Goal: Task Accomplishment & Management: Manage account settings

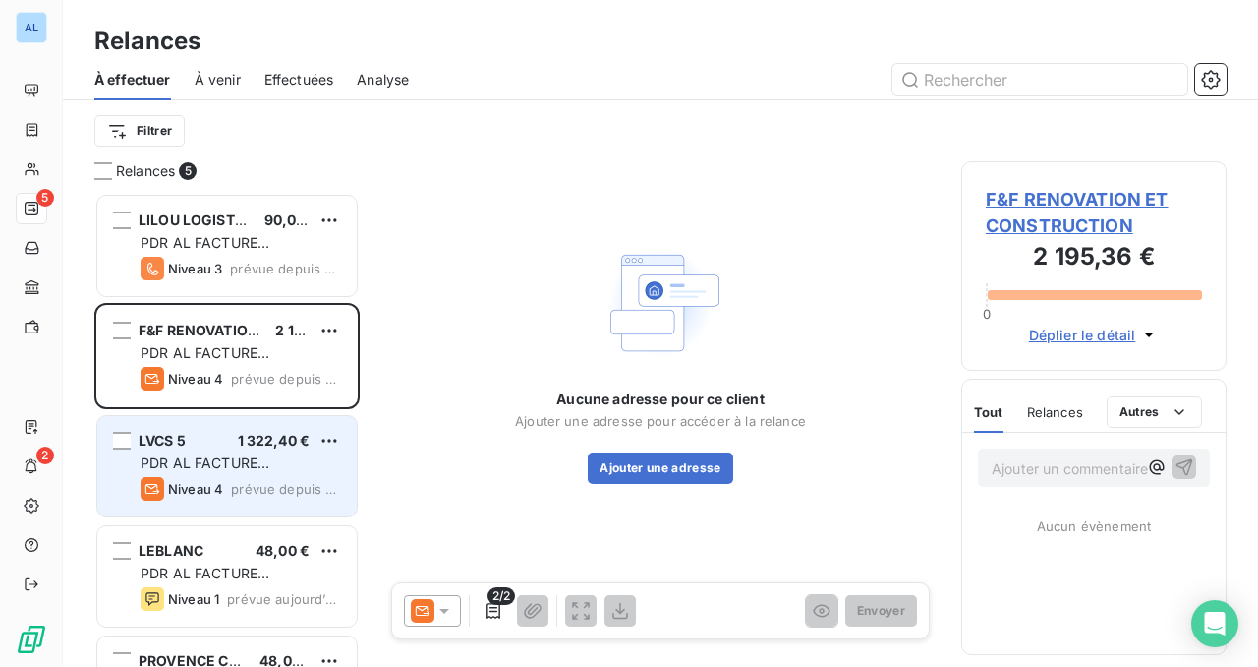
scroll to position [474, 265]
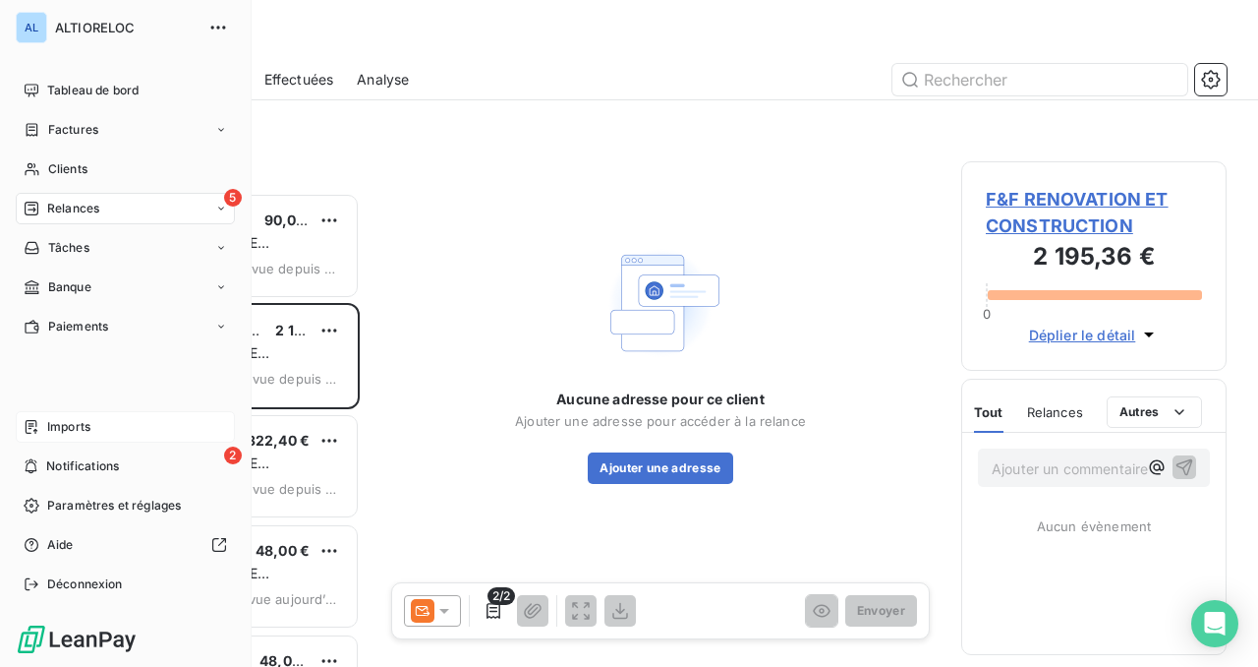
click at [63, 425] on span "Imports" at bounding box center [68, 427] width 43 height 18
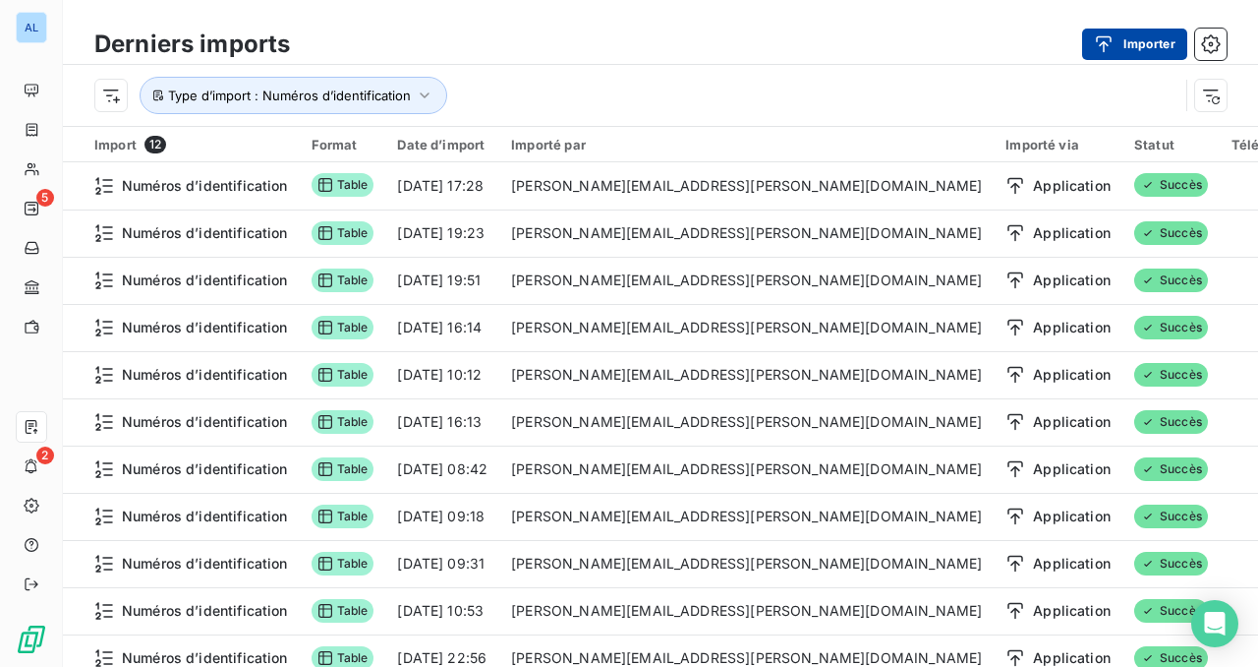
click at [1142, 48] on button "Importer" at bounding box center [1134, 44] width 105 height 31
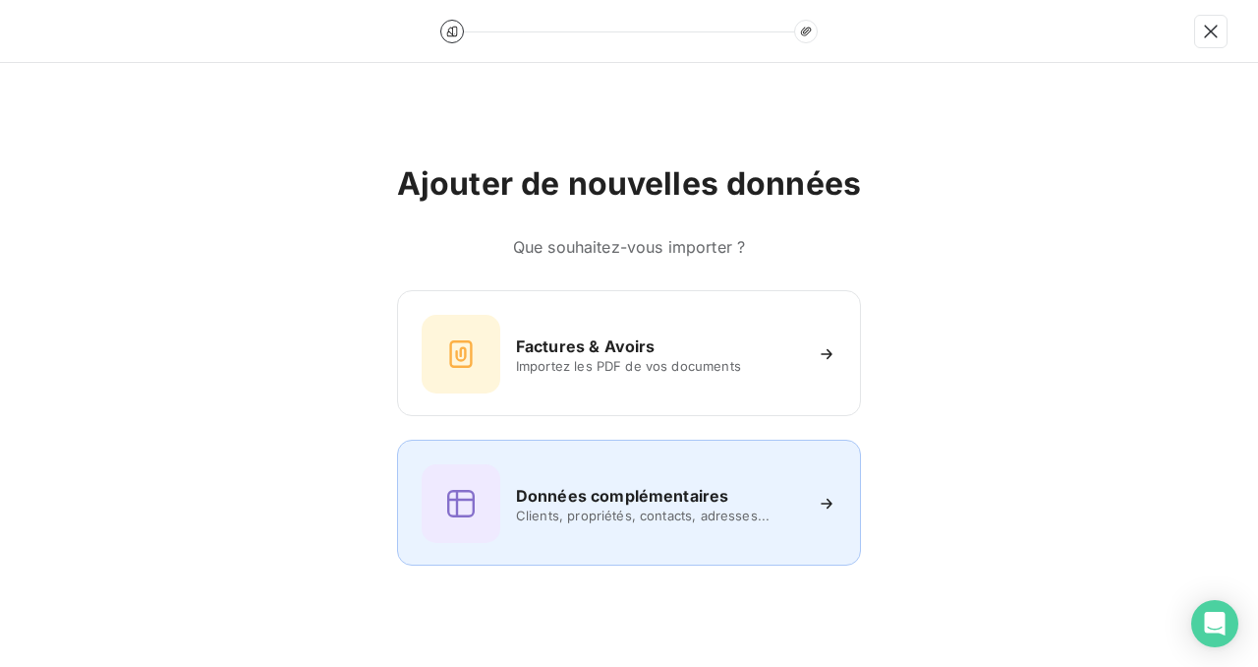
click at [617, 484] on h6 "Données complémentaires" at bounding box center [622, 496] width 212 height 24
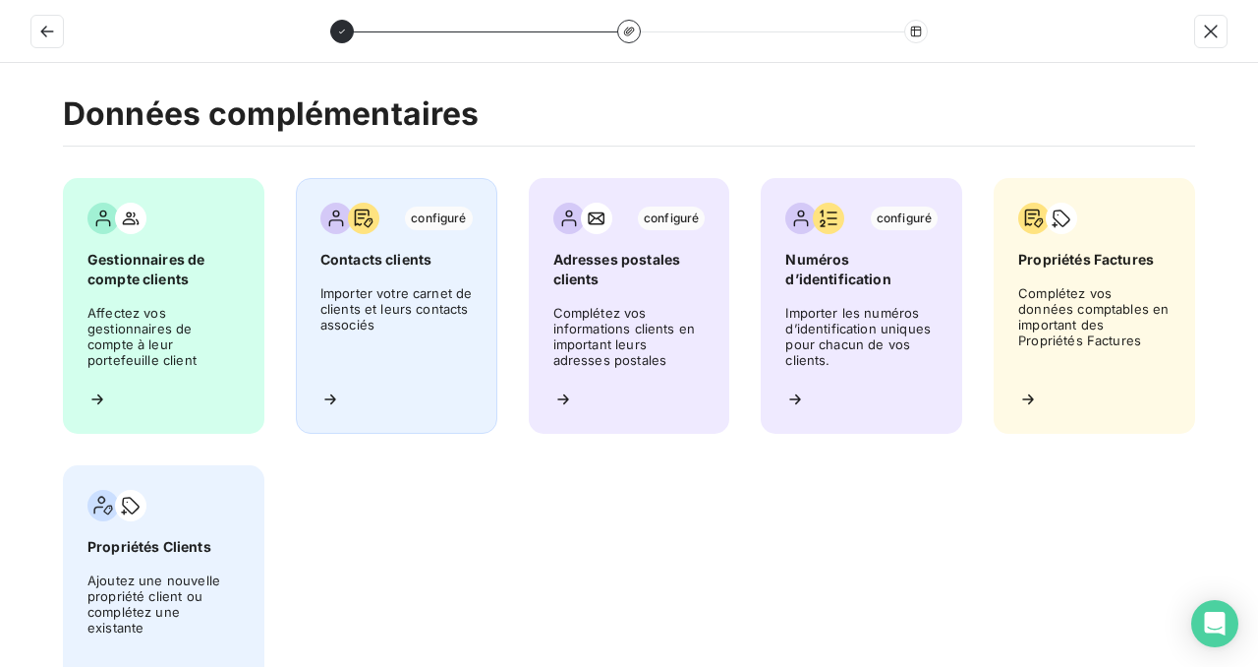
click at [391, 312] on span "Importer votre carnet de clients et leurs contacts associés" at bounding box center [397, 329] width 152 height 88
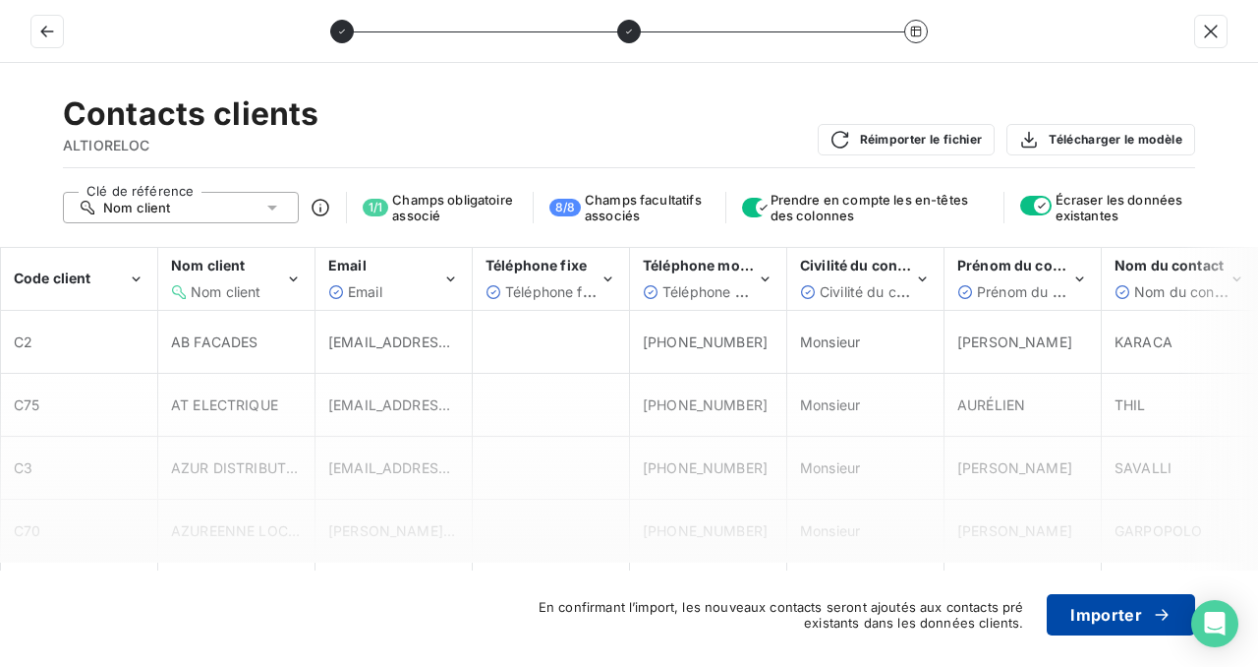
click at [1088, 612] on button "Importer" at bounding box center [1121, 614] width 148 height 41
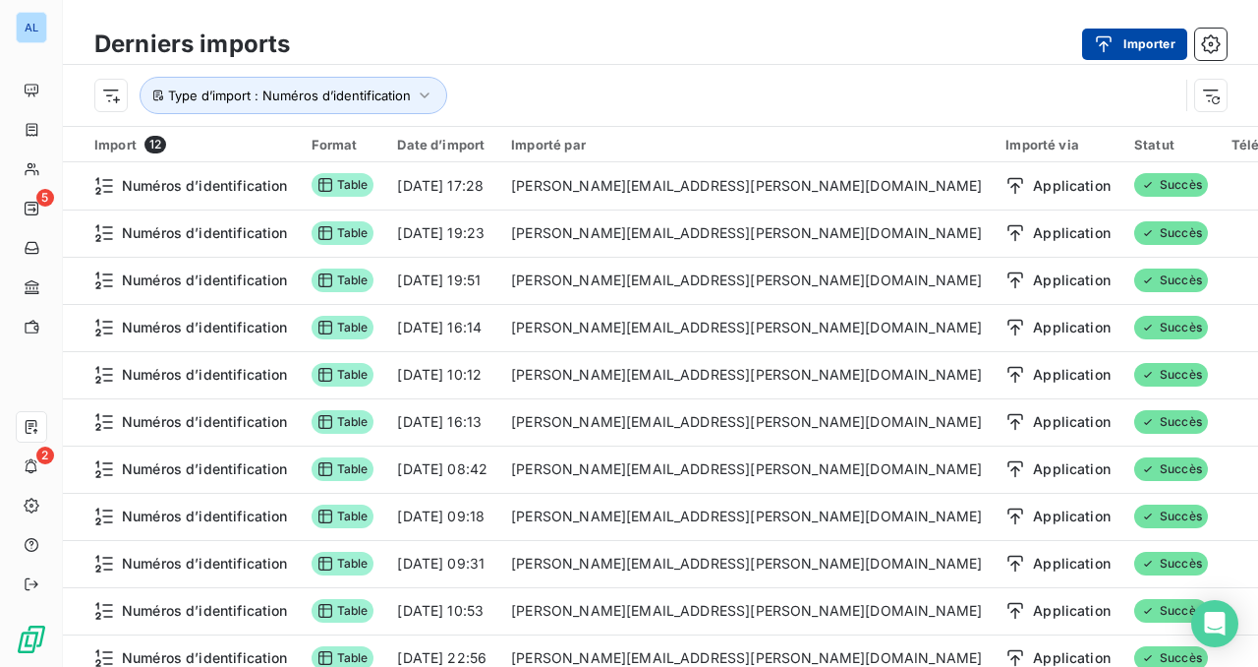
click at [1157, 45] on button "Importer" at bounding box center [1134, 44] width 105 height 31
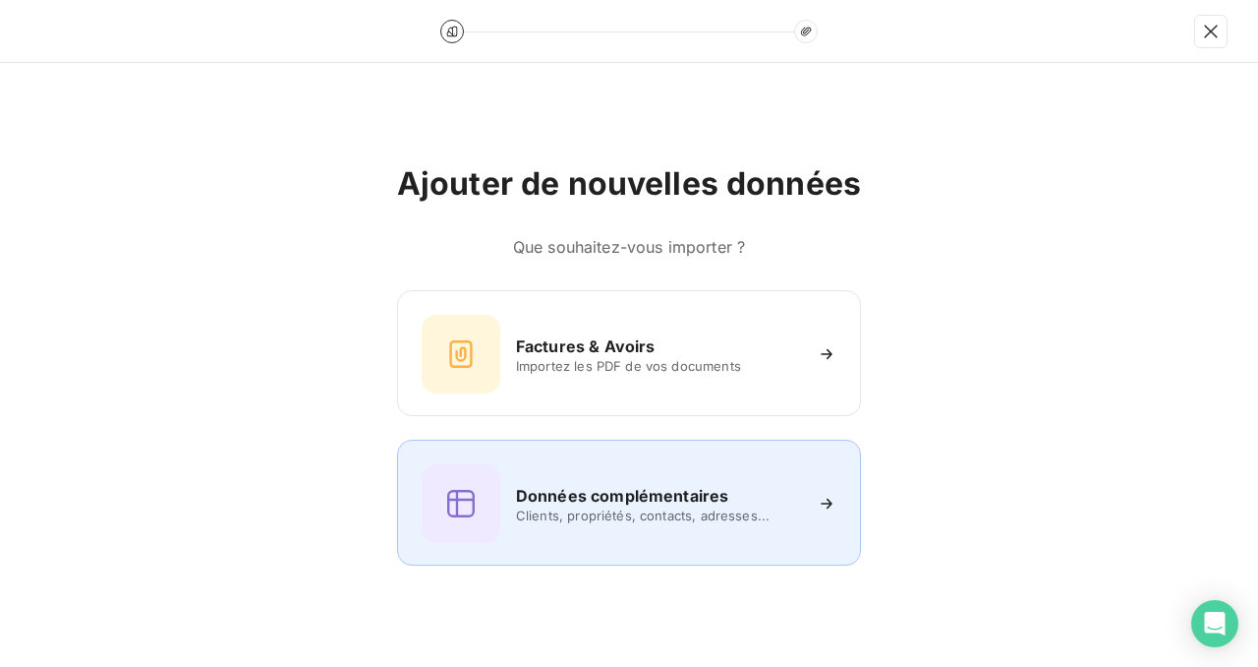
click at [628, 485] on h6 "Données complémentaires" at bounding box center [622, 496] width 212 height 24
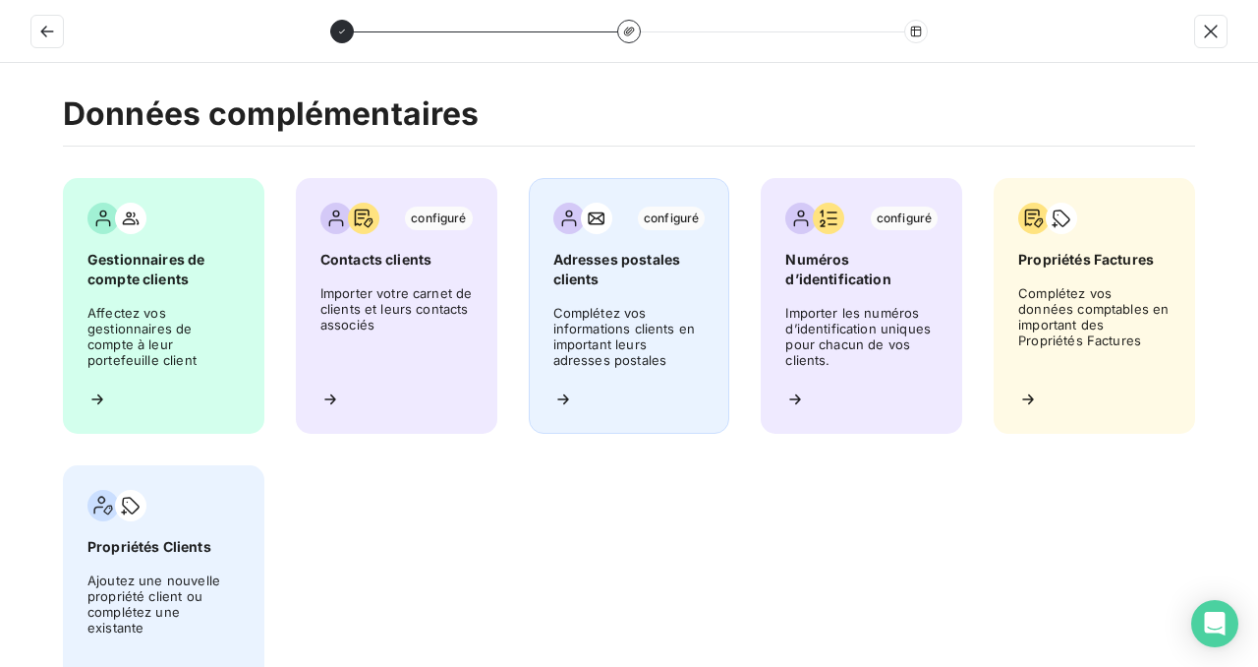
click at [614, 315] on span "Complétez vos informations clients en important leurs adresses postales" at bounding box center [630, 339] width 152 height 69
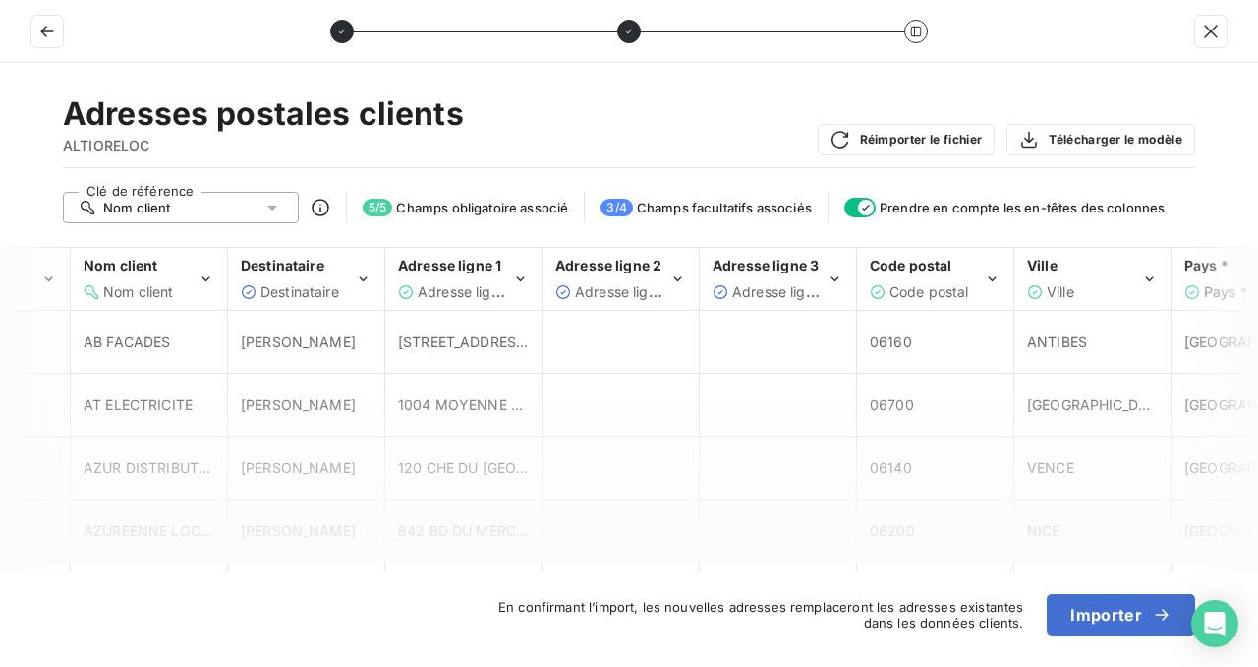
scroll to position [0, 158]
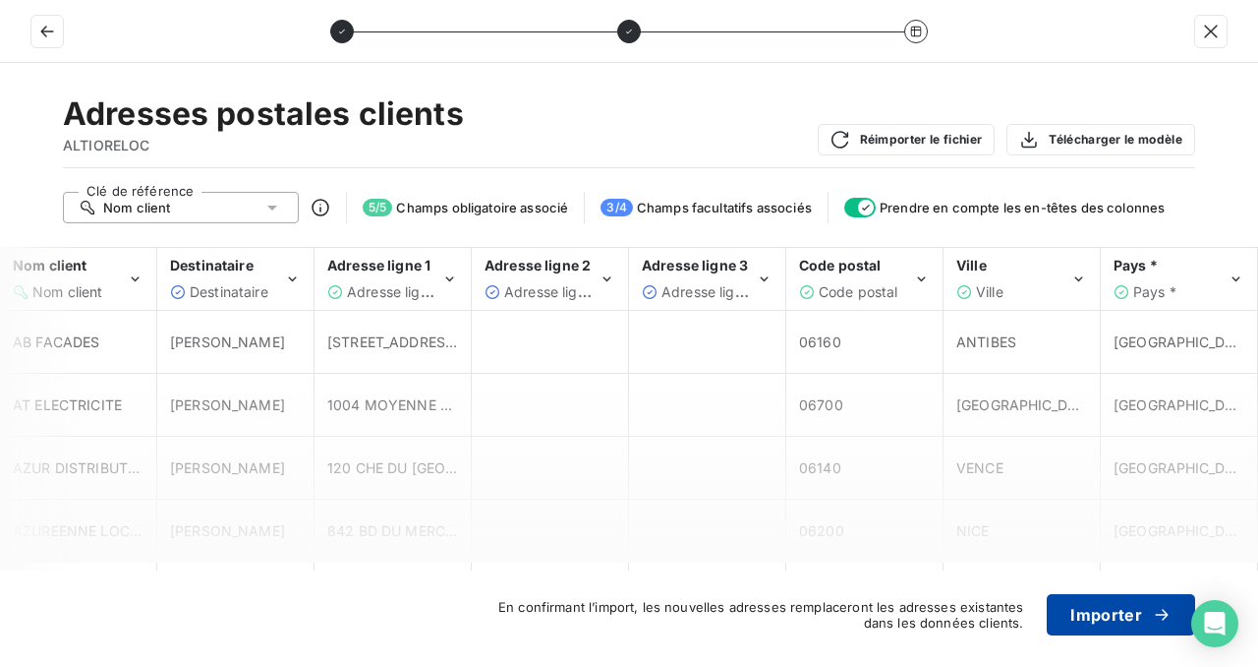
click at [1121, 613] on button "Importer" at bounding box center [1121, 614] width 148 height 41
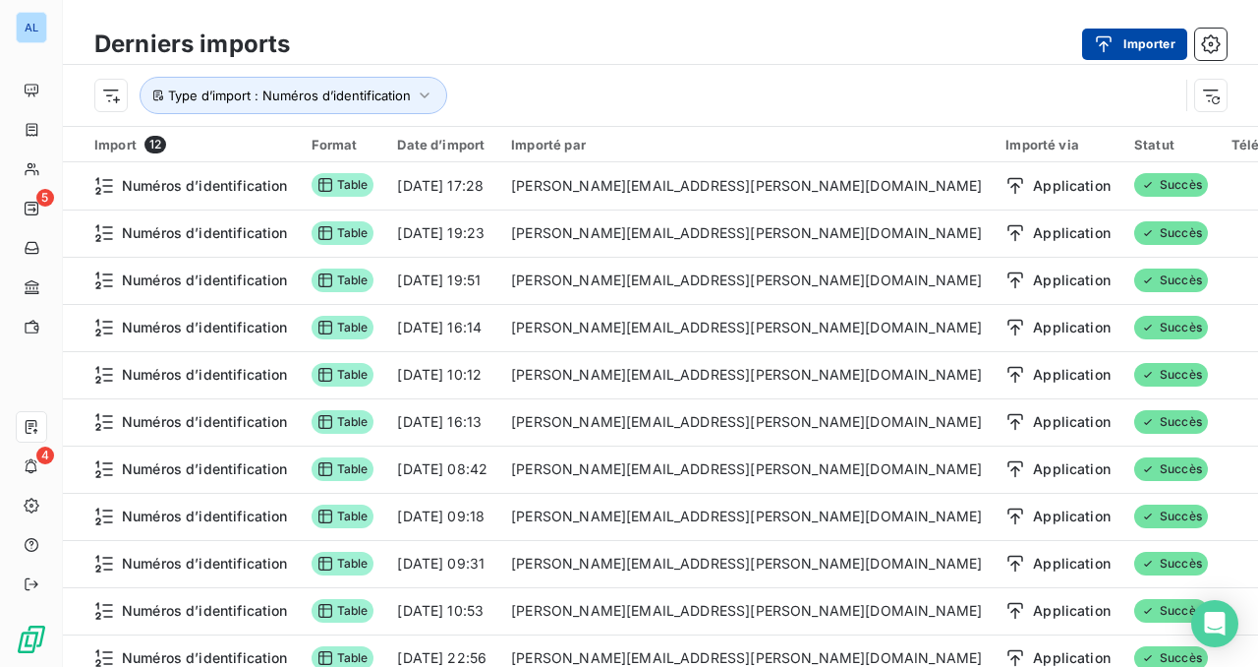
click at [1131, 43] on button "Importer" at bounding box center [1134, 44] width 105 height 31
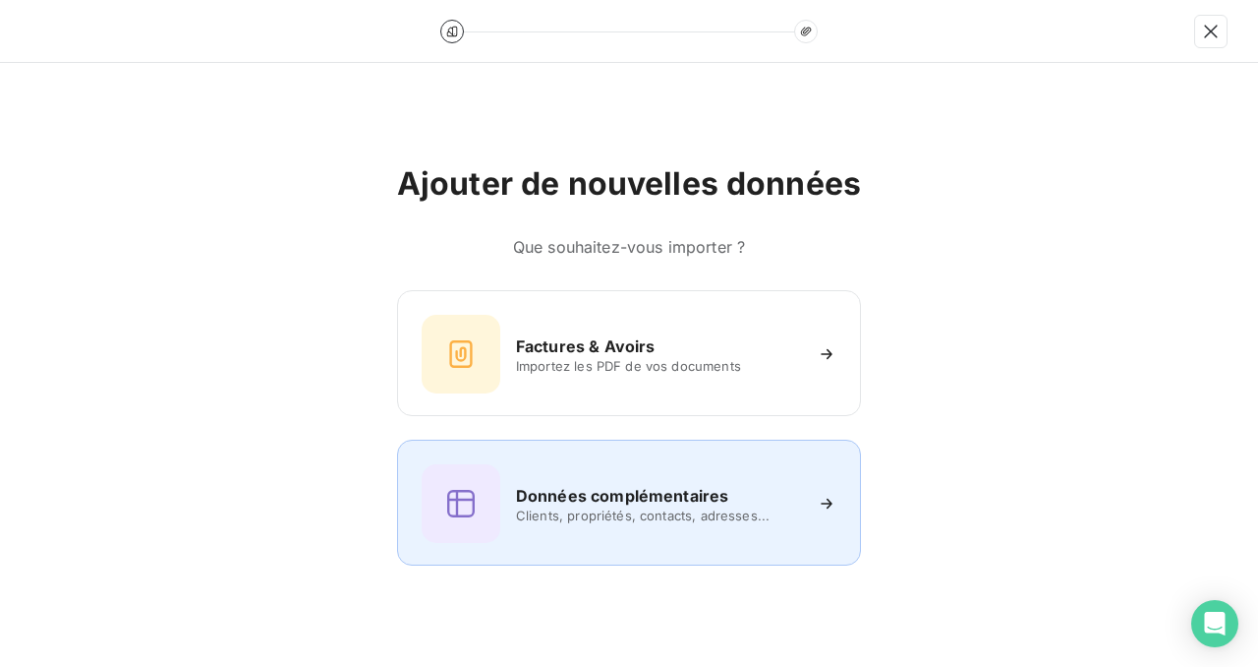
click at [647, 481] on div "Données complémentaires Clients, propriétés, contacts, adresses..." at bounding box center [629, 503] width 415 height 79
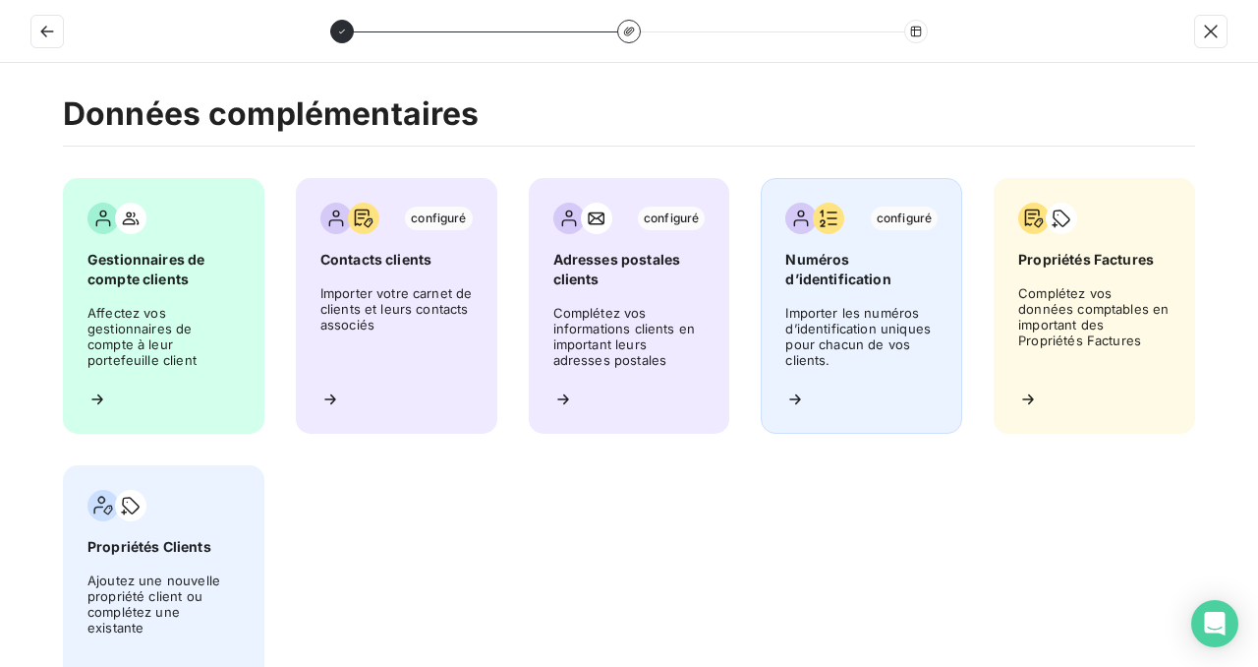
click at [845, 358] on span "Importer les numéros d’identification uniques pour chacun de vos clients." at bounding box center [862, 339] width 152 height 69
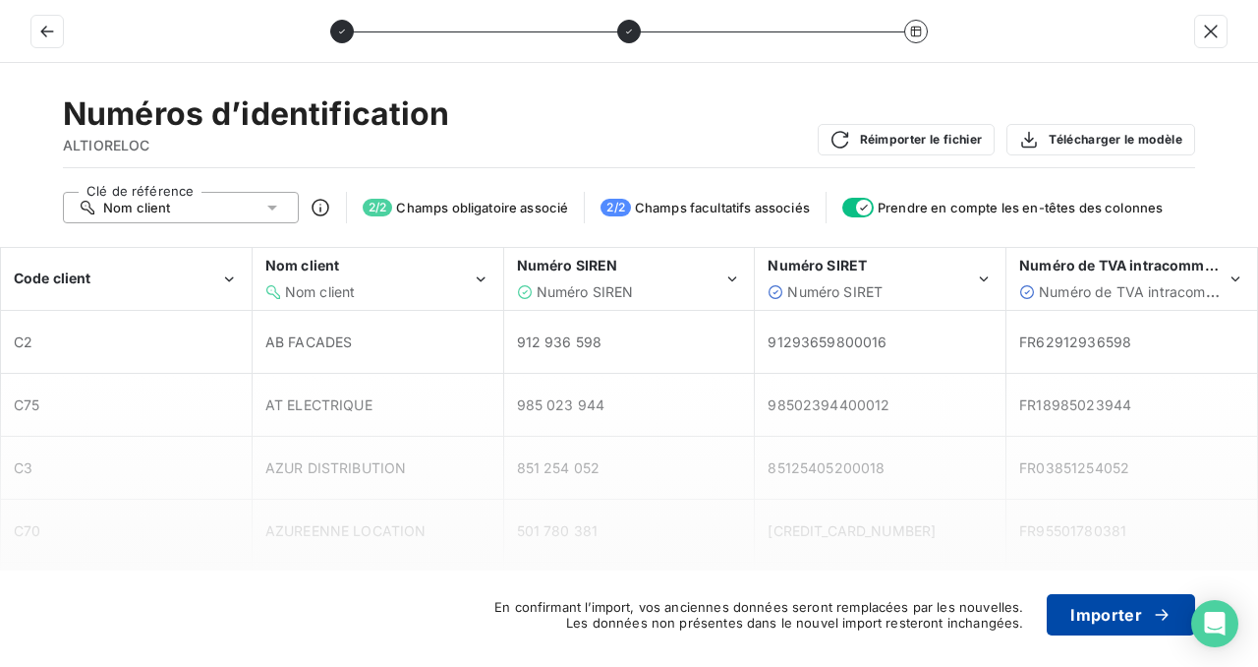
click at [1096, 614] on button "Importer" at bounding box center [1121, 614] width 148 height 41
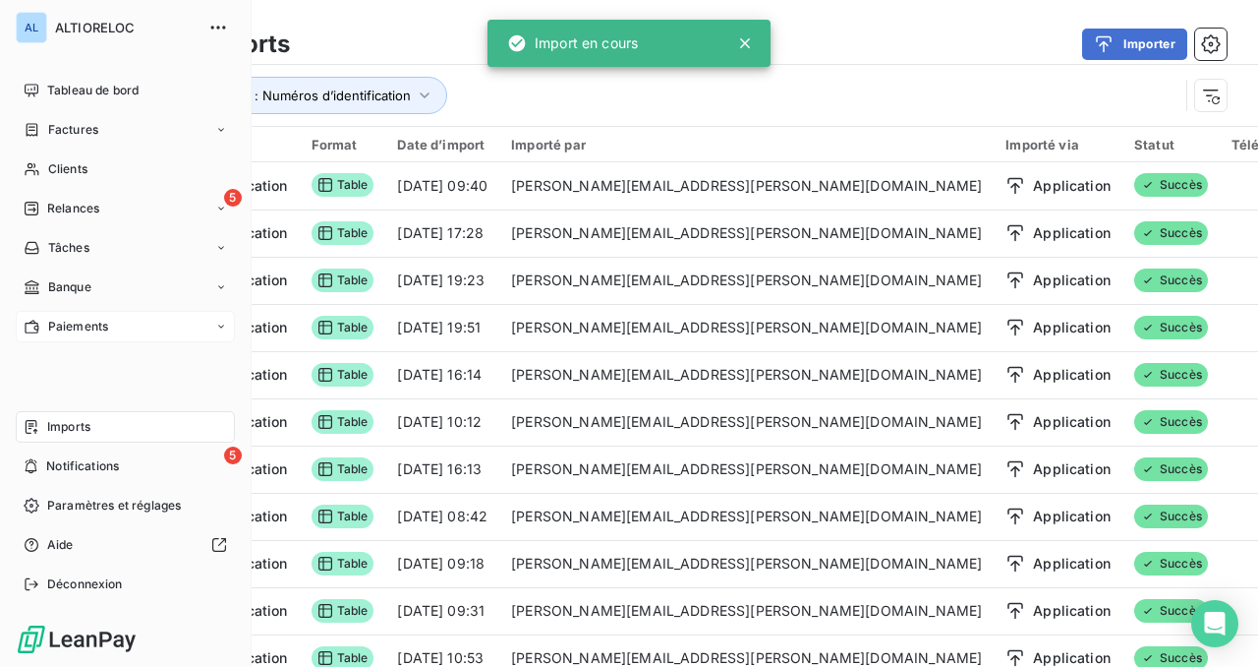
click at [66, 322] on span "Paiements" at bounding box center [78, 327] width 60 height 18
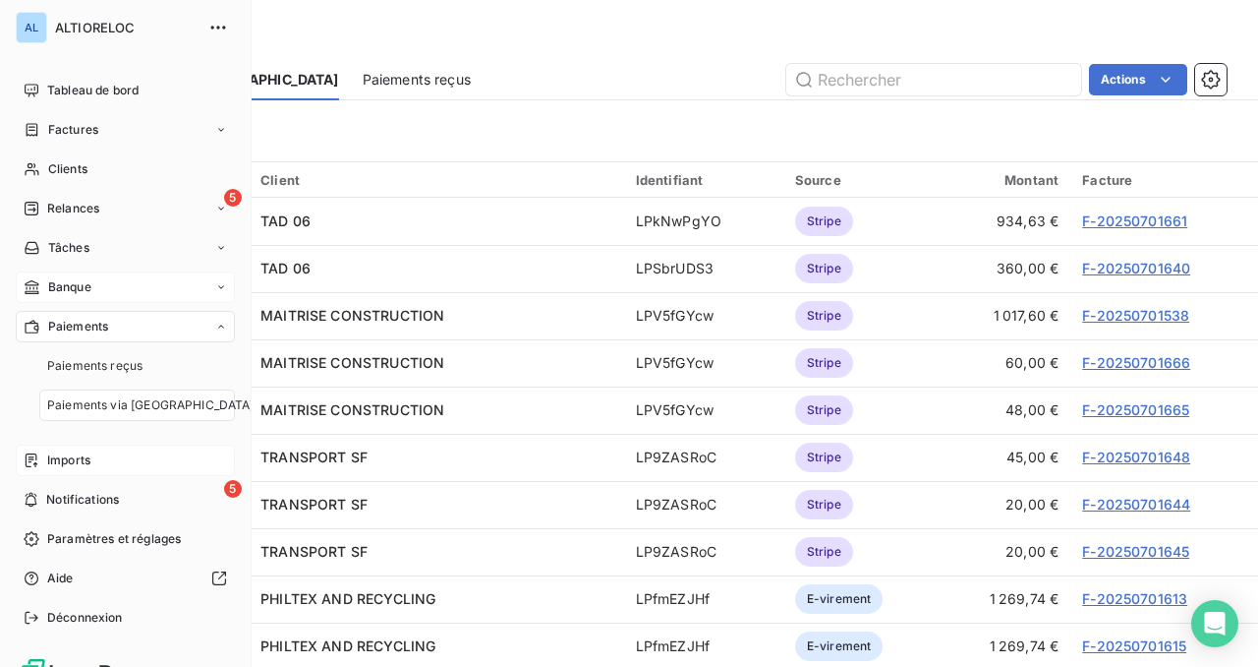
click at [71, 274] on div "Banque" at bounding box center [125, 286] width 219 height 31
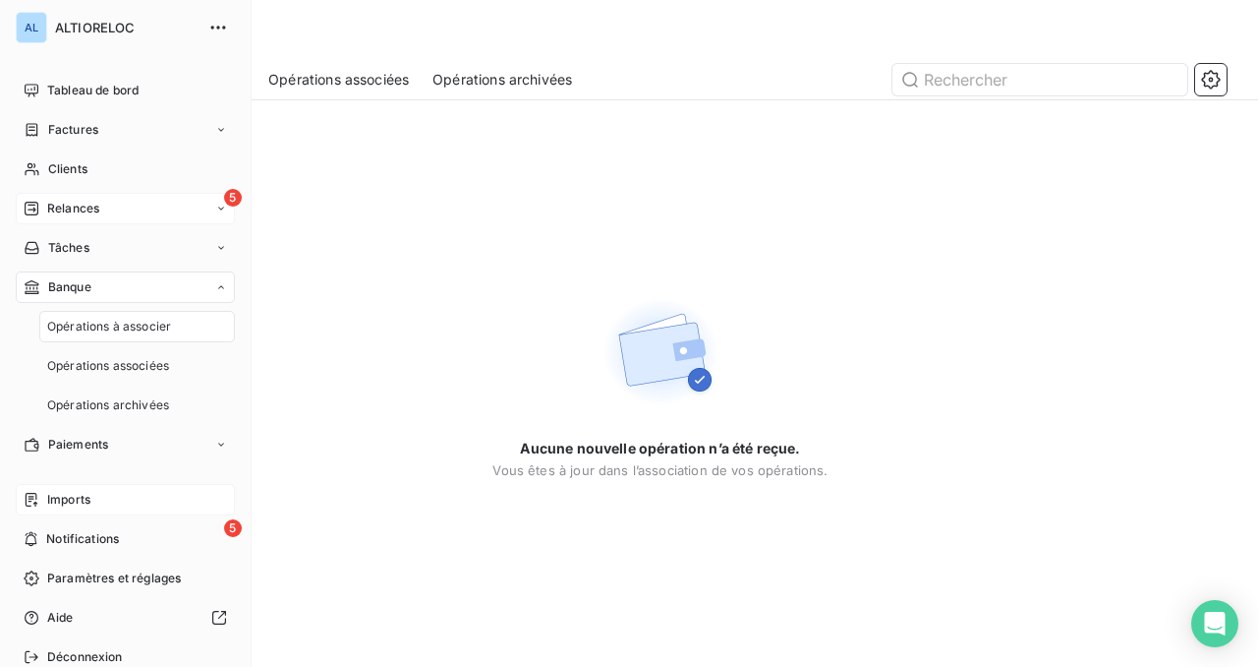
click at [100, 208] on div "5 Relances" at bounding box center [125, 208] width 219 height 31
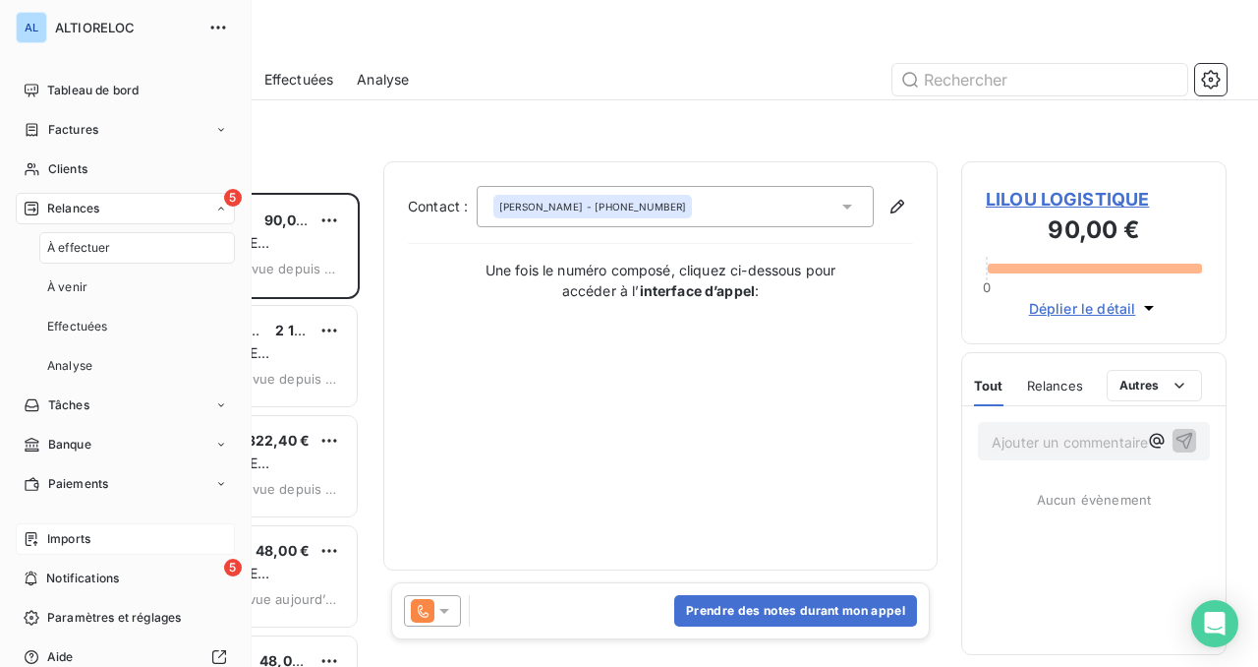
scroll to position [474, 265]
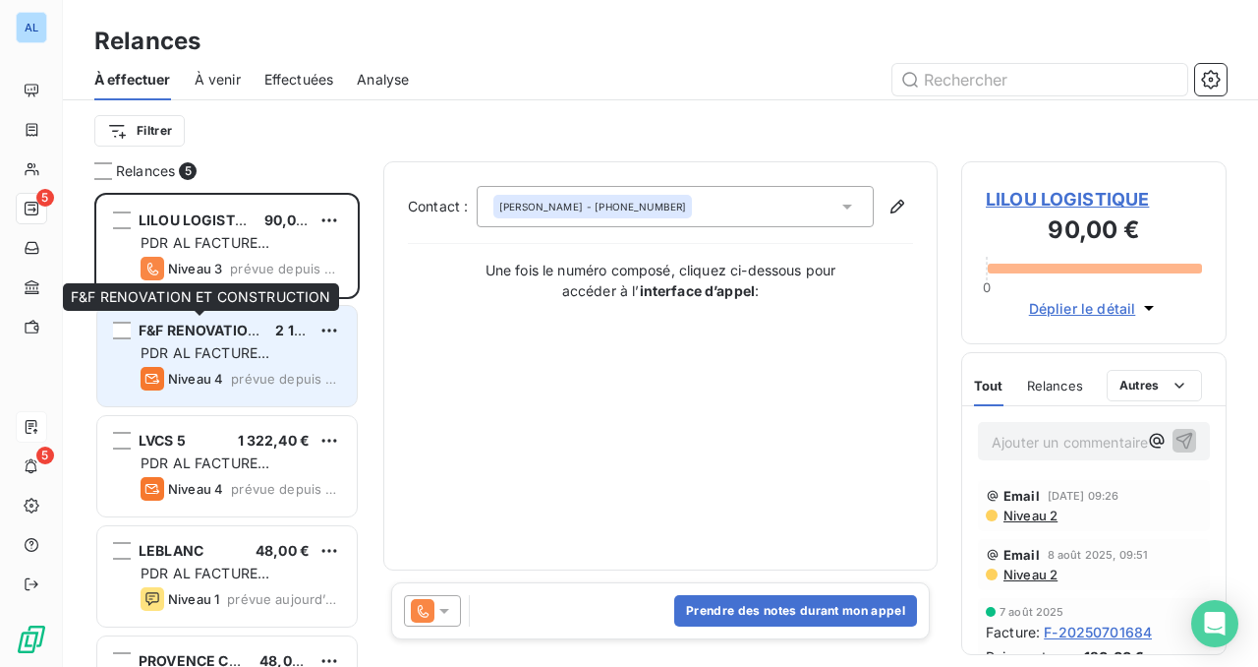
click at [174, 323] on span "F&F RENOVATION ET CONSTRUCTION" at bounding box center [268, 329] width 259 height 17
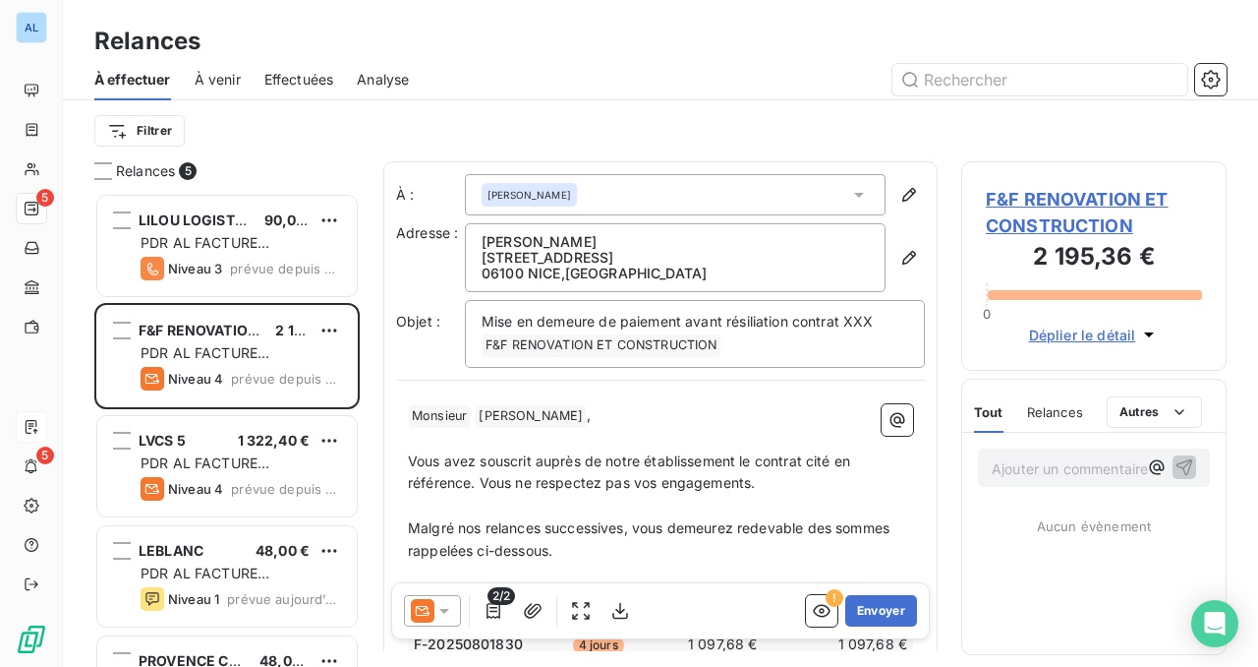
click at [1076, 200] on span "F&F RENOVATION ET CONSTRUCTION" at bounding box center [1094, 212] width 216 height 53
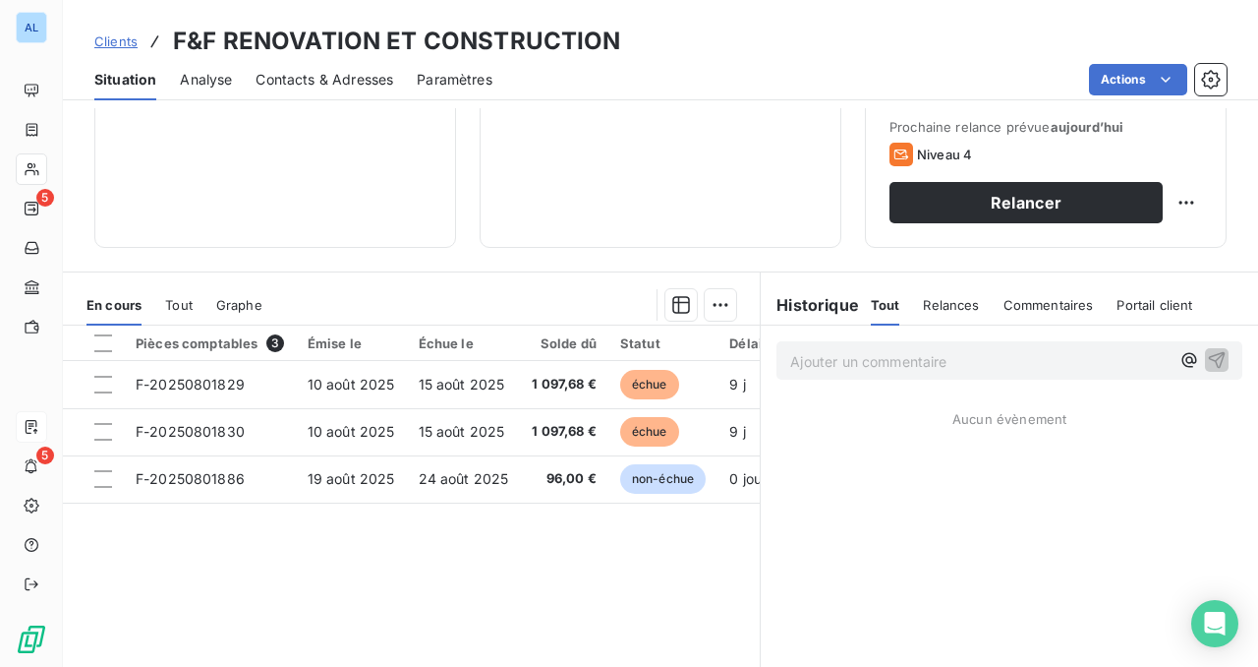
scroll to position [387, 0]
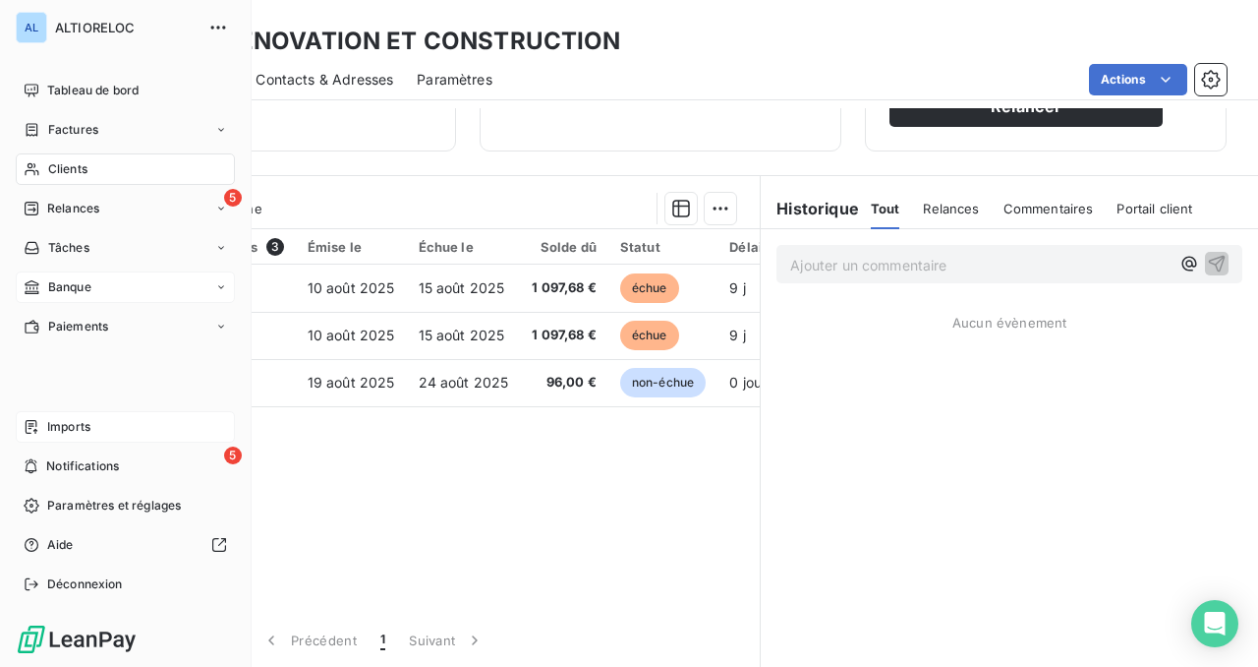
click at [62, 285] on span "Banque" at bounding box center [69, 287] width 43 height 18
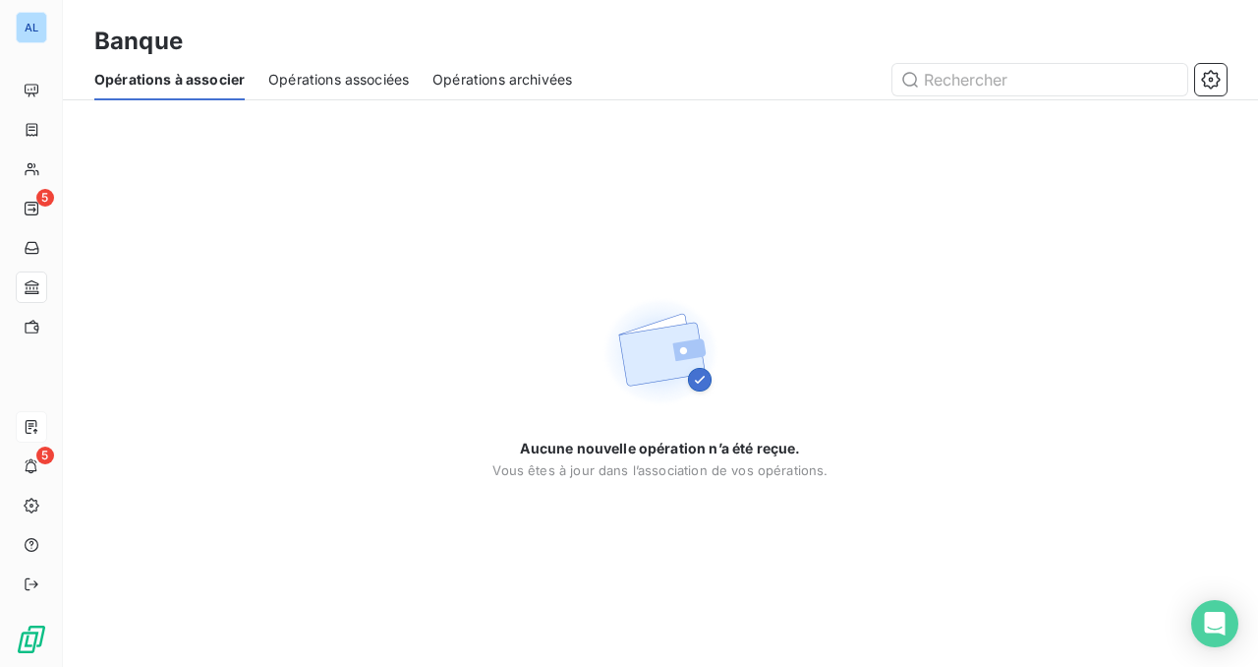
click at [513, 85] on span "Opérations archivées" at bounding box center [503, 80] width 140 height 20
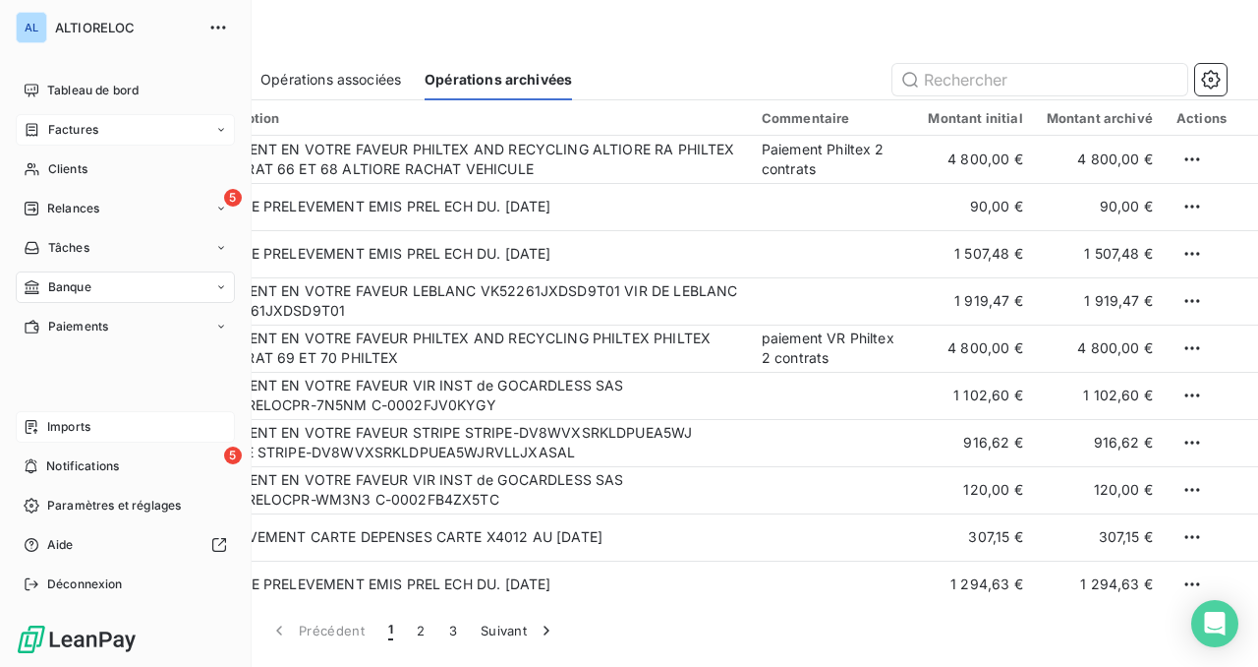
click at [82, 133] on span "Factures" at bounding box center [73, 130] width 50 height 18
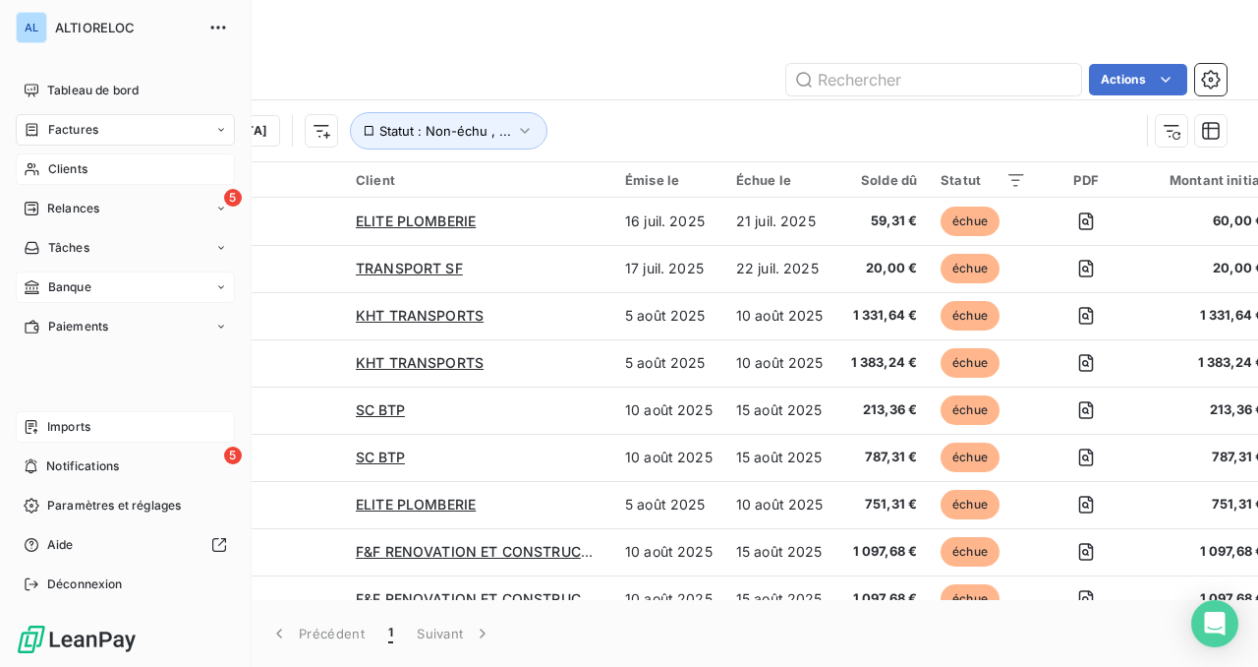
click at [60, 164] on span "Clients" at bounding box center [67, 169] width 39 height 18
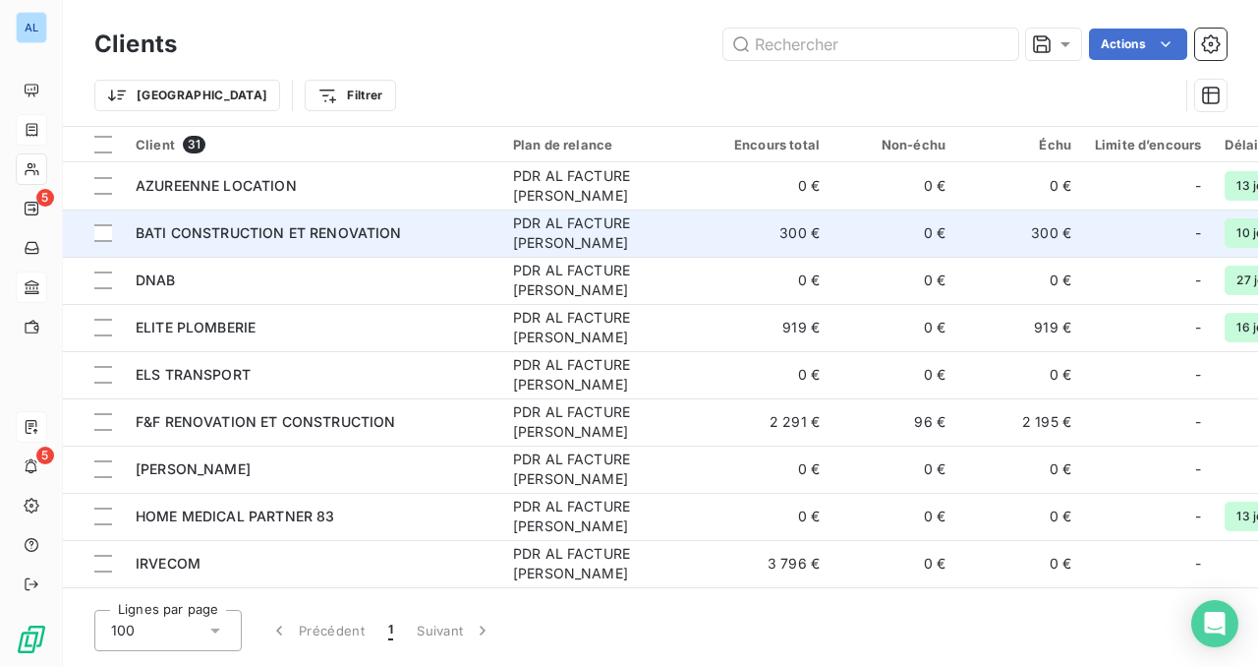
scroll to position [3, 0]
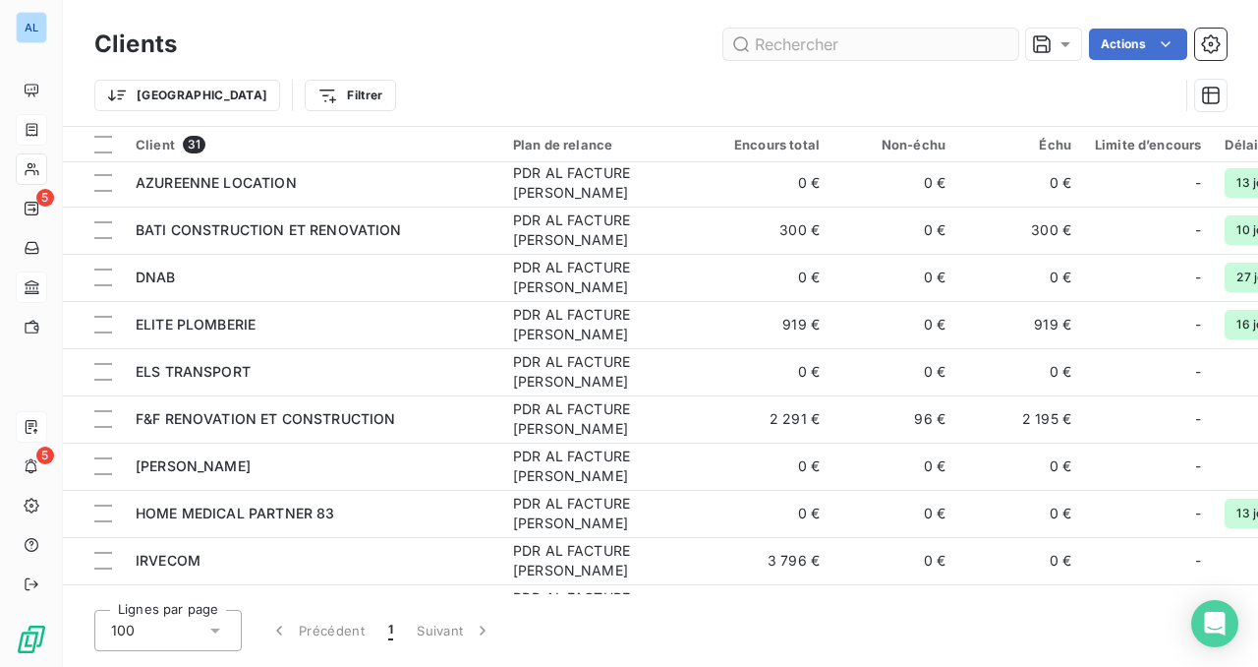
click at [766, 44] on input "text" at bounding box center [871, 44] width 295 height 31
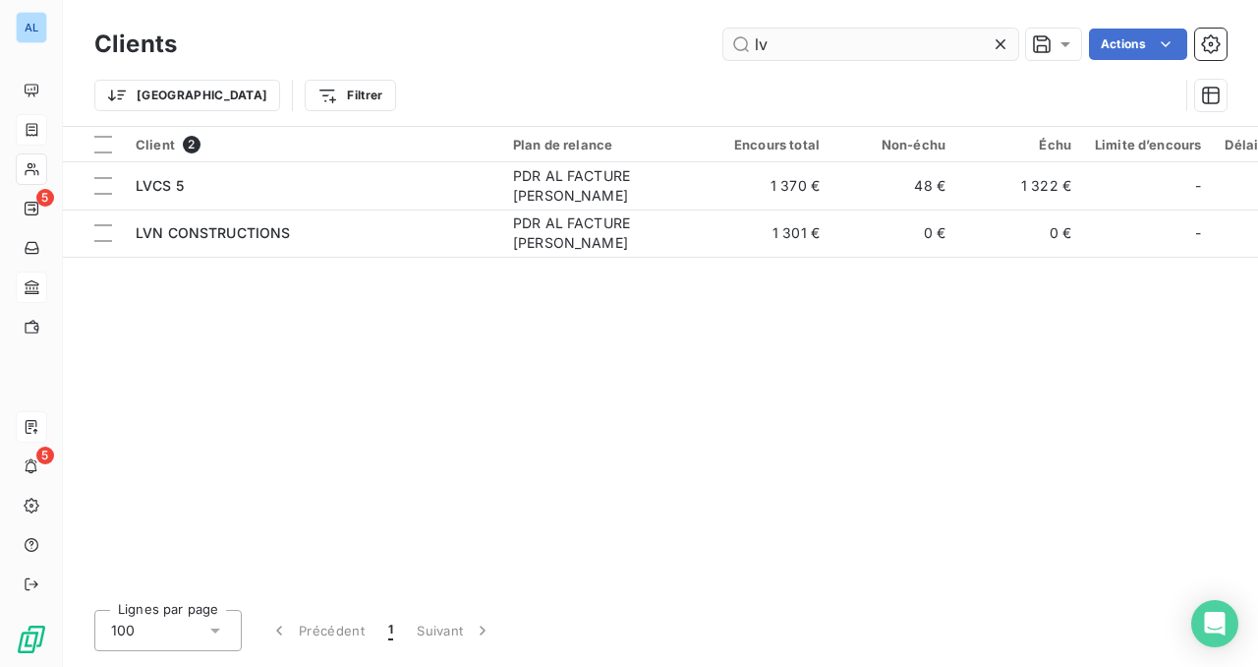
scroll to position [0, 0]
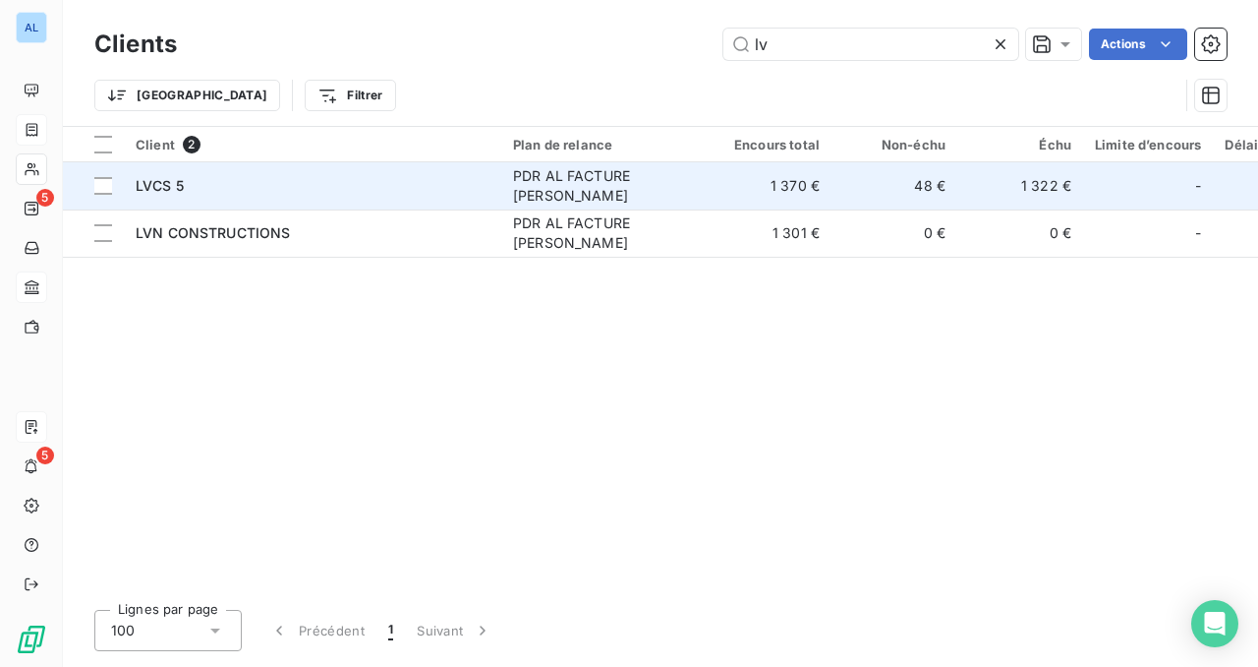
type input "lv"
click at [161, 189] on span "LVCS 5" at bounding box center [160, 185] width 48 height 17
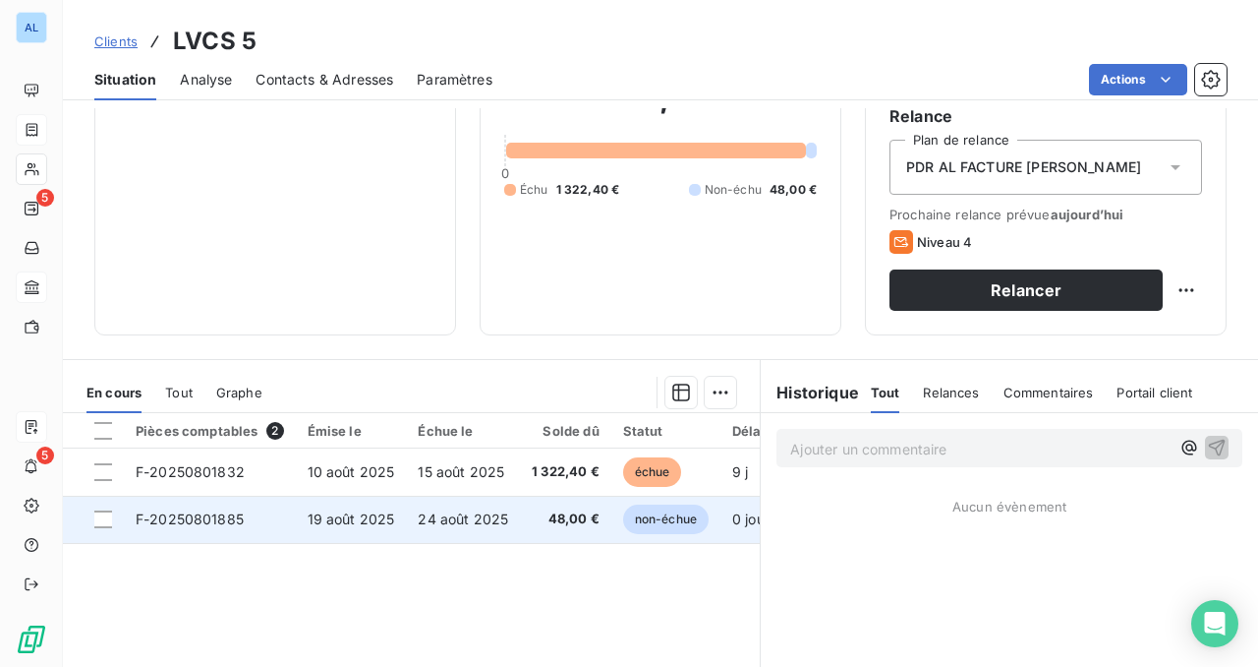
scroll to position [175, 0]
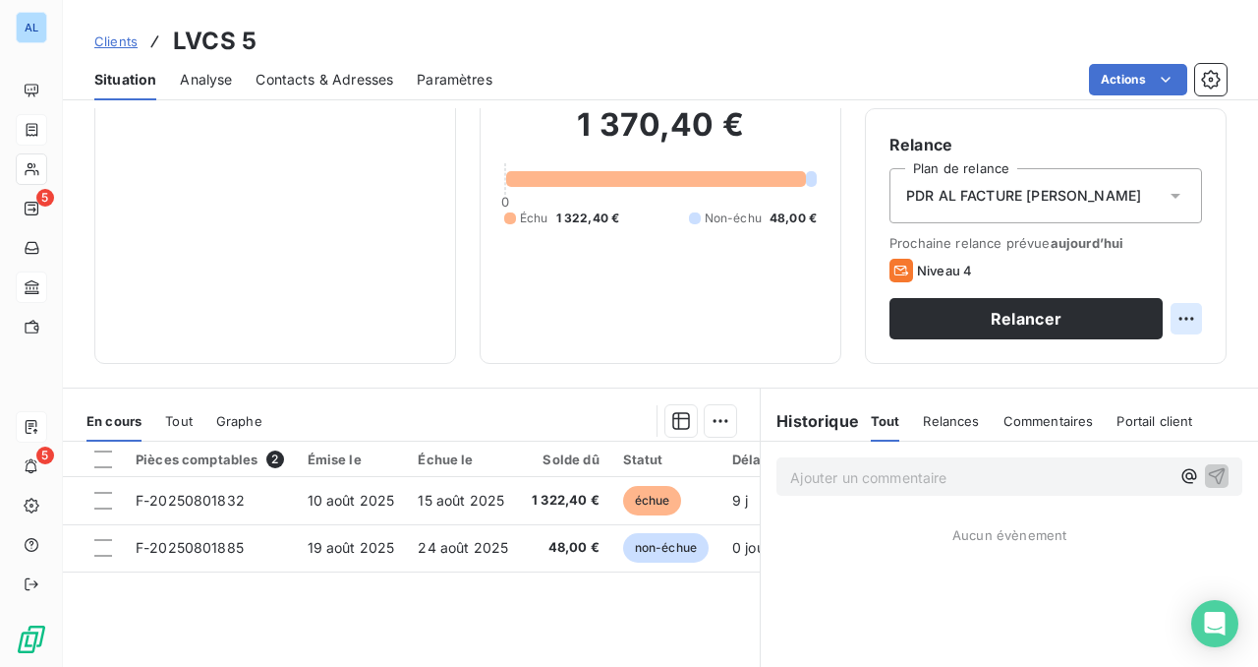
click at [1186, 321] on html "AL 5 5 Clients LVCS 5 Situation Analyse Contacts & Adresses Paramètres Actions …" at bounding box center [629, 333] width 1258 height 667
click at [1102, 362] on div "Replanifier cette action" at bounding box center [1106, 361] width 176 height 31
select select "7"
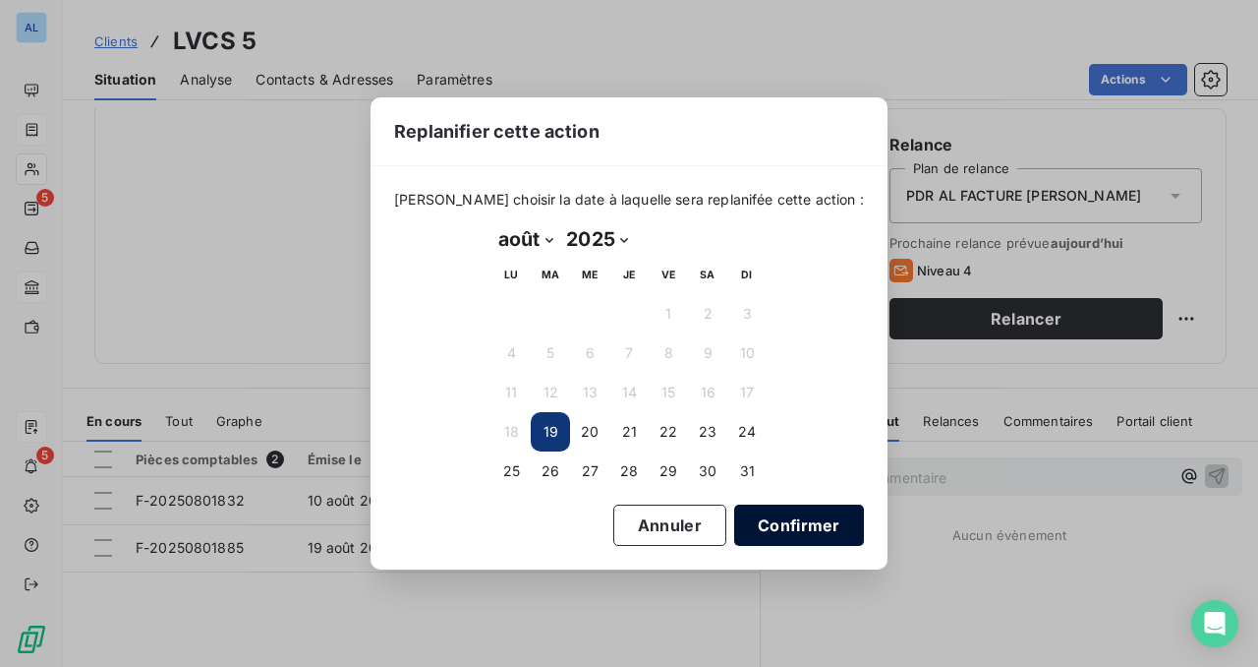
click at [763, 528] on button "Confirmer" at bounding box center [799, 524] width 130 height 41
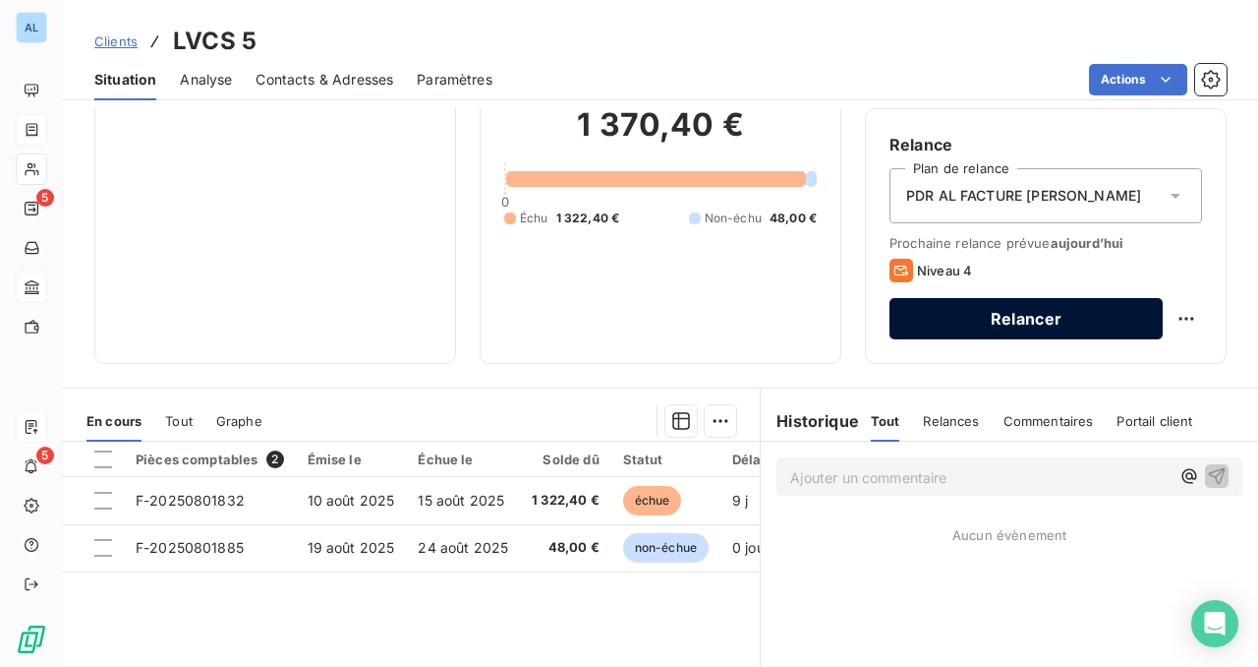
click at [1003, 311] on button "Relancer" at bounding box center [1026, 318] width 273 height 41
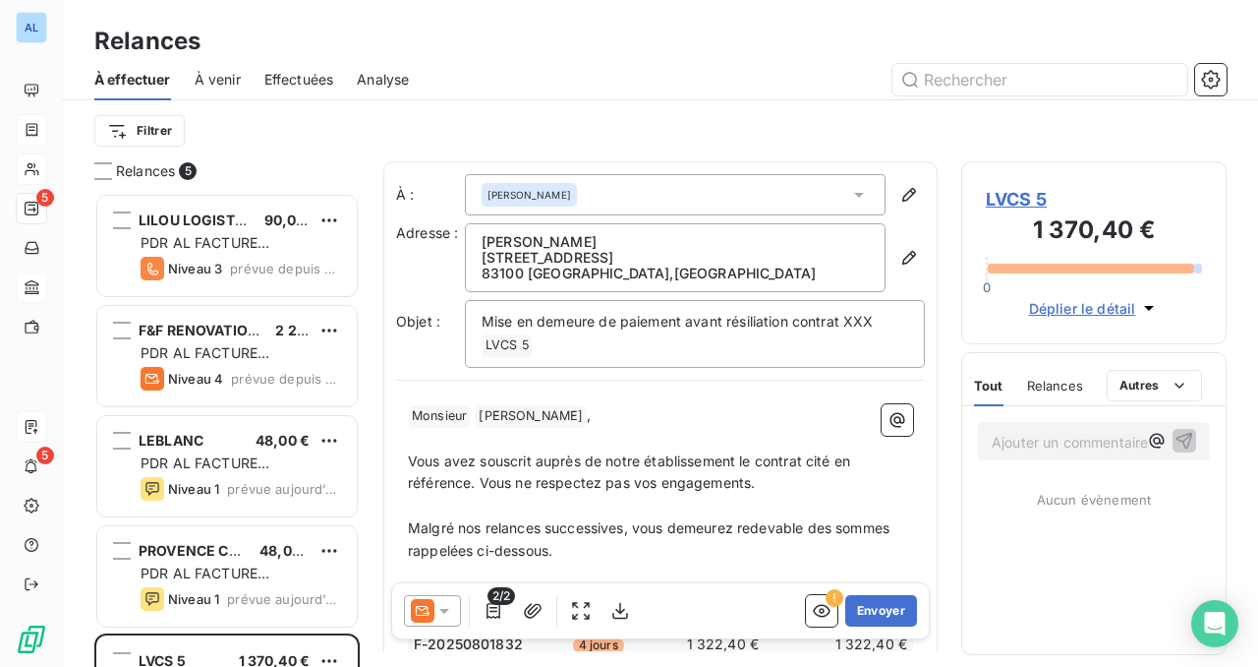
click at [447, 613] on icon at bounding box center [445, 611] width 20 height 20
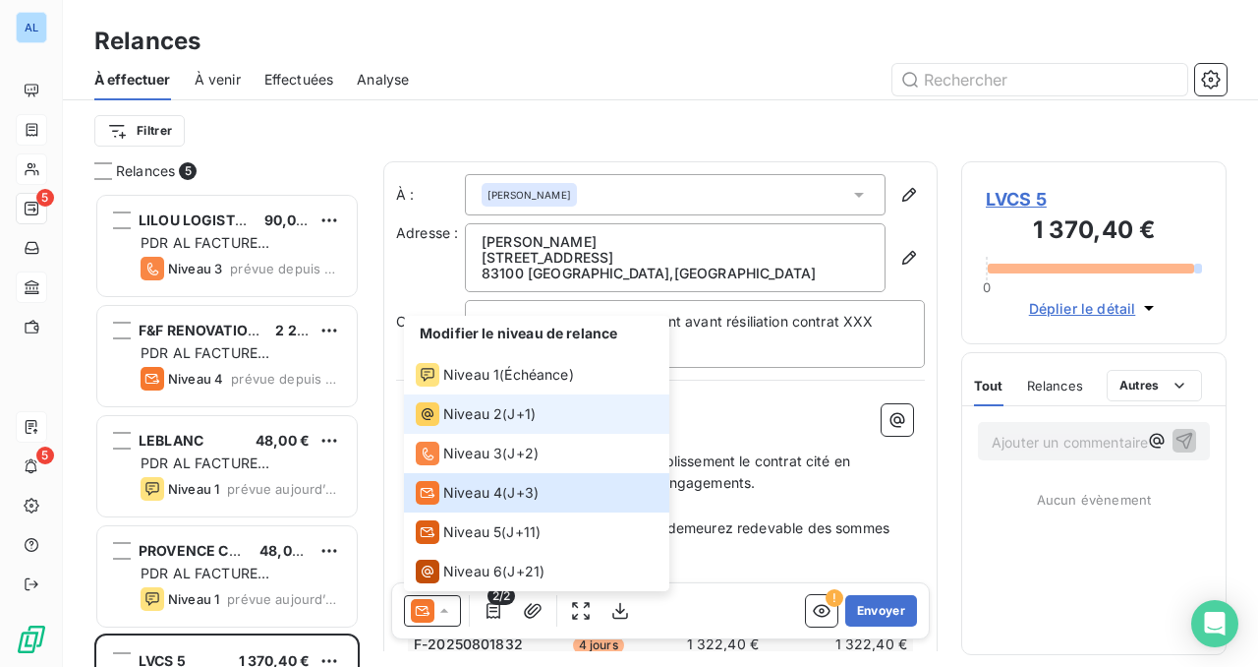
click at [485, 416] on span "Niveau 2" at bounding box center [472, 414] width 59 height 20
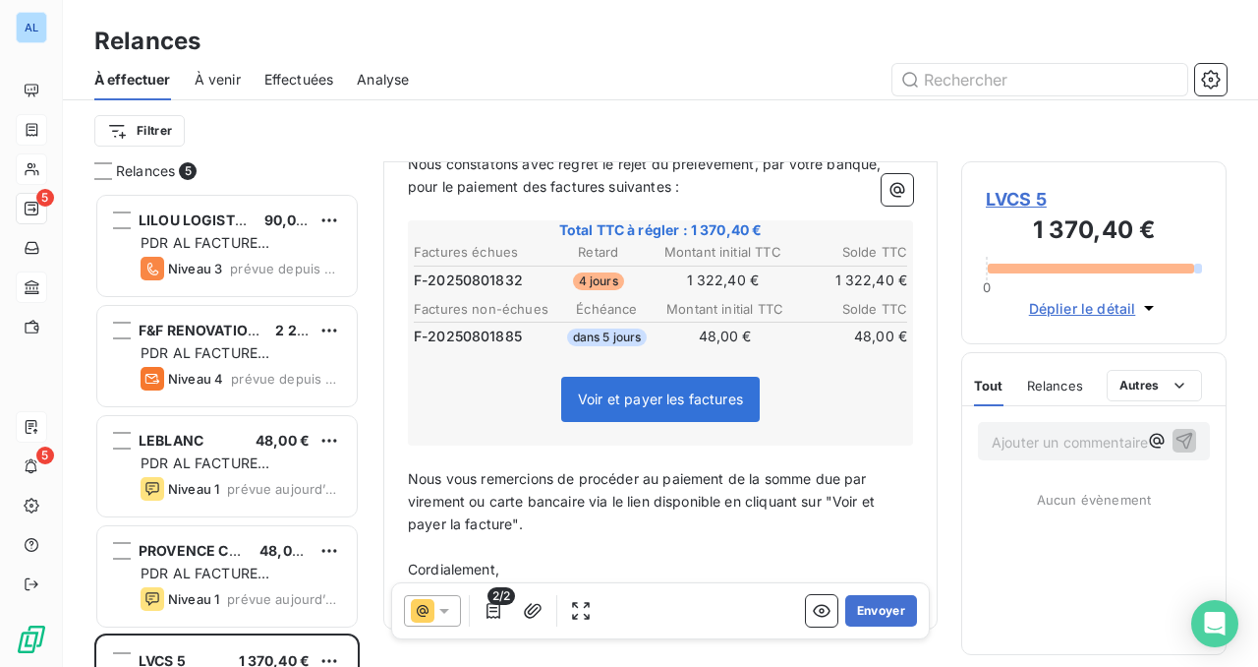
scroll to position [336, 0]
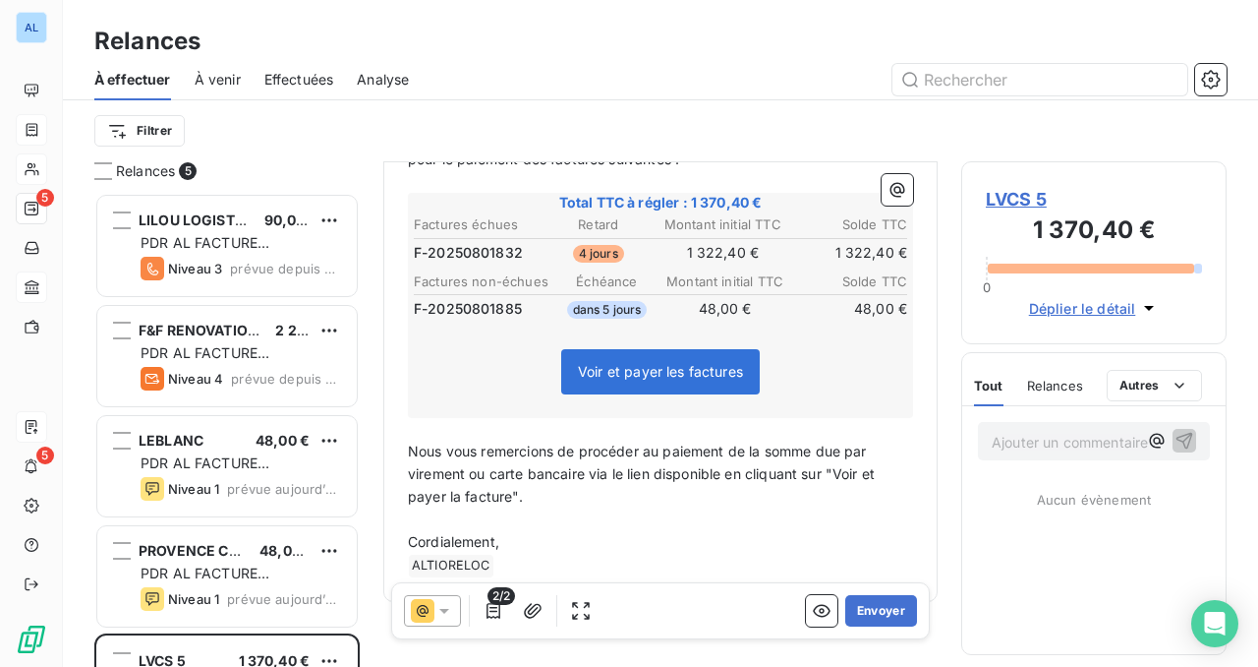
click at [533, 465] on p "Nous vous remercions de procéder au paiement de la somme due par virement ou ca…" at bounding box center [660, 474] width 505 height 68
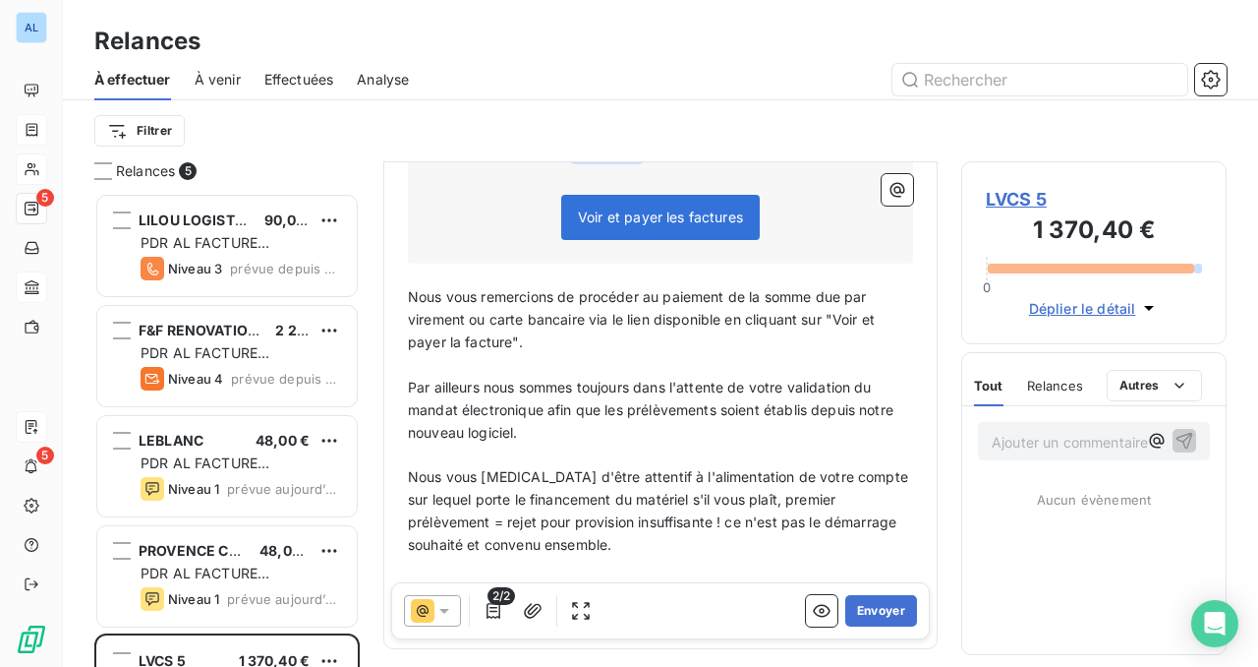
scroll to position [480, 0]
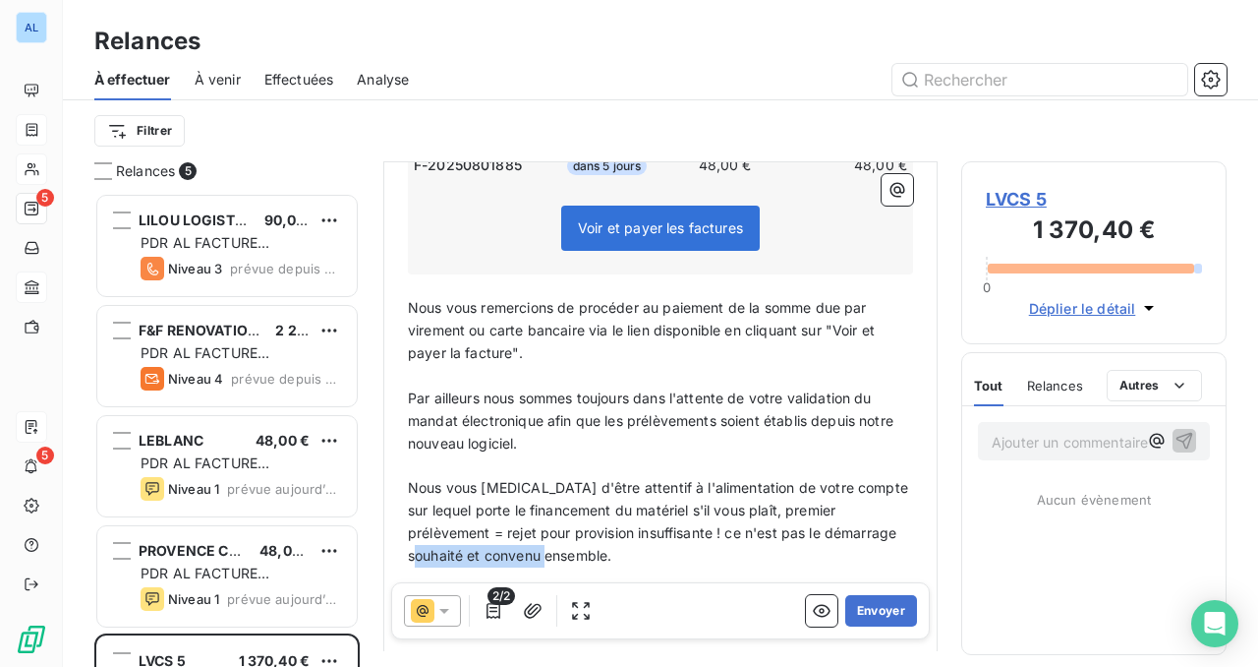
drag, startPoint x: 836, startPoint y: 505, endPoint x: 472, endPoint y: 526, distance: 364.4
click at [472, 526] on span "Nous vous [MEDICAL_DATA] d'être attentif à l'alimentation de votre compte sur l…" at bounding box center [660, 521] width 504 height 85
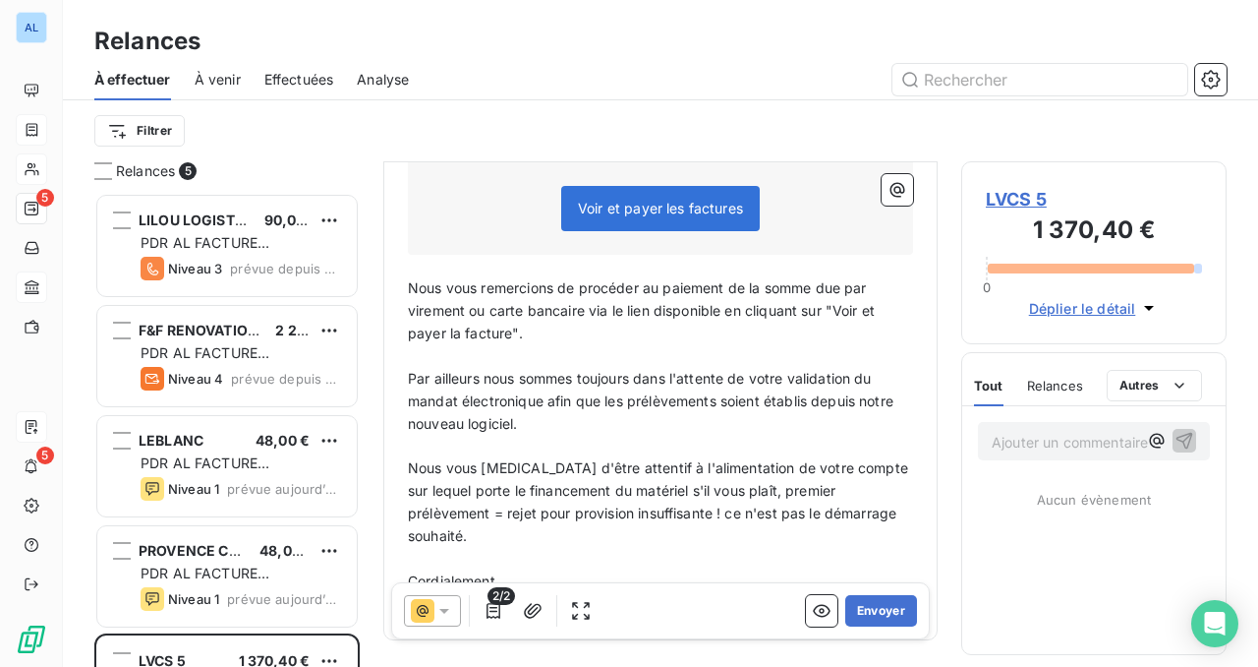
scroll to position [501, 0]
click at [858, 599] on button "Envoyer" at bounding box center [882, 610] width 72 height 31
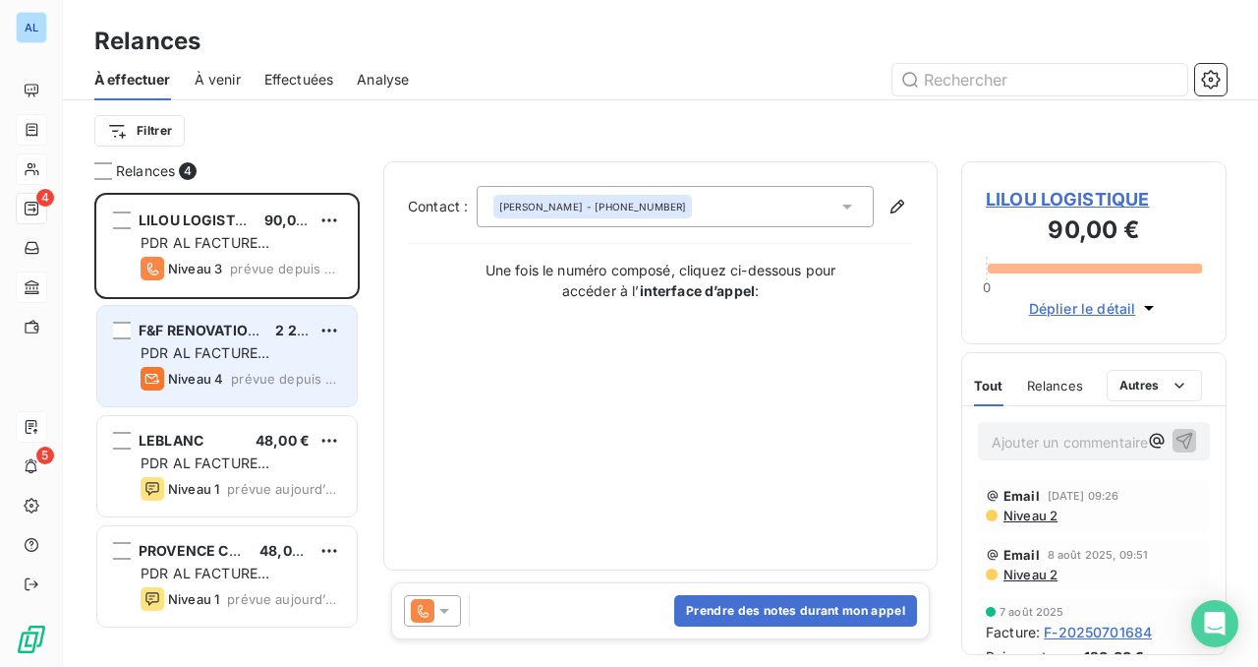
click at [237, 348] on span "PDR AL FACTURE [PERSON_NAME]" at bounding box center [205, 362] width 129 height 36
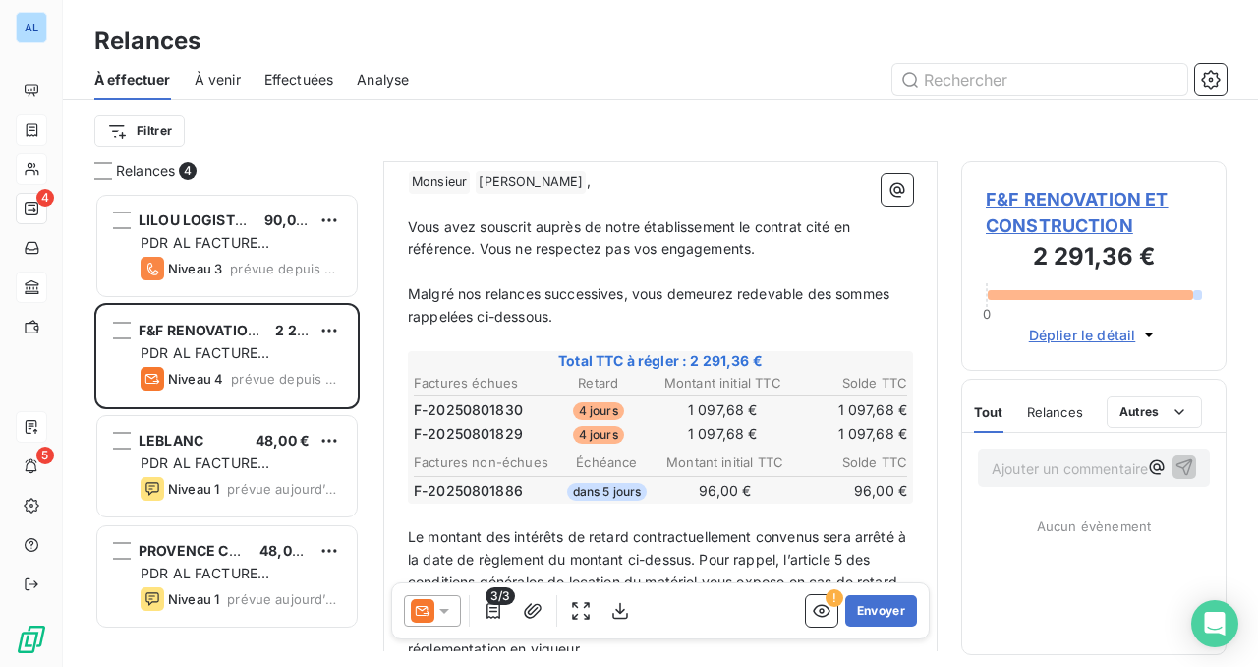
scroll to position [250, 0]
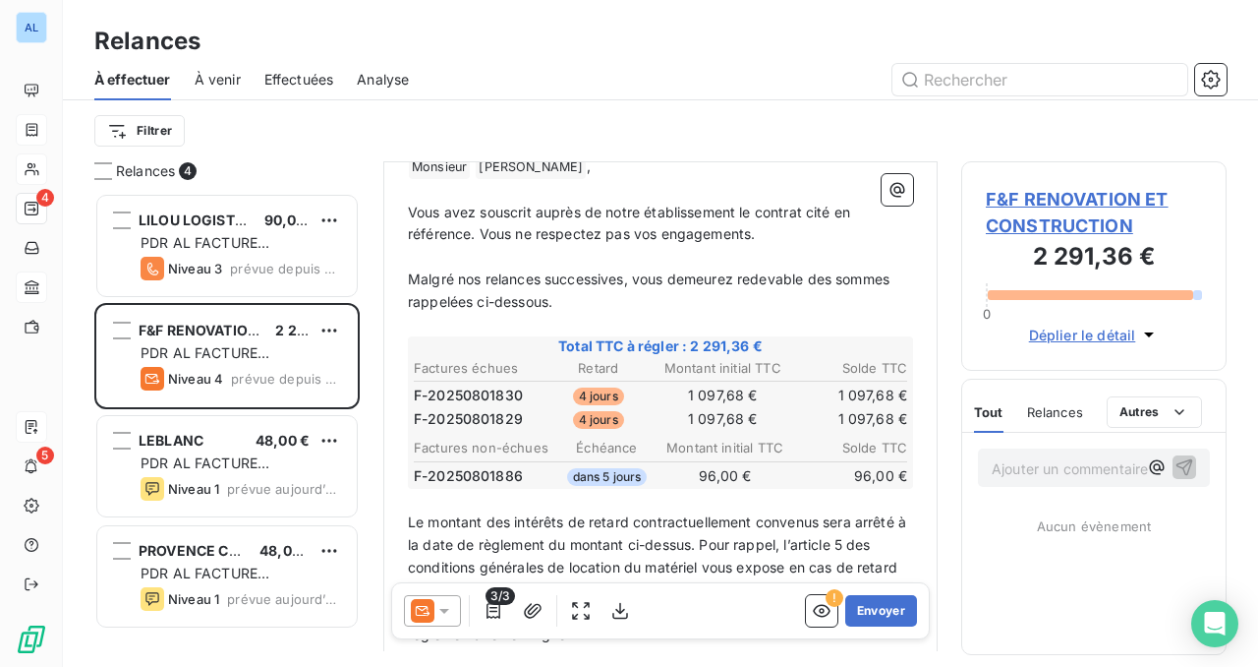
click at [448, 610] on icon at bounding box center [445, 611] width 20 height 20
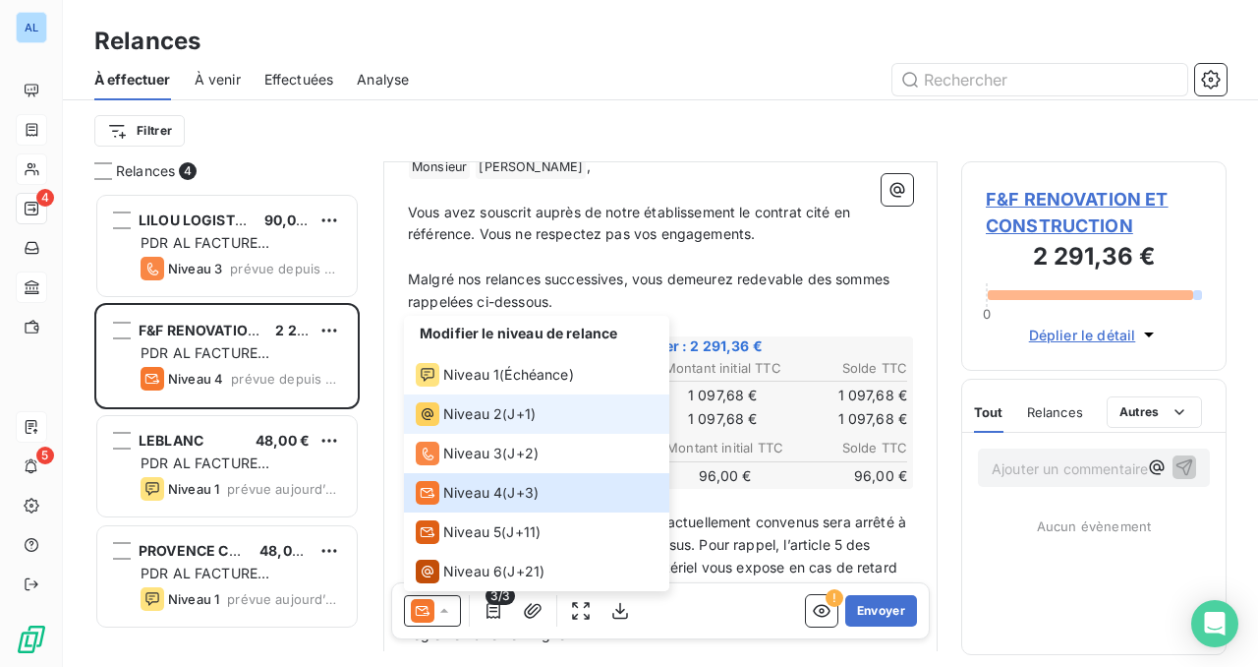
click at [474, 424] on div "Niveau 2" at bounding box center [459, 414] width 87 height 24
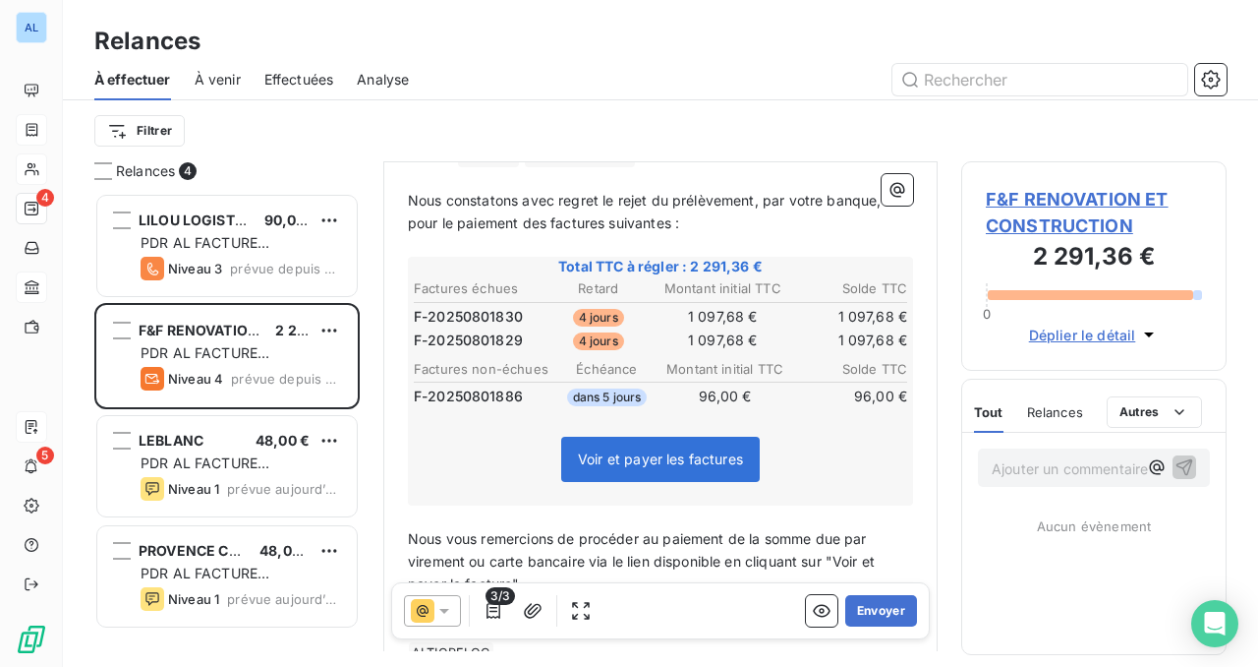
scroll to position [279, 0]
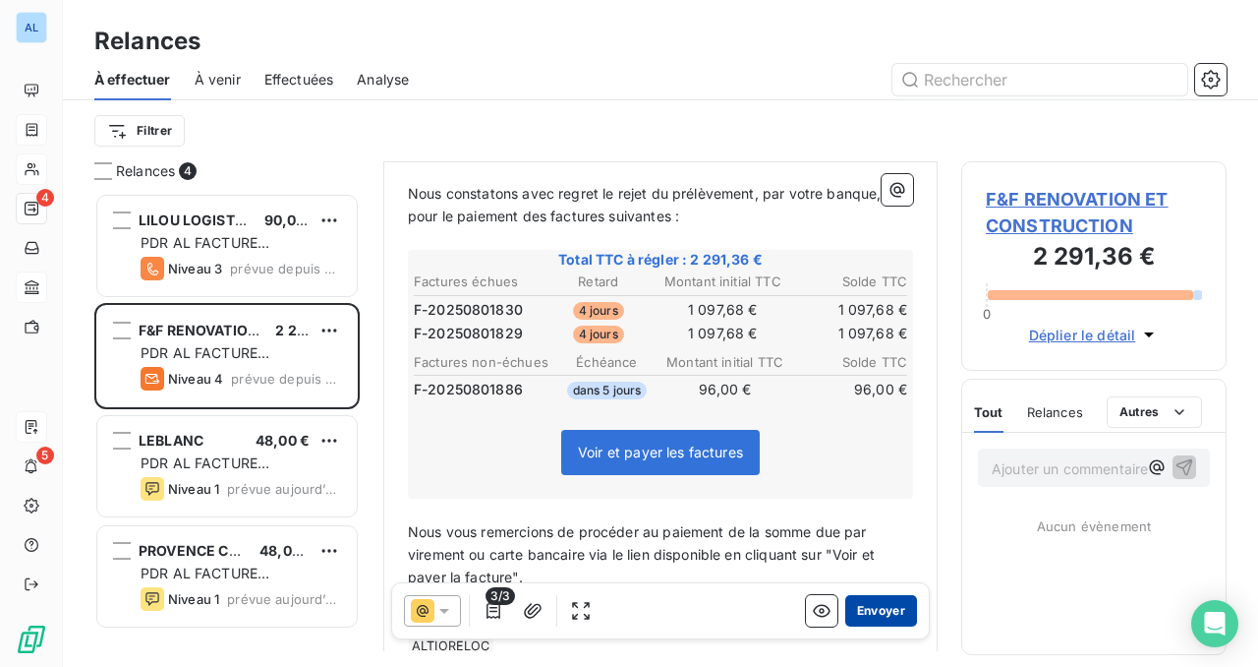
click at [867, 609] on button "Envoyer" at bounding box center [882, 610] width 72 height 31
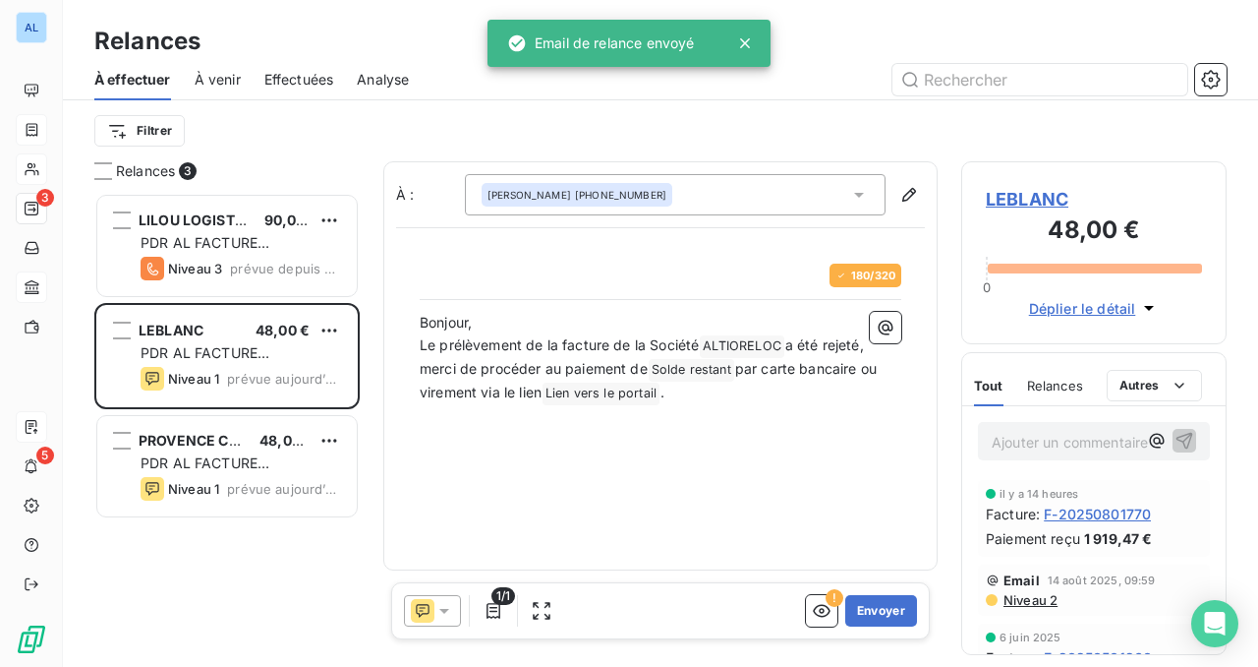
scroll to position [474, 265]
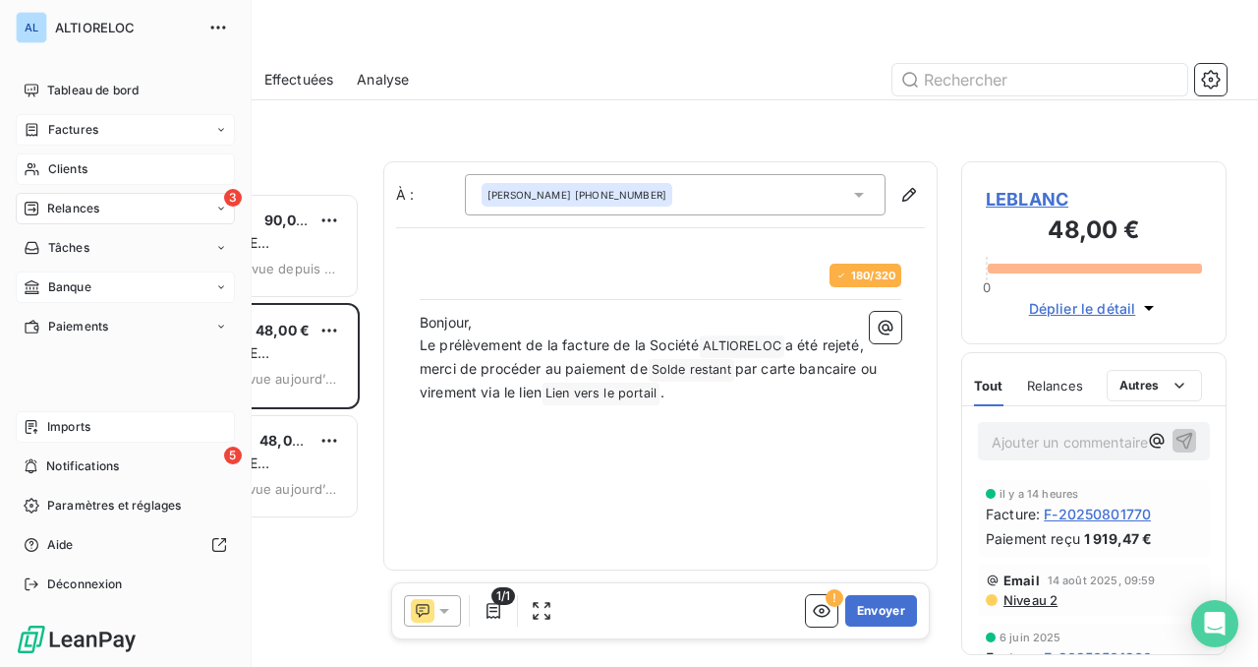
click at [59, 170] on span "Clients" at bounding box center [67, 169] width 39 height 18
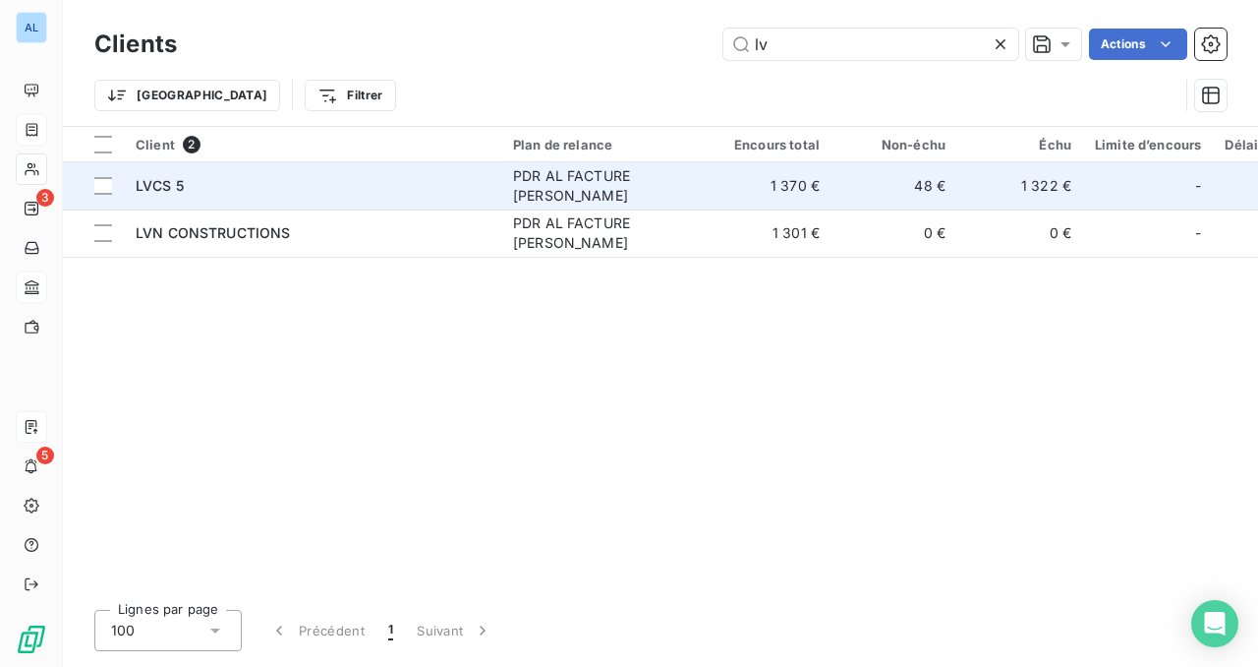
click at [159, 179] on span "LVCS 5" at bounding box center [160, 185] width 48 height 17
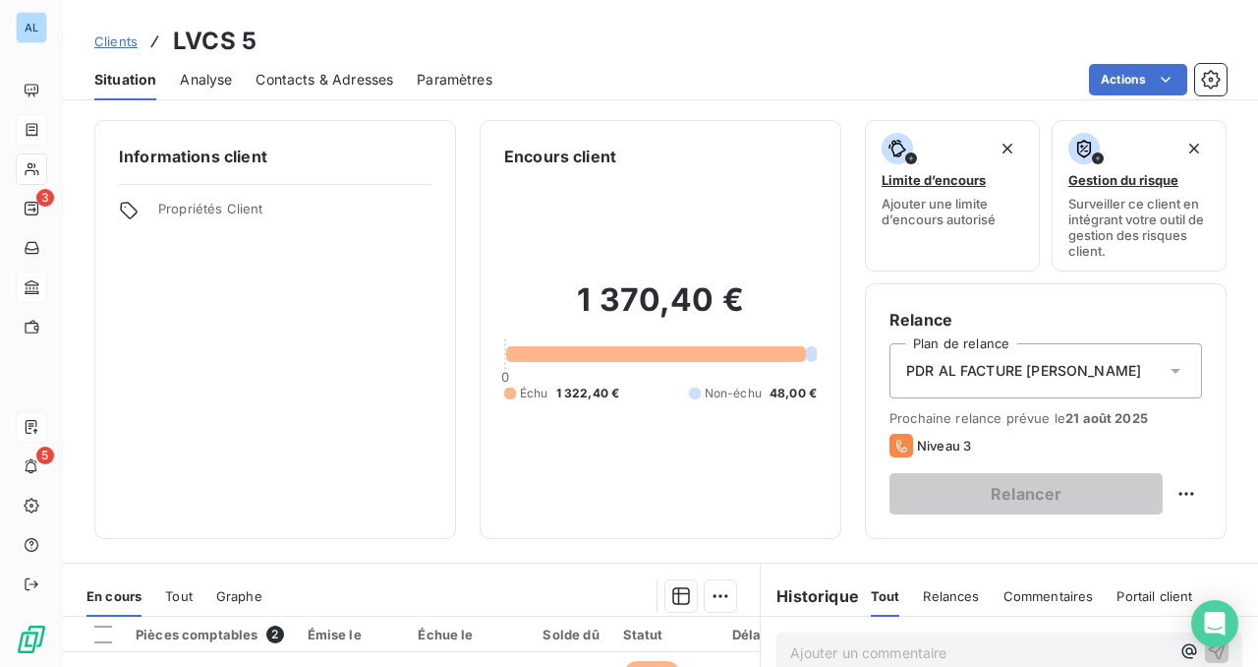
click at [345, 80] on span "Contacts & Adresses" at bounding box center [325, 80] width 138 height 20
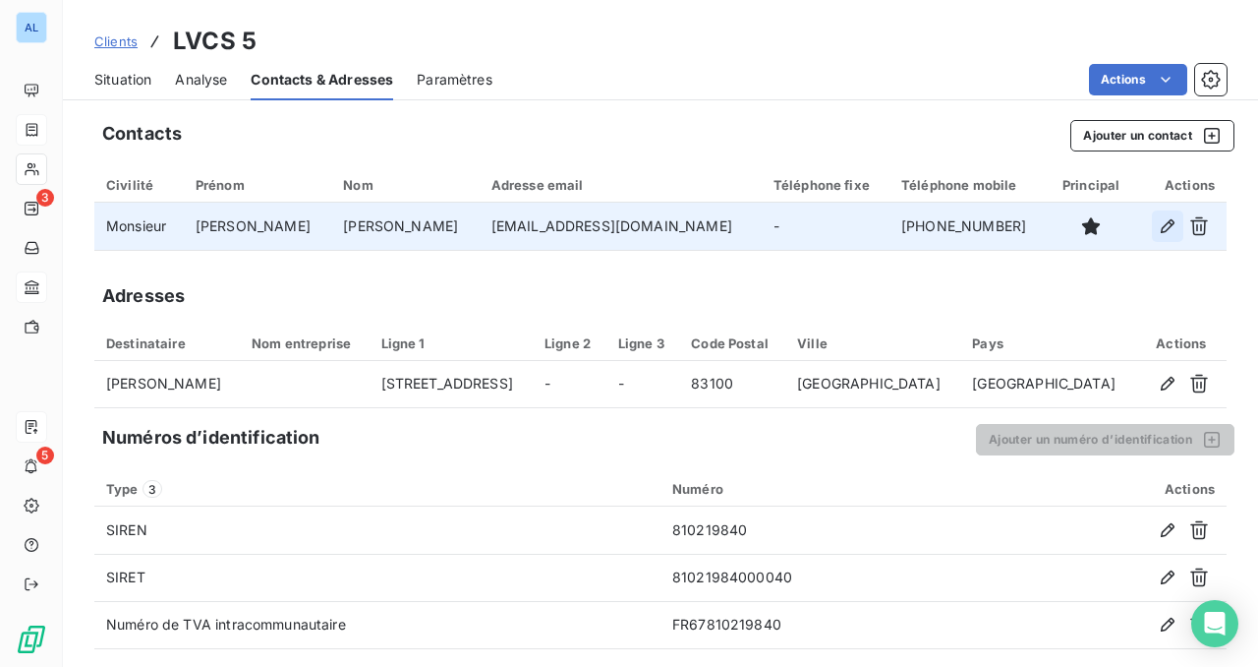
click at [1164, 227] on icon "button" at bounding box center [1168, 226] width 14 height 14
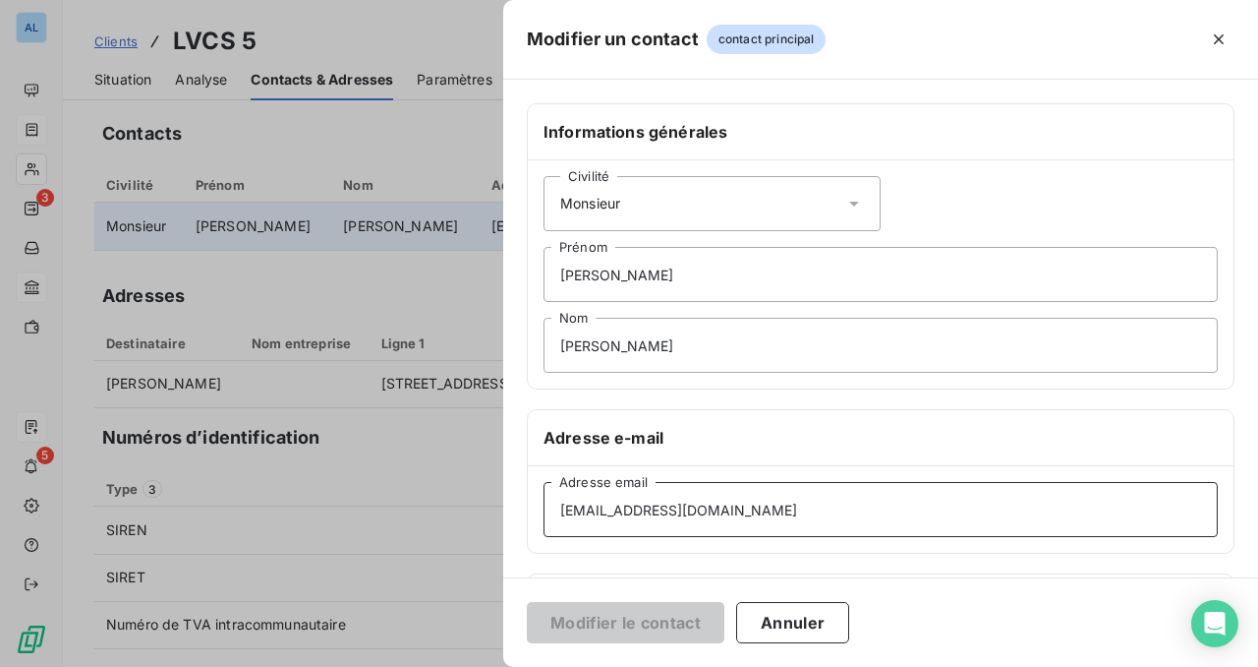
click at [729, 508] on input "[EMAIL_ADDRESS][DOMAIN_NAME]" at bounding box center [881, 509] width 674 height 55
paste input "o"
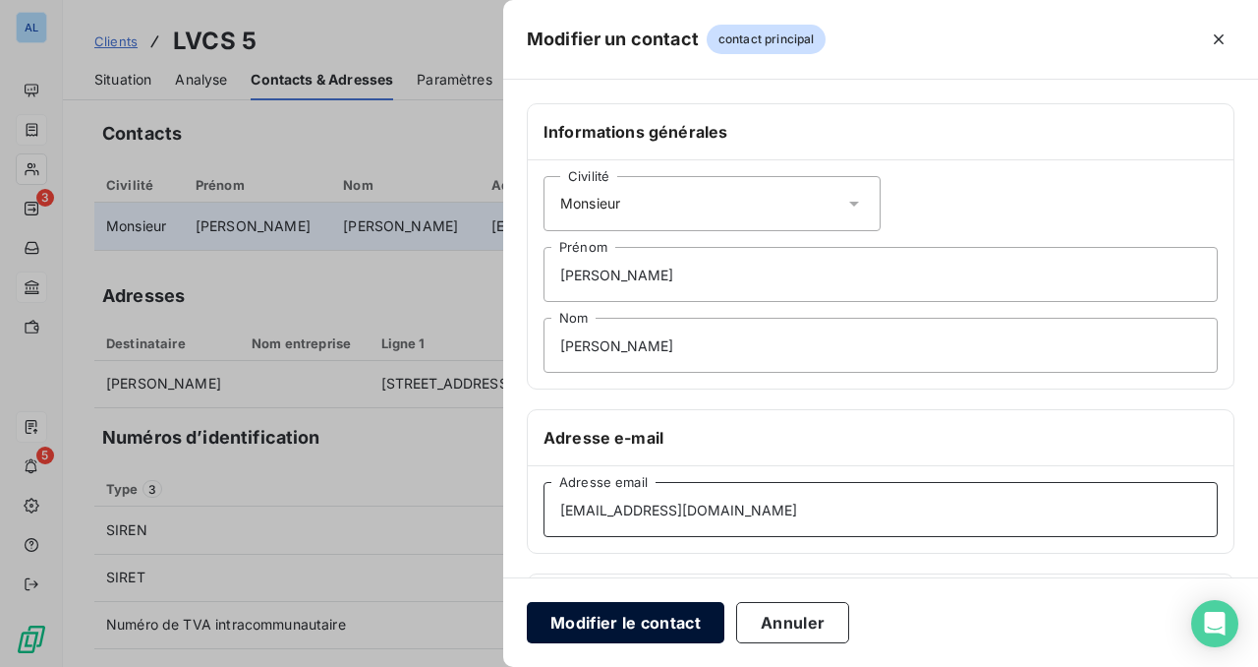
type input "[EMAIL_ADDRESS][DOMAIN_NAME]"
click at [651, 630] on button "Modifier le contact" at bounding box center [626, 622] width 198 height 41
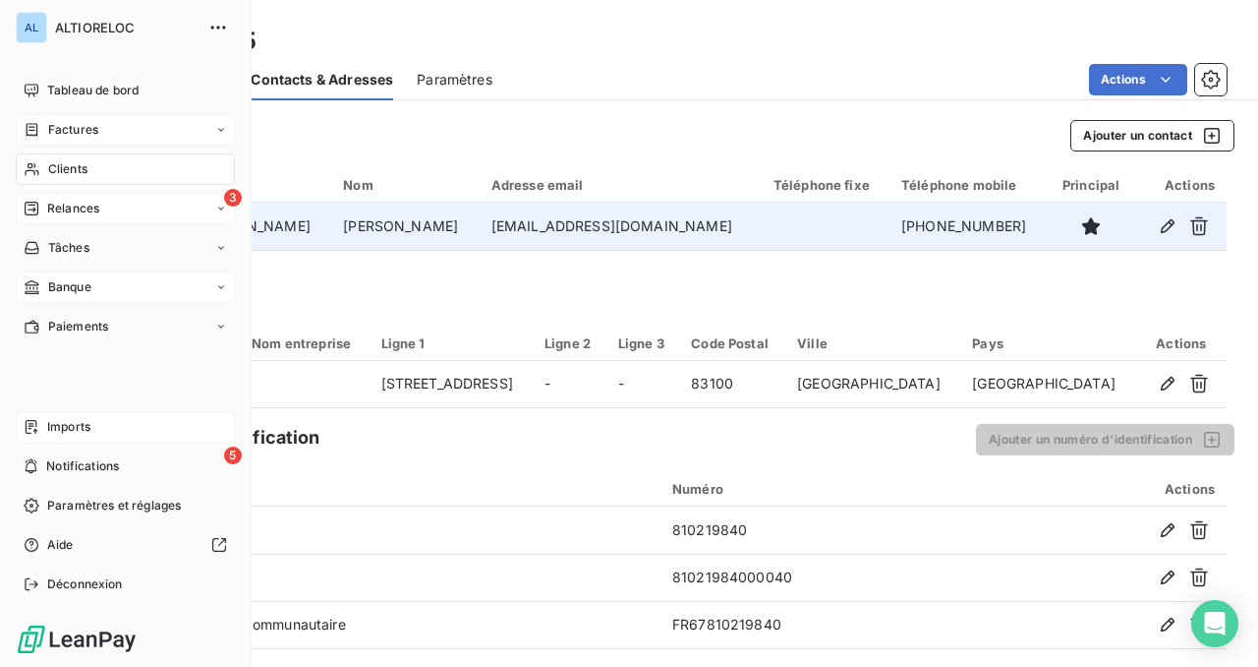
click at [54, 197] on div "3 Relances" at bounding box center [125, 208] width 219 height 31
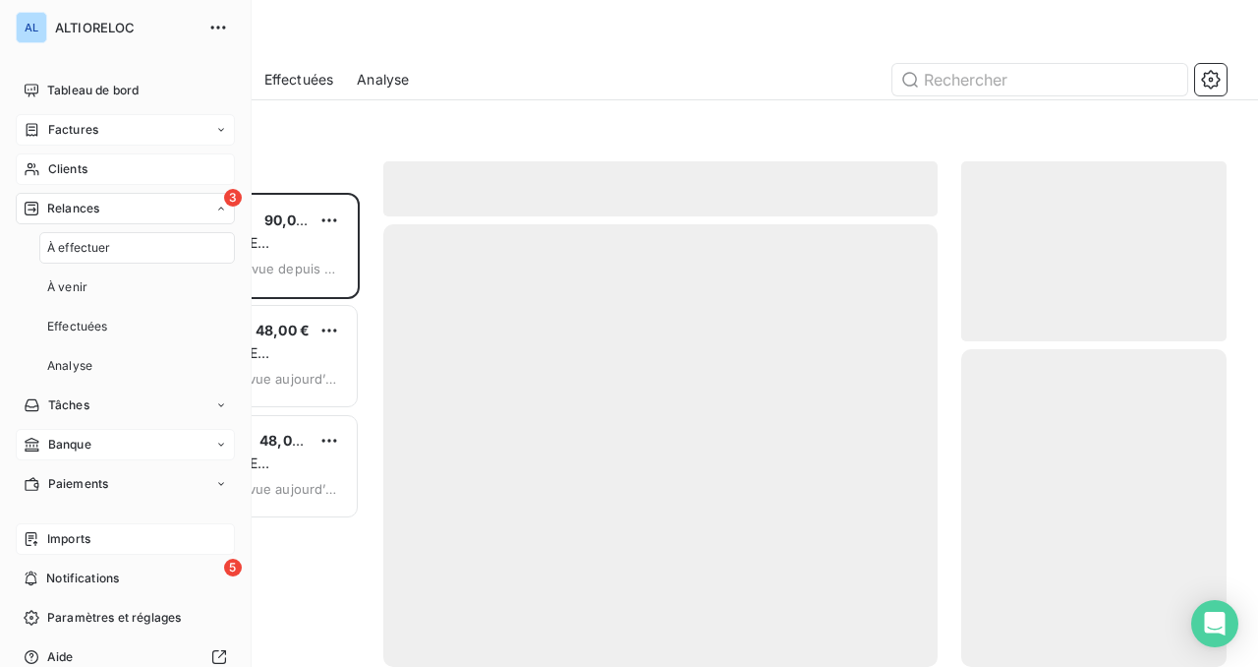
scroll to position [474, 265]
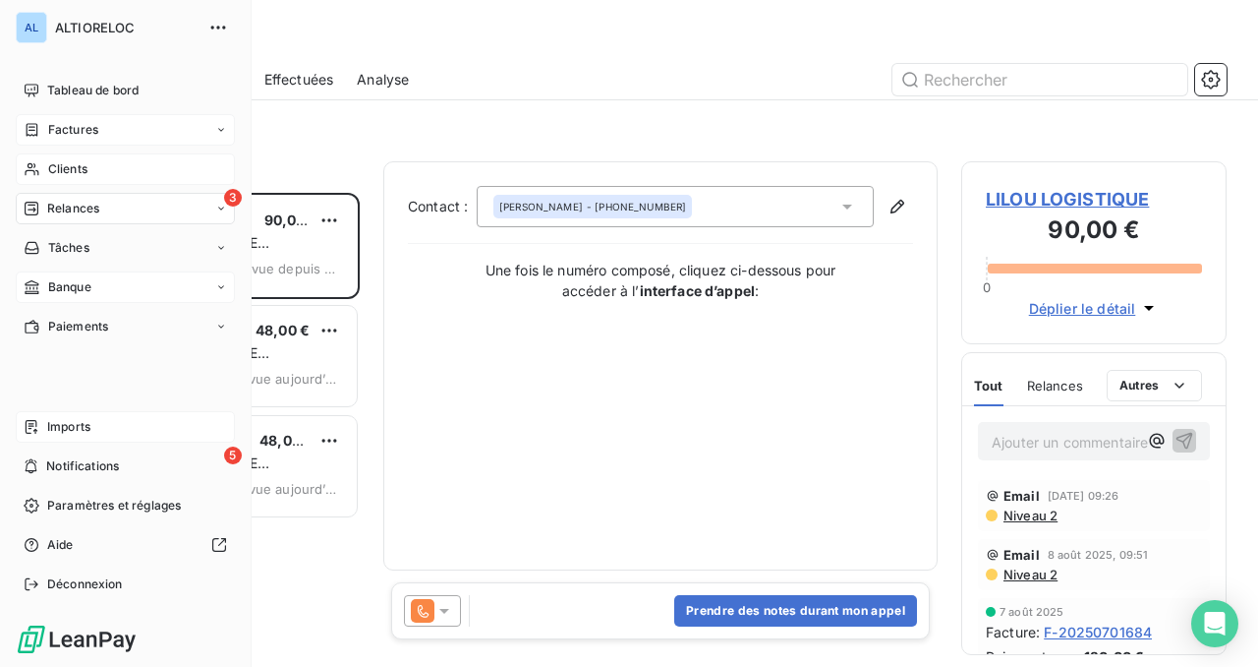
click at [82, 427] on span "Imports" at bounding box center [68, 427] width 43 height 18
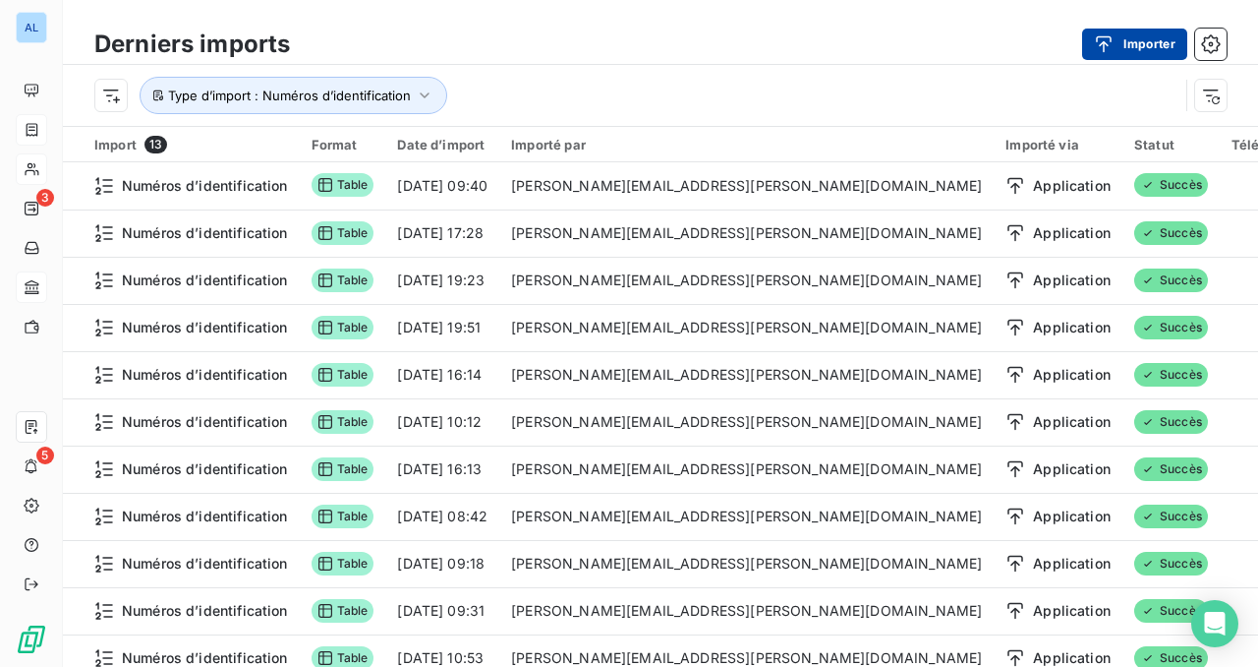
click at [1150, 40] on button "Importer" at bounding box center [1134, 44] width 105 height 31
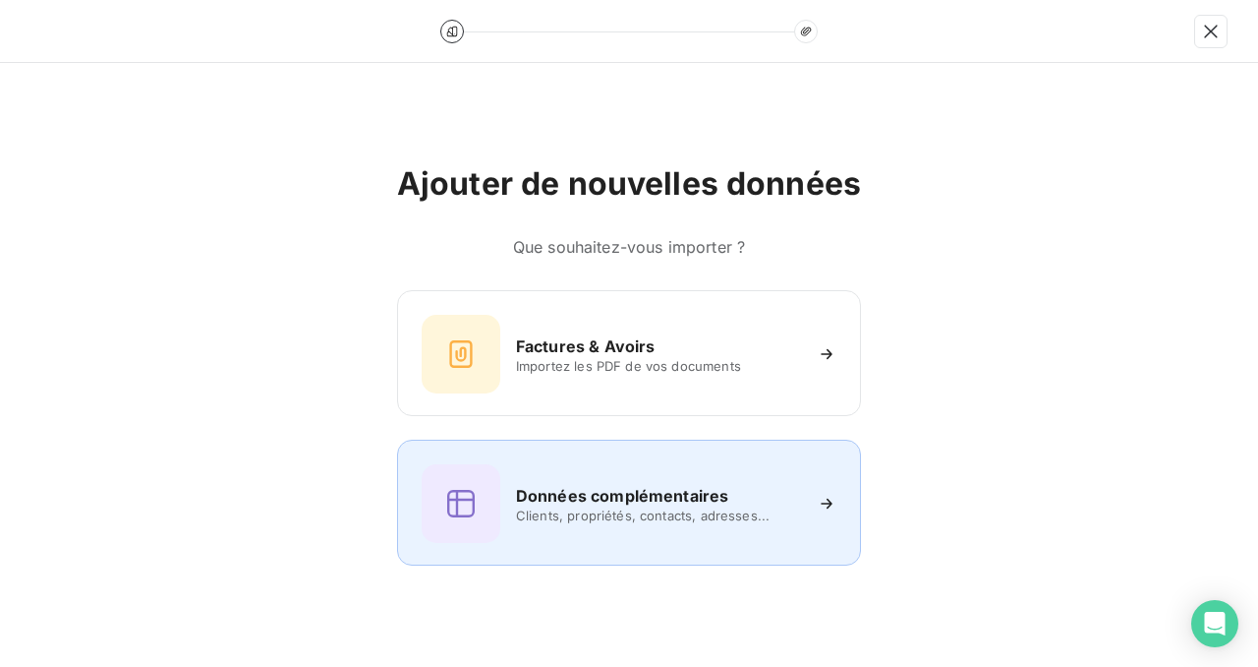
click at [629, 465] on div "Données complémentaires Clients, propriétés, contacts, adresses..." at bounding box center [629, 503] width 415 height 79
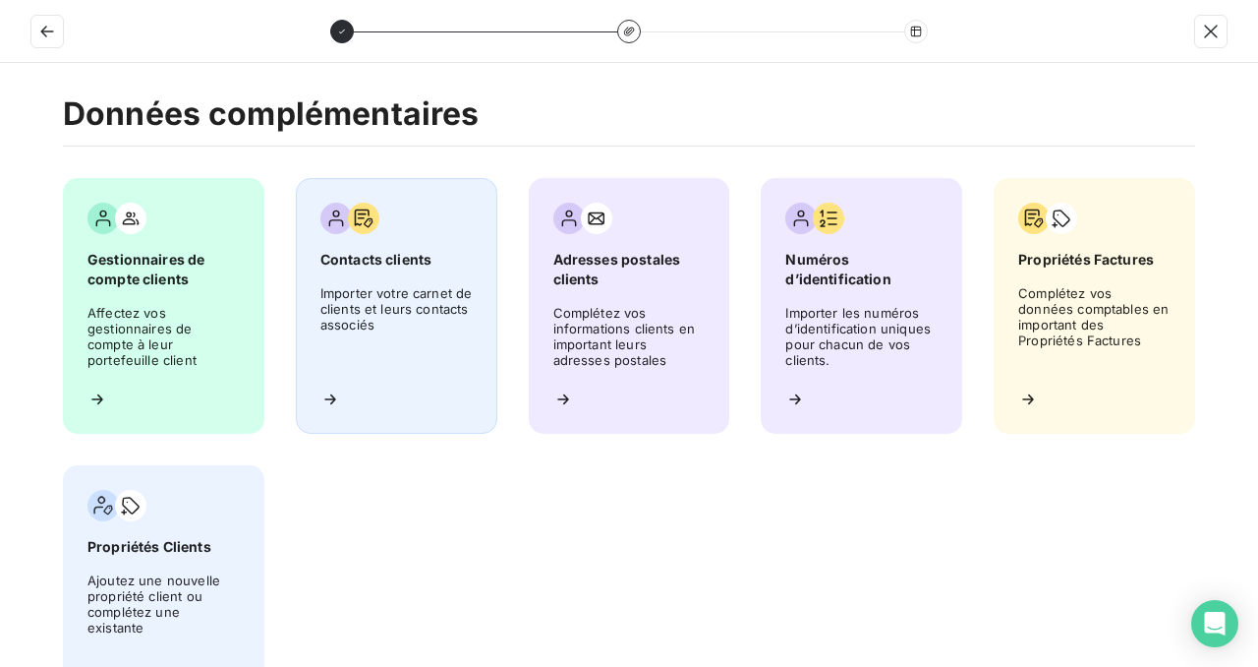
click at [385, 321] on span "Importer votre carnet de clients et leurs contacts associés" at bounding box center [397, 329] width 152 height 88
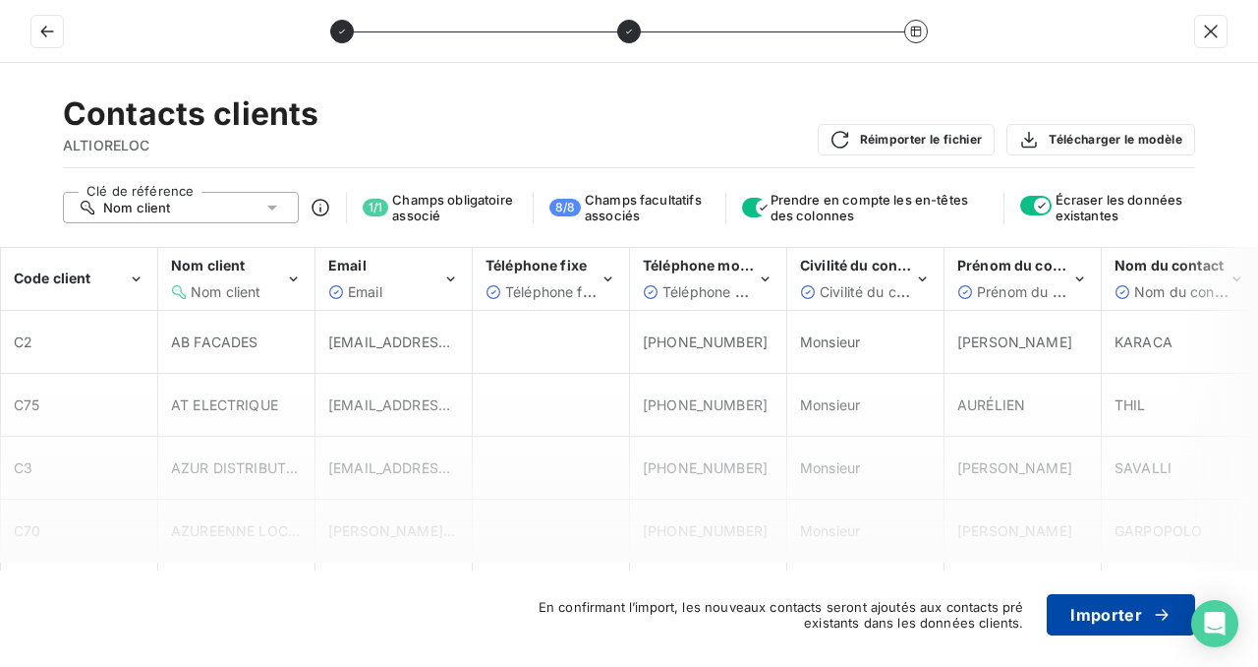
click at [1093, 618] on button "Importer" at bounding box center [1121, 614] width 148 height 41
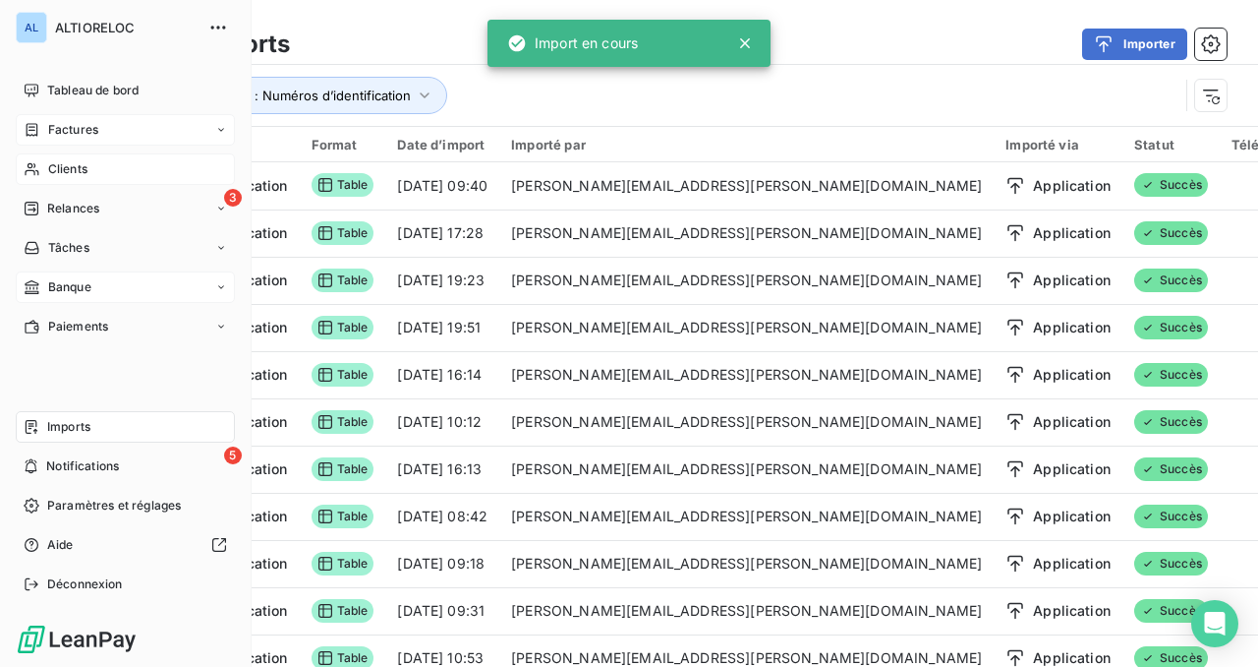
click at [71, 137] on span "Factures" at bounding box center [73, 130] width 50 height 18
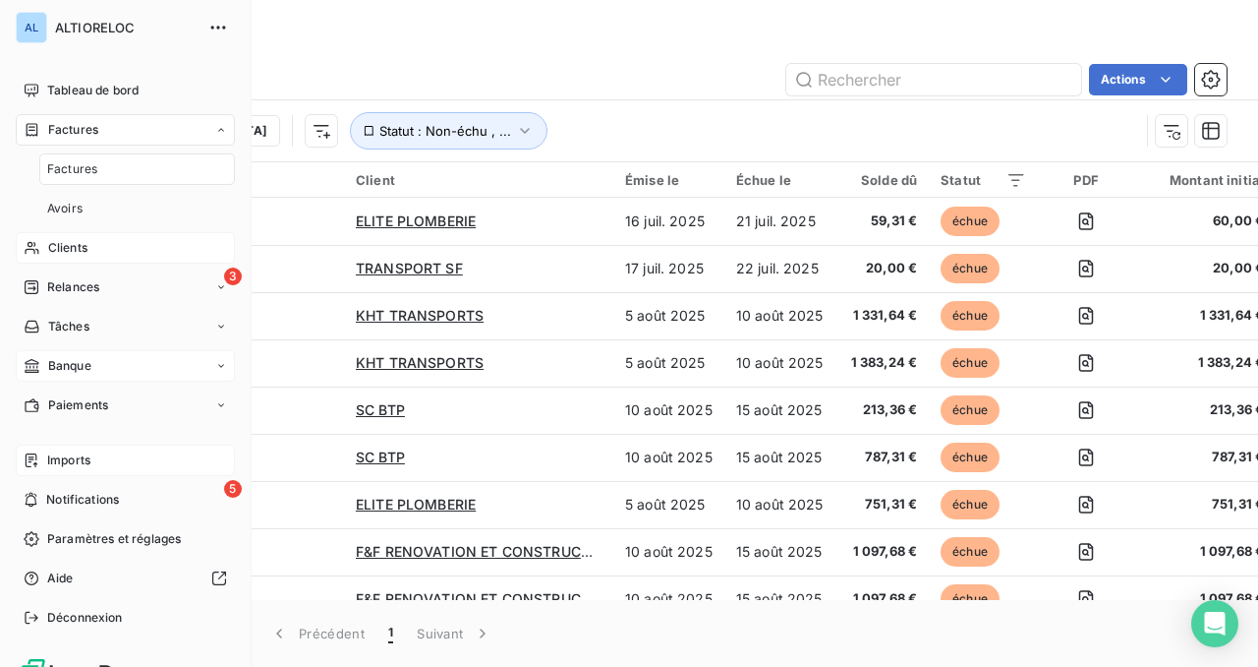
click at [66, 248] on span "Clients" at bounding box center [67, 248] width 39 height 18
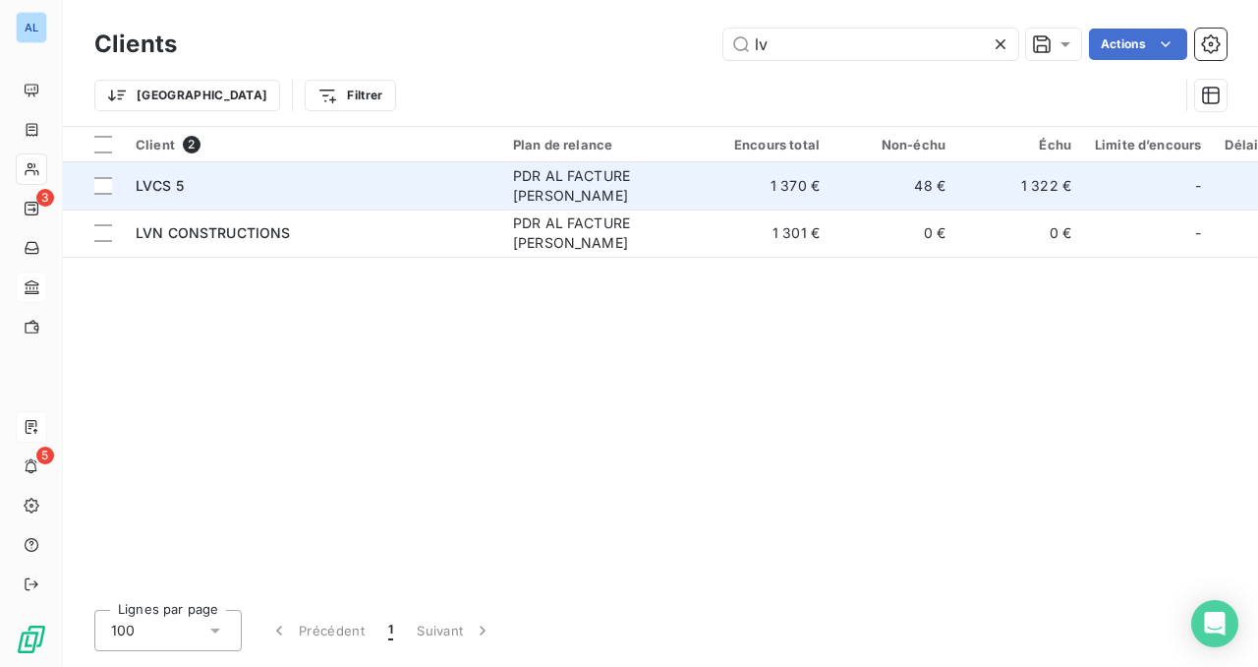
click at [166, 184] on span "LVCS 5" at bounding box center [160, 185] width 48 height 17
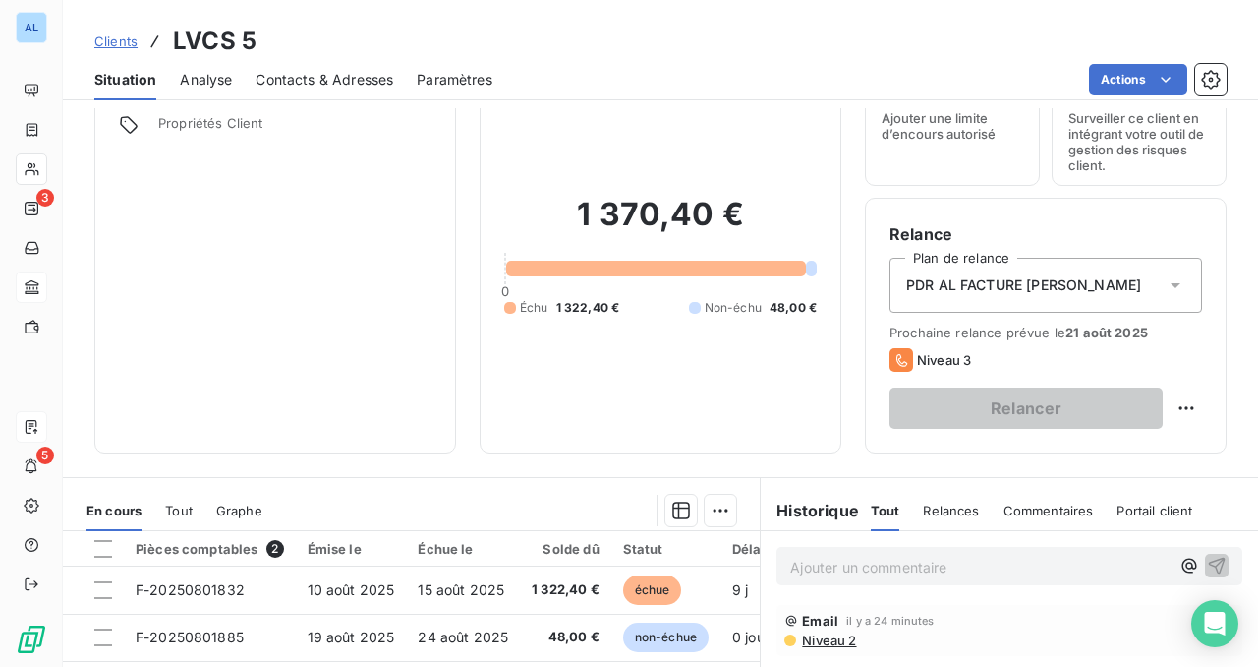
scroll to position [104, 0]
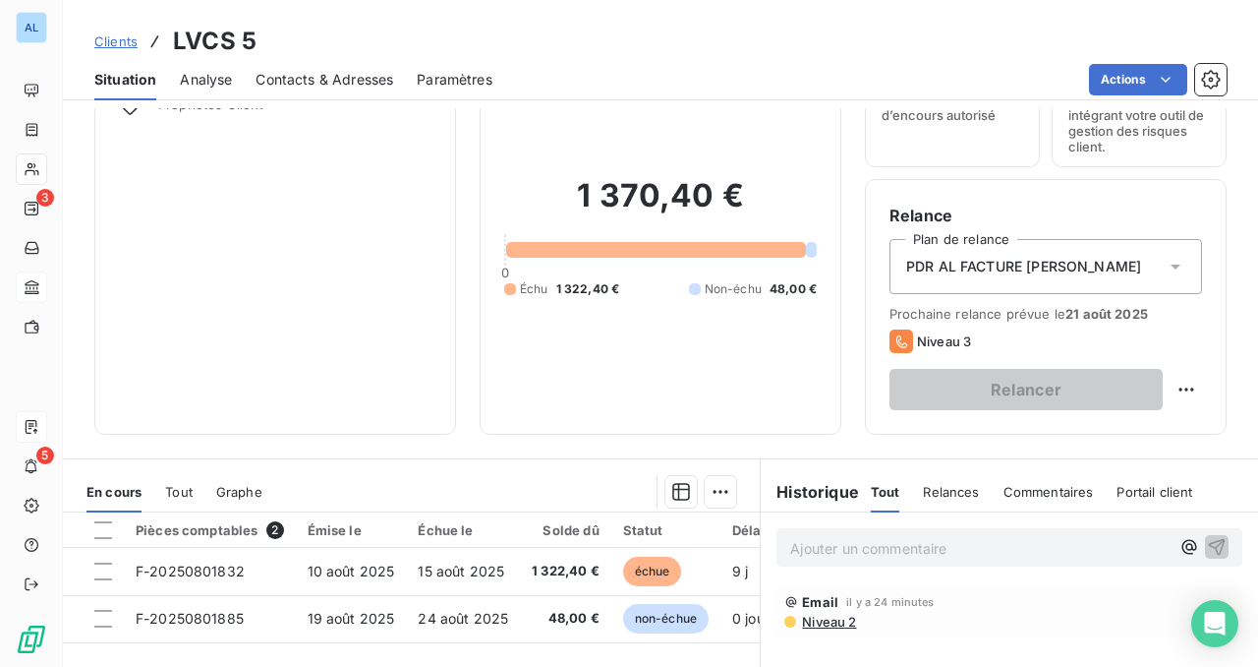
click at [1167, 391] on div "Relancer" at bounding box center [1046, 389] width 313 height 41
click at [1195, 391] on html "AL 3 5 Clients LVCS 5 Situation Analyse Contacts & Adresses Paramètres Actions …" at bounding box center [629, 333] width 1258 height 667
click at [1135, 431] on div "Replanifier cette action" at bounding box center [1106, 432] width 176 height 31
select select "7"
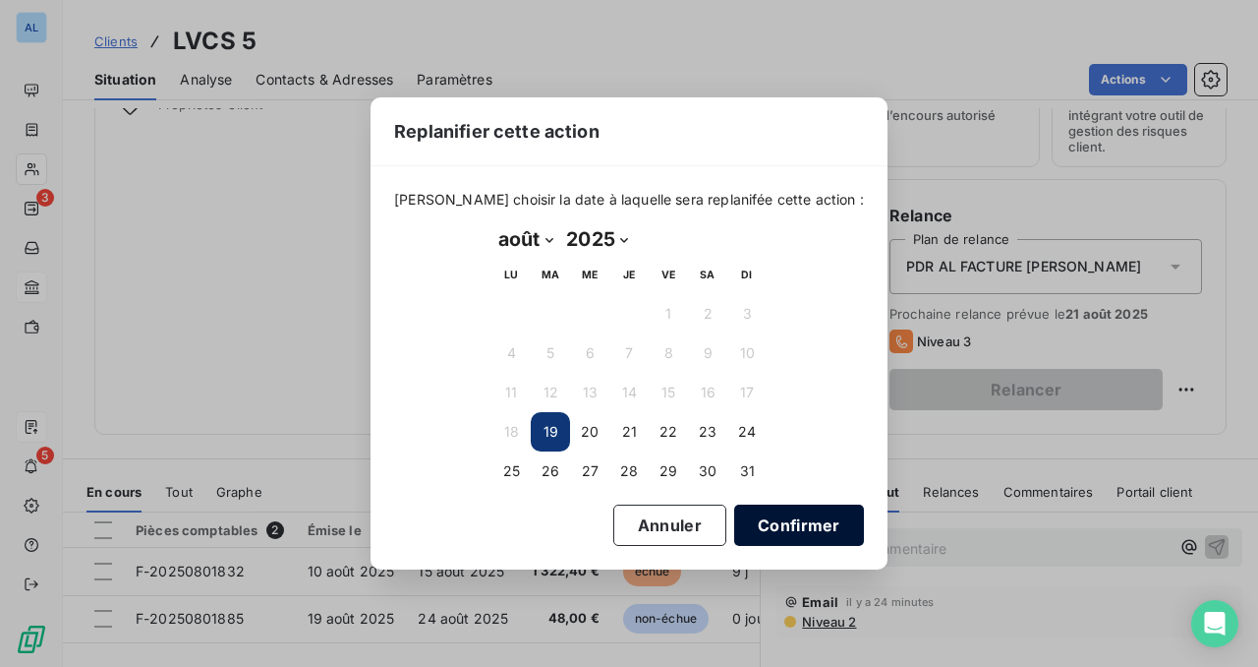
click at [745, 522] on button "Confirmer" at bounding box center [799, 524] width 130 height 41
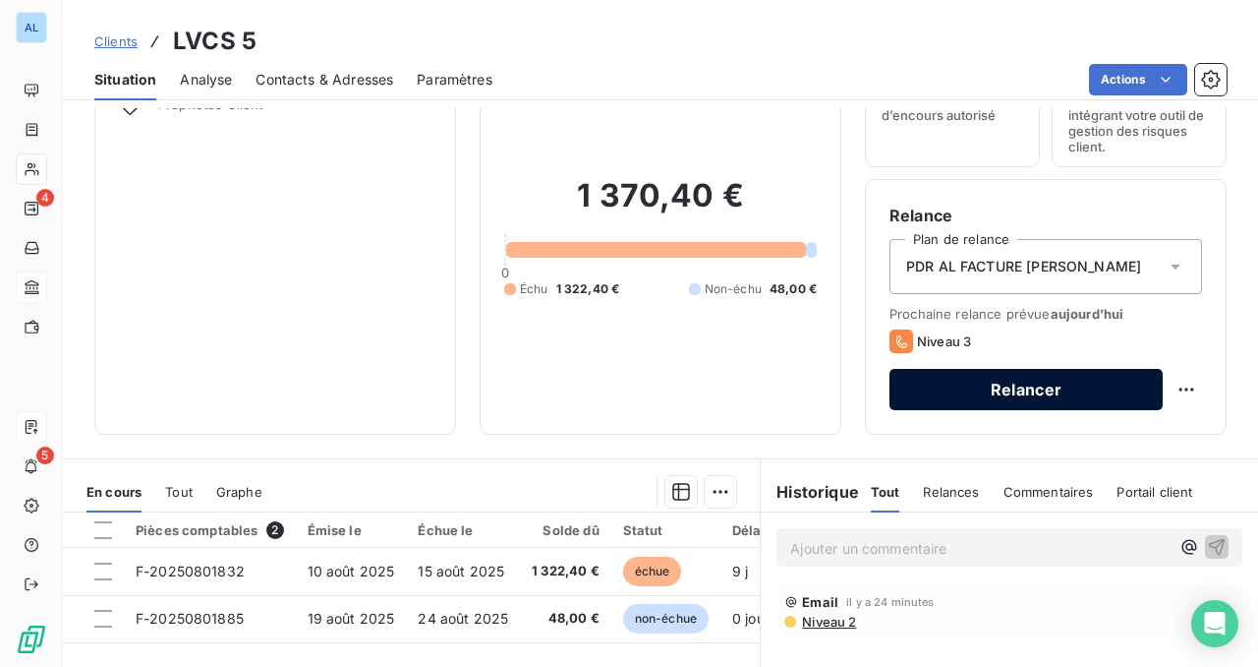
click at [1026, 388] on button "Relancer" at bounding box center [1026, 389] width 273 height 41
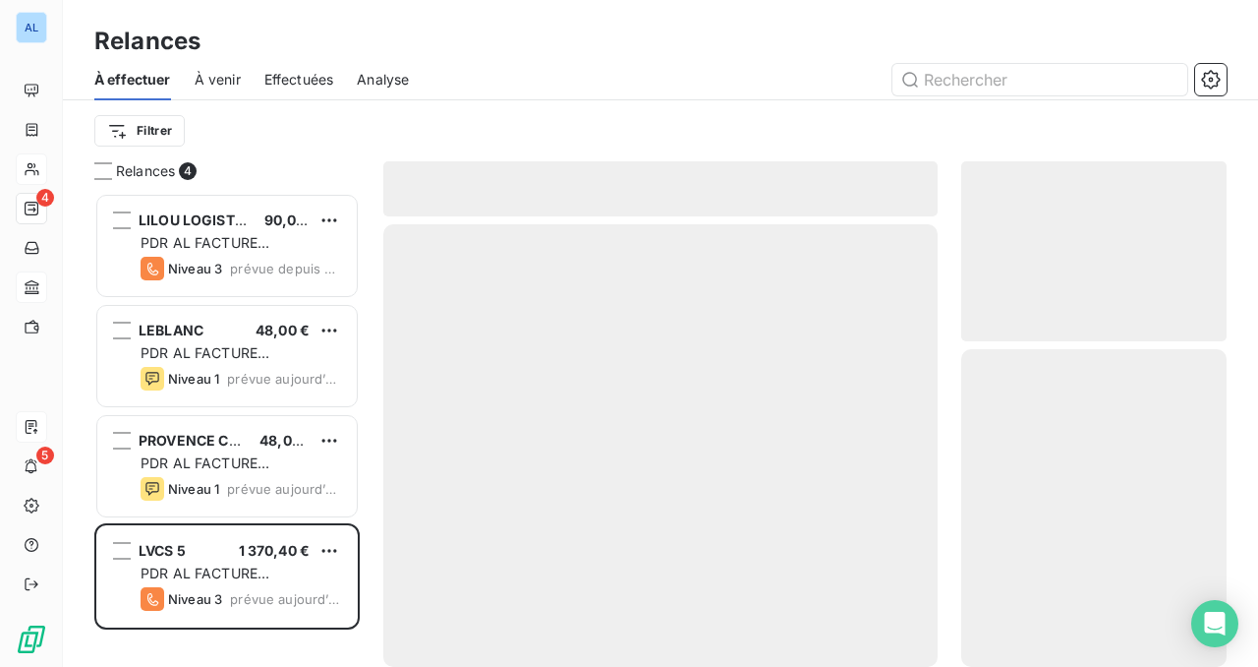
scroll to position [474, 265]
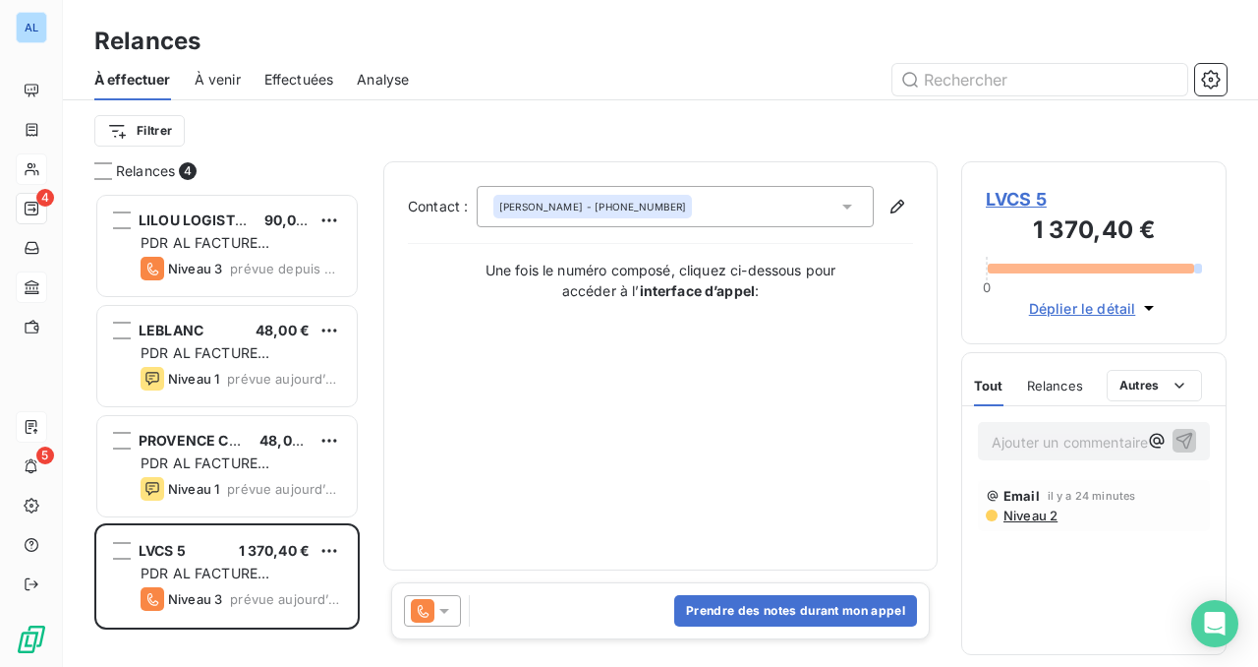
click at [441, 607] on icon at bounding box center [445, 611] width 20 height 20
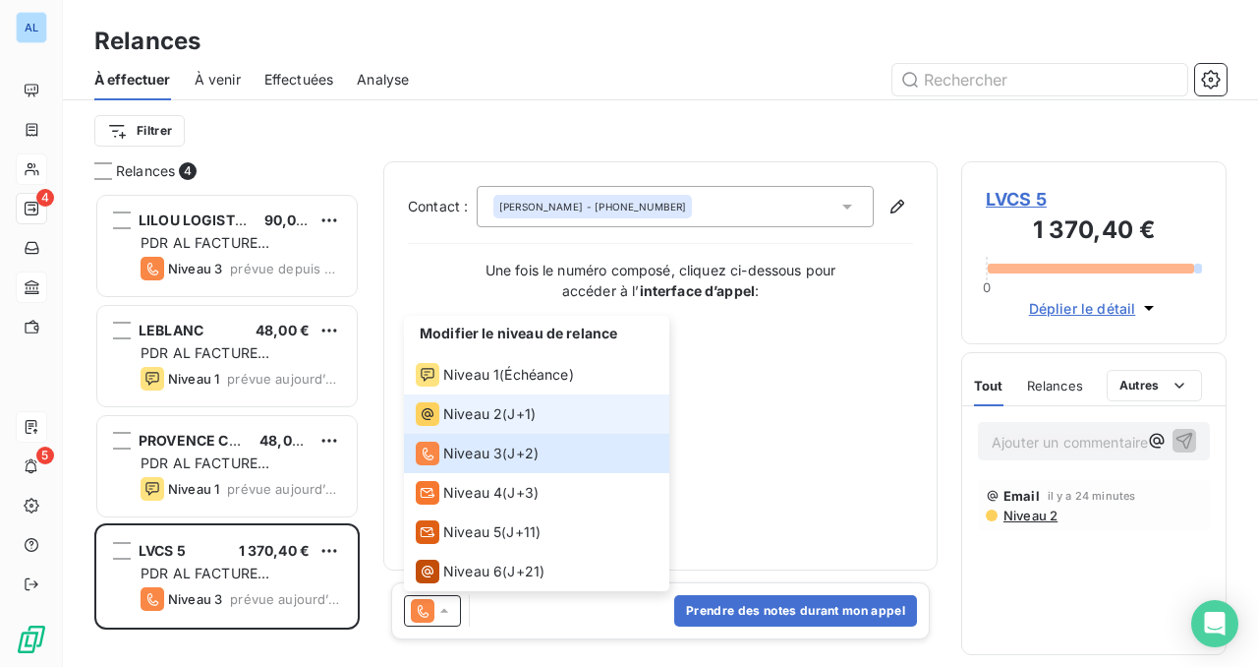
click at [490, 410] on span "Niveau 2" at bounding box center [472, 414] width 59 height 20
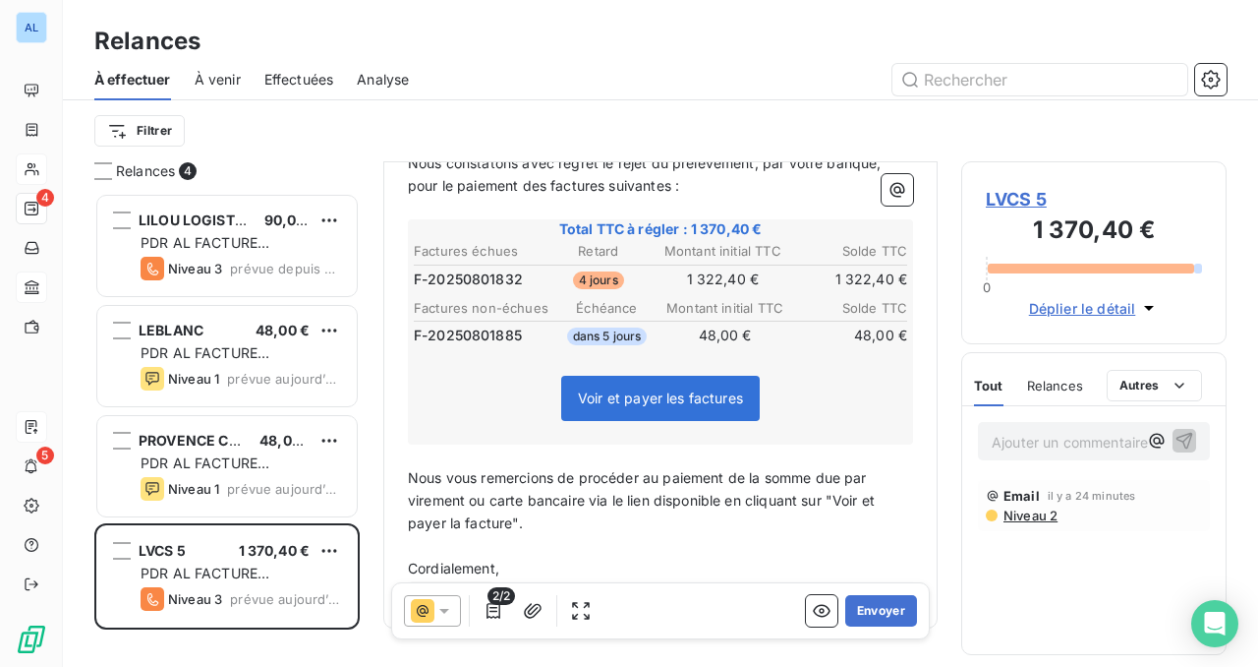
scroll to position [336, 0]
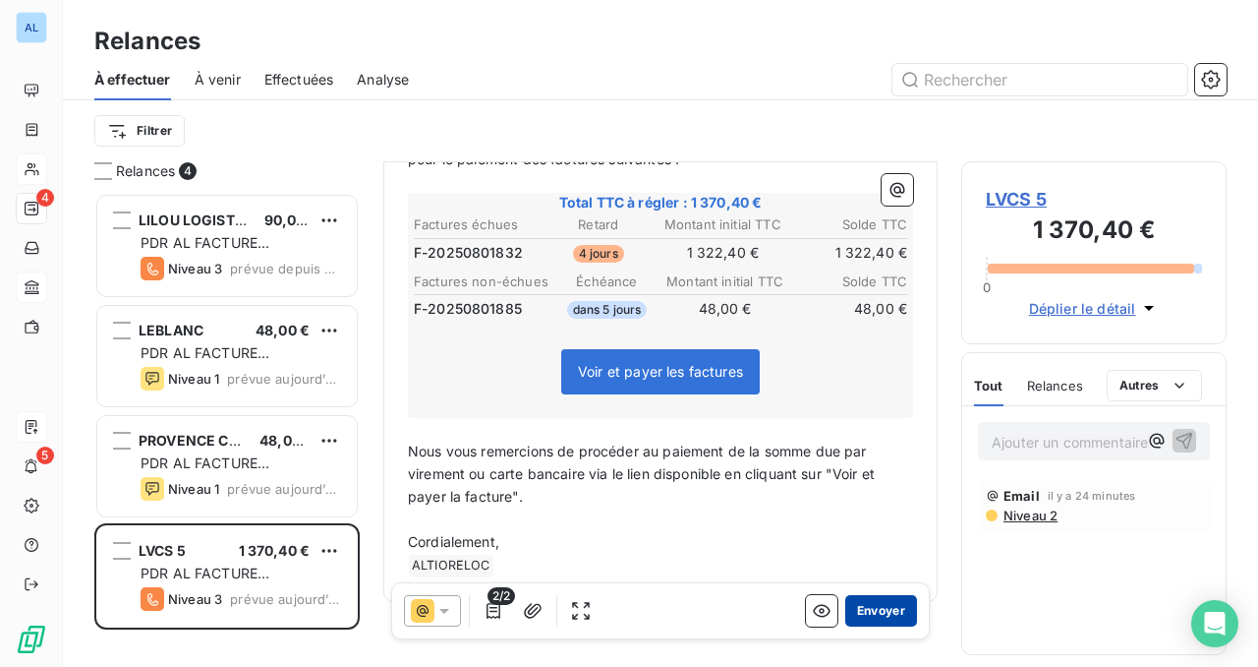
click at [875, 613] on button "Envoyer" at bounding box center [882, 610] width 72 height 31
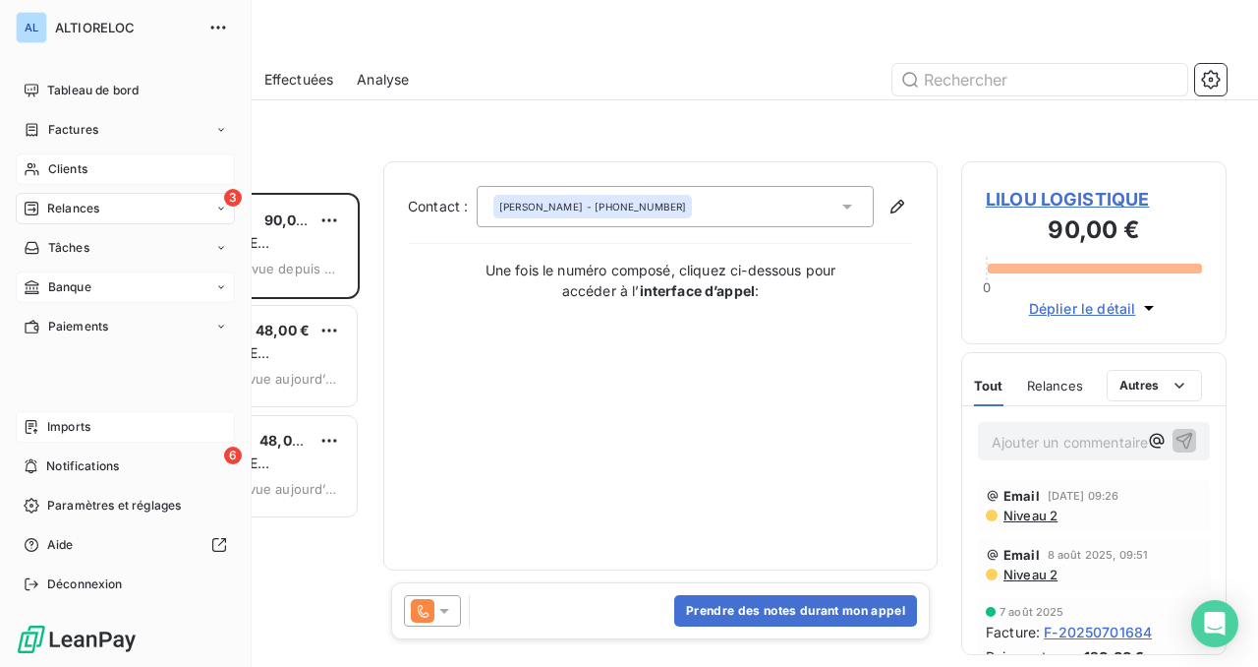
click at [60, 171] on span "Clients" at bounding box center [67, 169] width 39 height 18
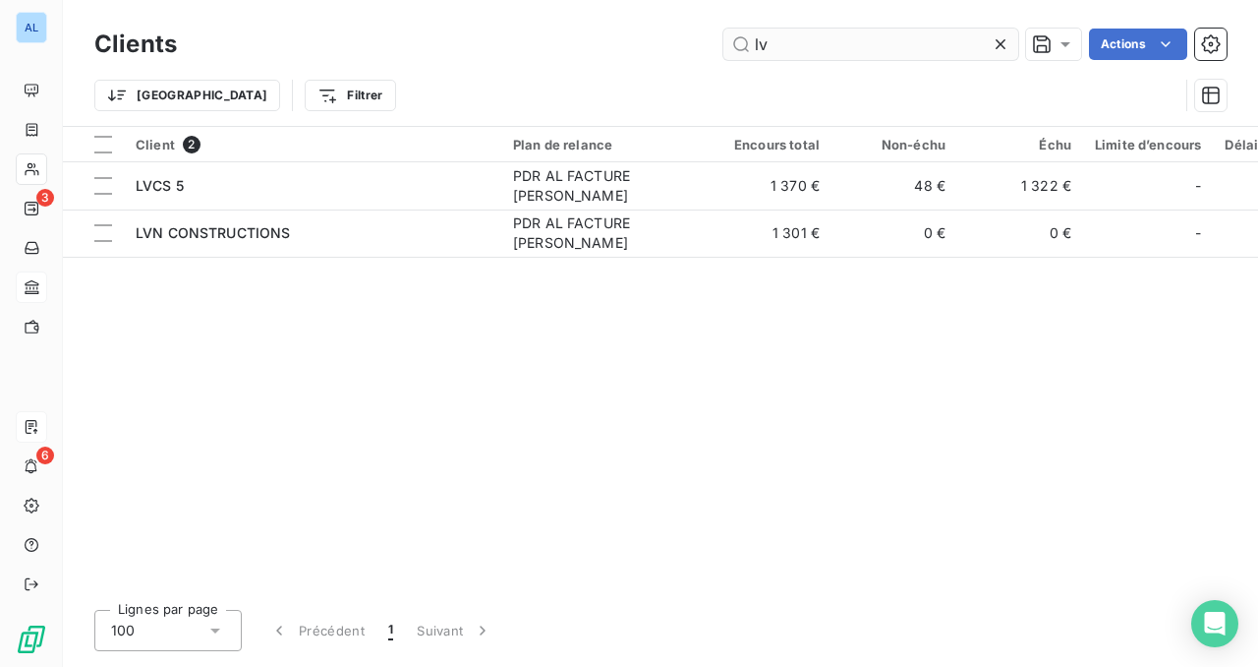
click at [920, 48] on input "lv" at bounding box center [871, 44] width 295 height 31
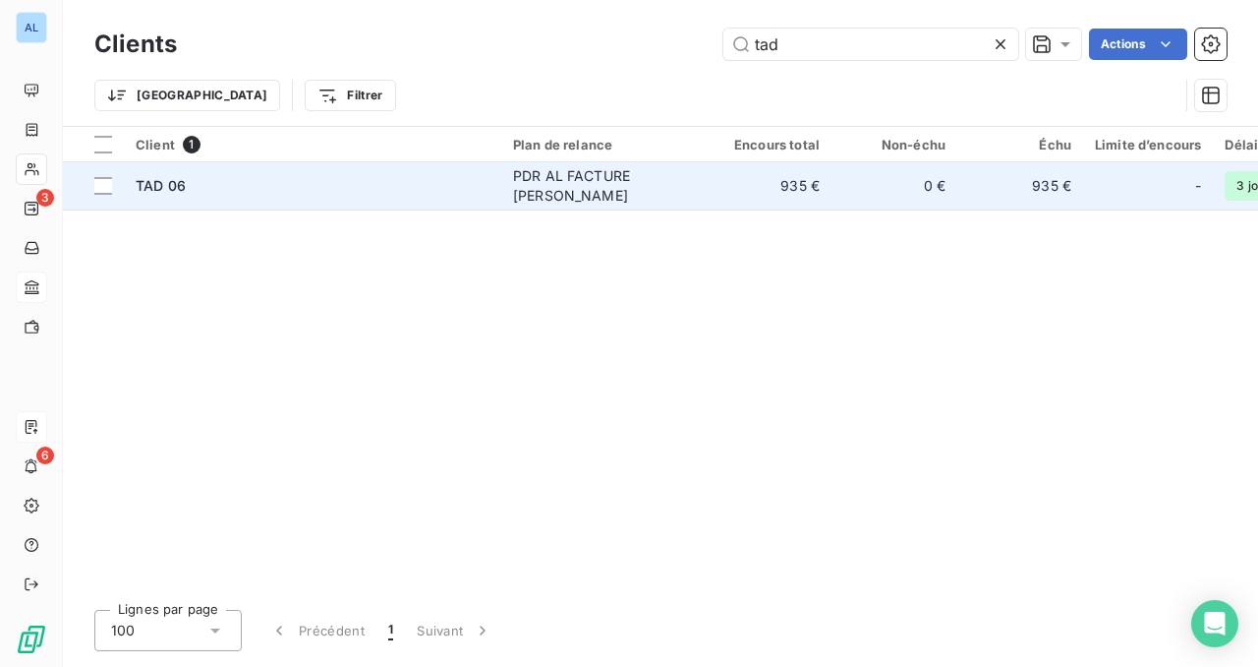
type input "tad"
click at [200, 192] on div "TAD 06" at bounding box center [313, 186] width 354 height 20
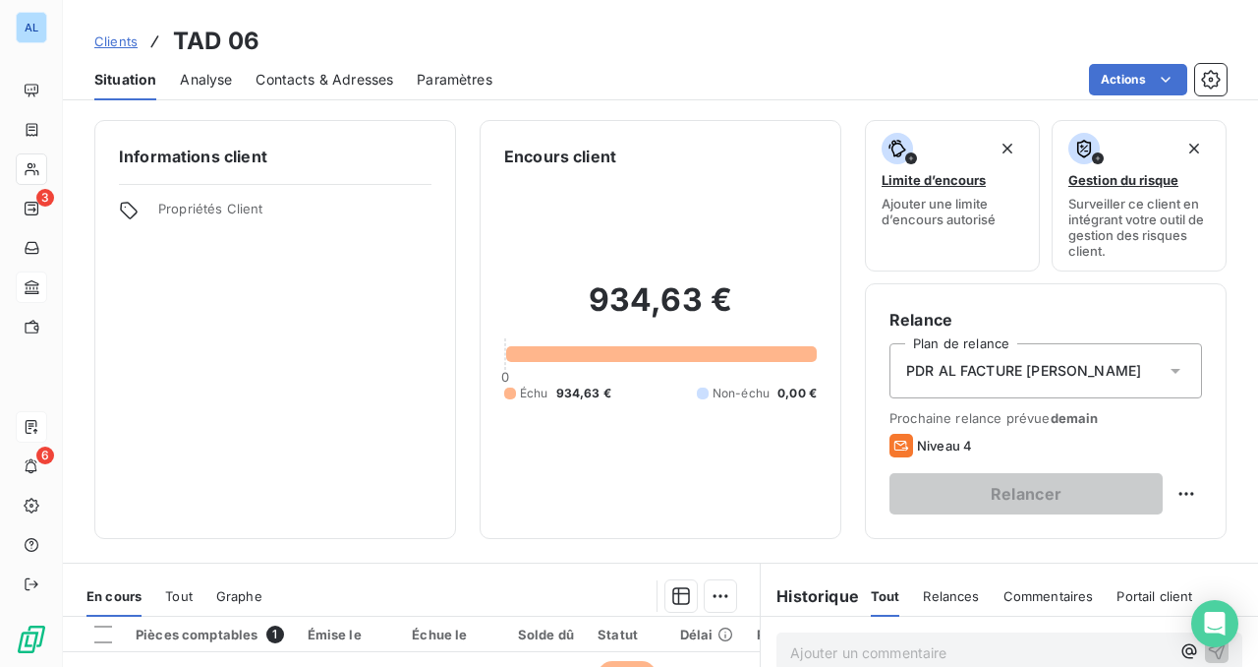
scroll to position [149, 0]
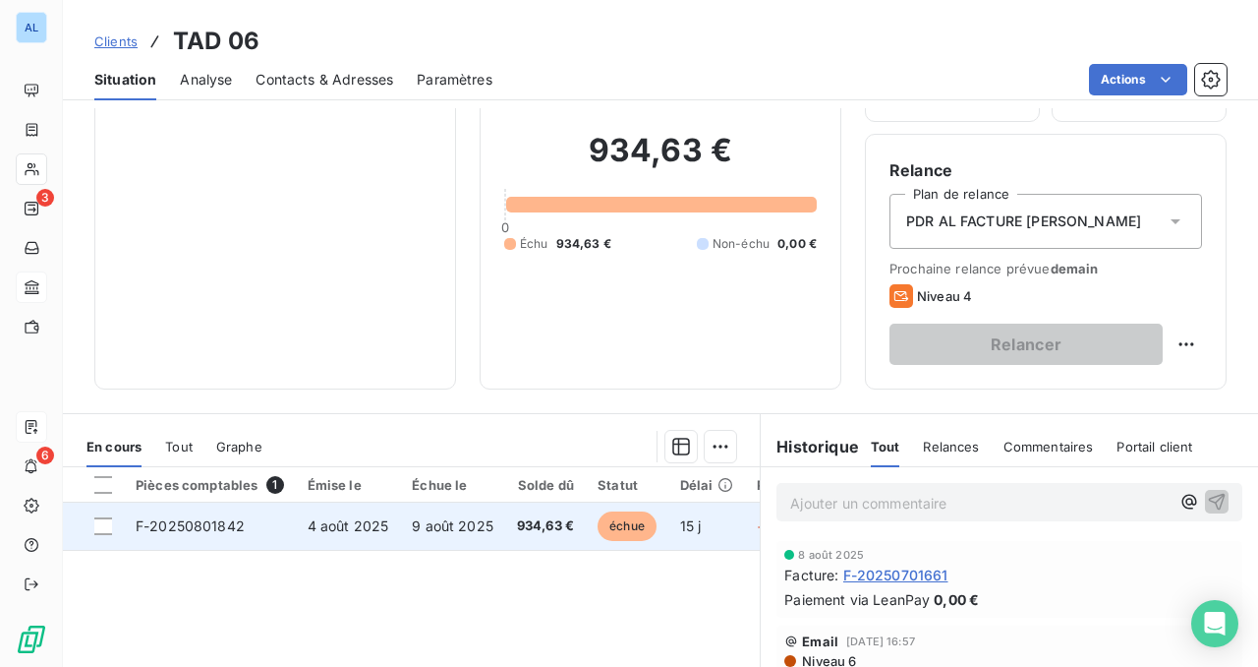
click at [210, 530] on span "F-20250801842" at bounding box center [190, 525] width 109 height 17
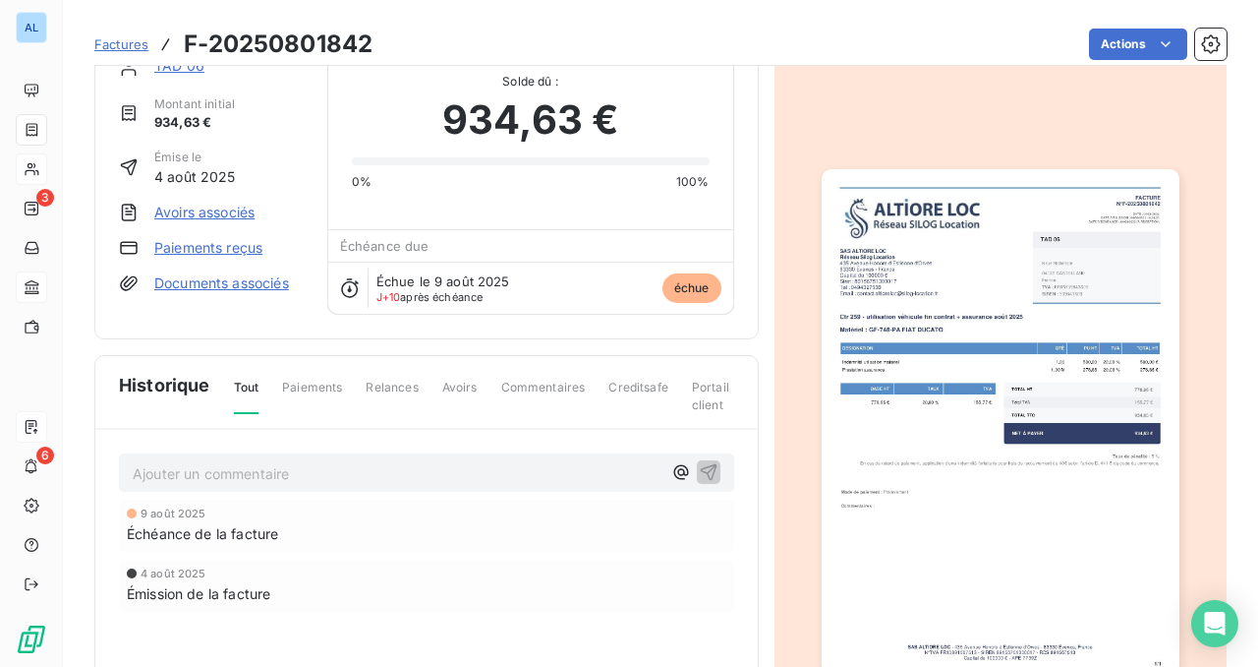
scroll to position [70, 0]
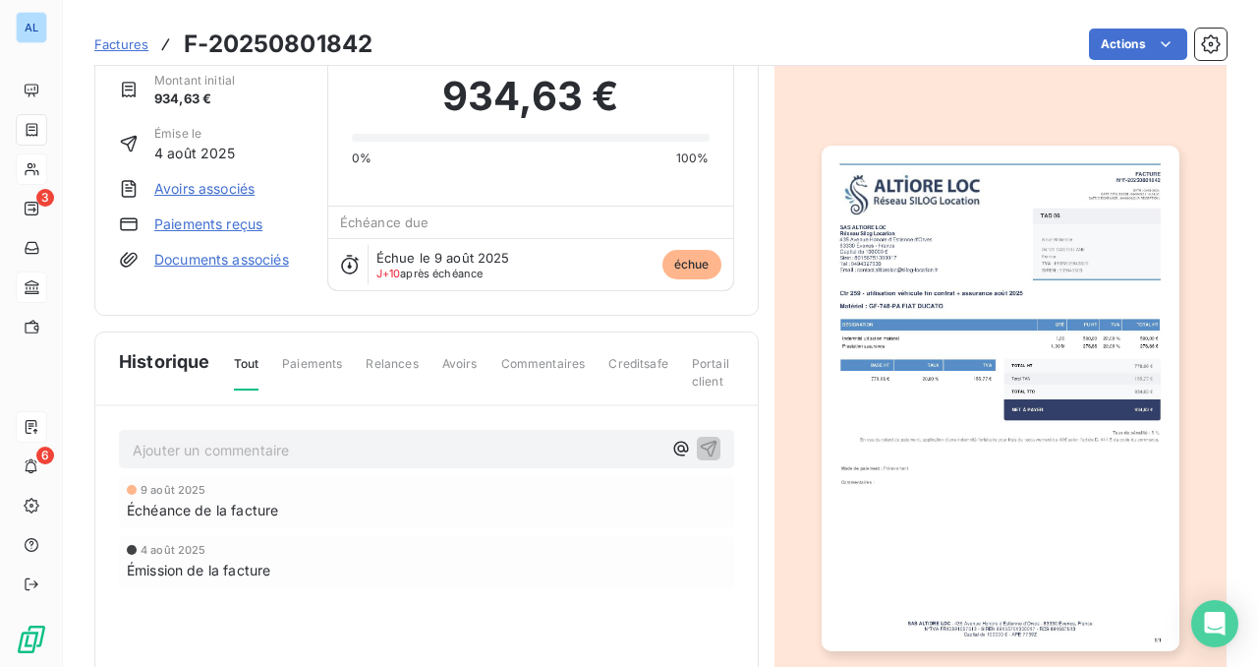
click at [1047, 351] on img "button" at bounding box center [1001, 398] width 358 height 505
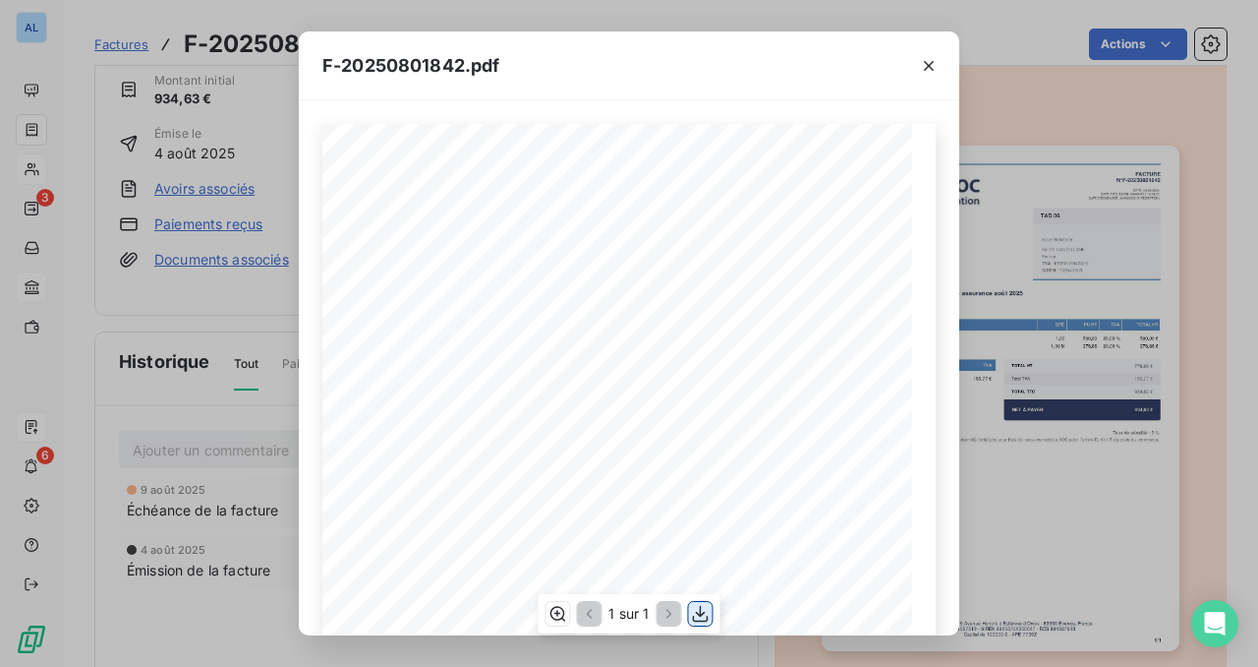
click at [703, 619] on icon "button" at bounding box center [701, 614] width 20 height 20
click at [931, 64] on icon "button" at bounding box center [929, 66] width 20 height 20
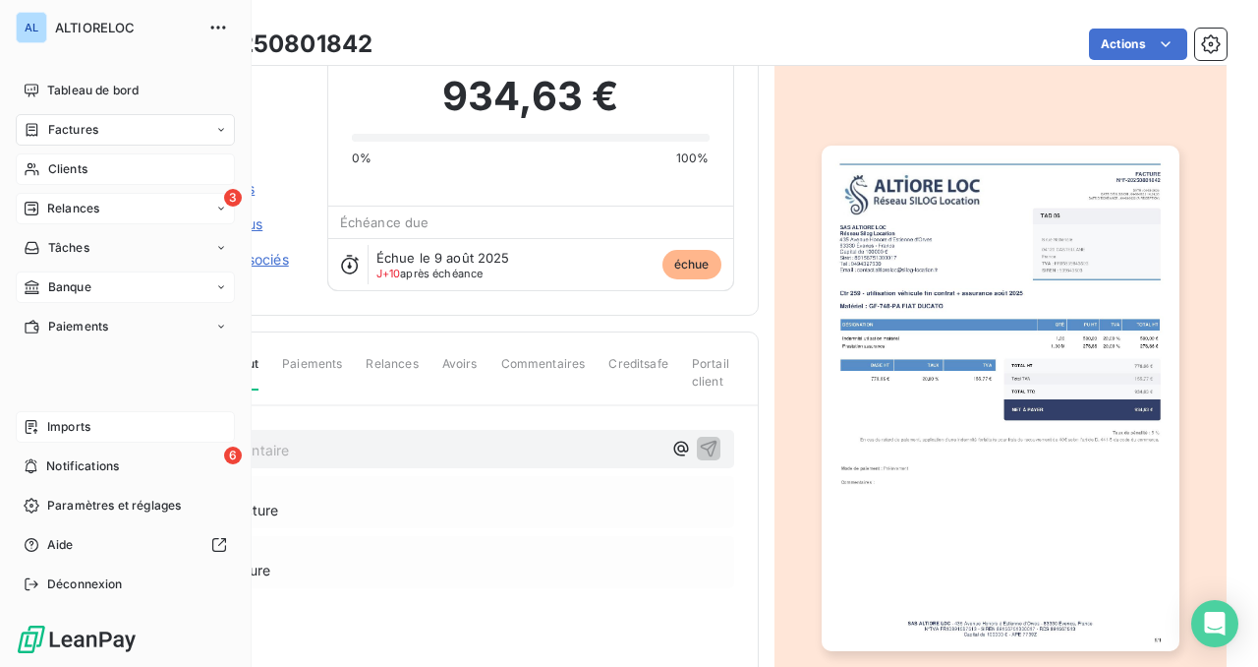
click at [50, 205] on span "Relances" at bounding box center [73, 209] width 52 height 18
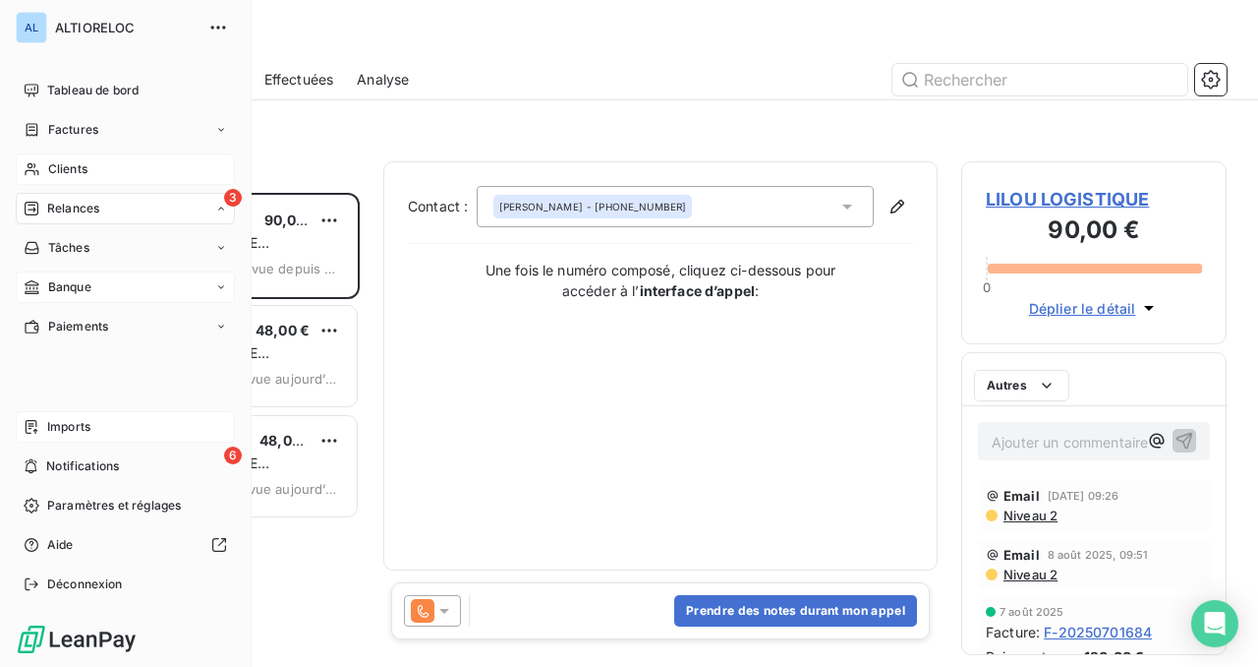
scroll to position [474, 265]
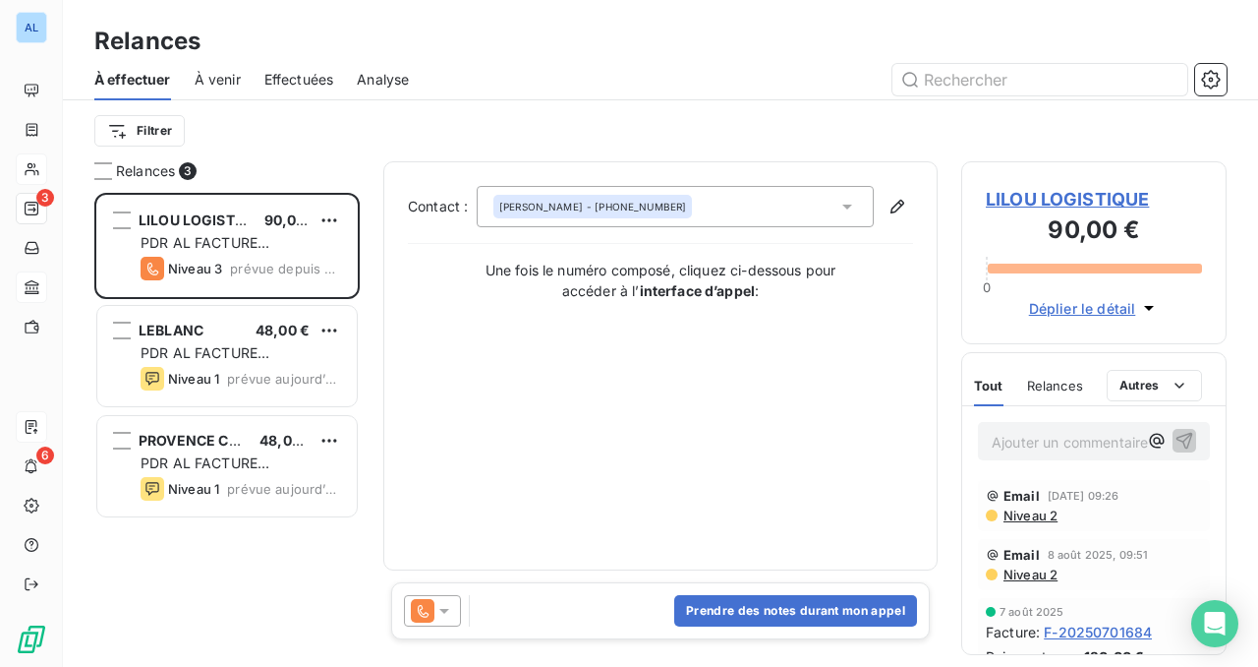
click at [1023, 199] on span "LILOU LOGISTIQUE" at bounding box center [1094, 199] width 216 height 27
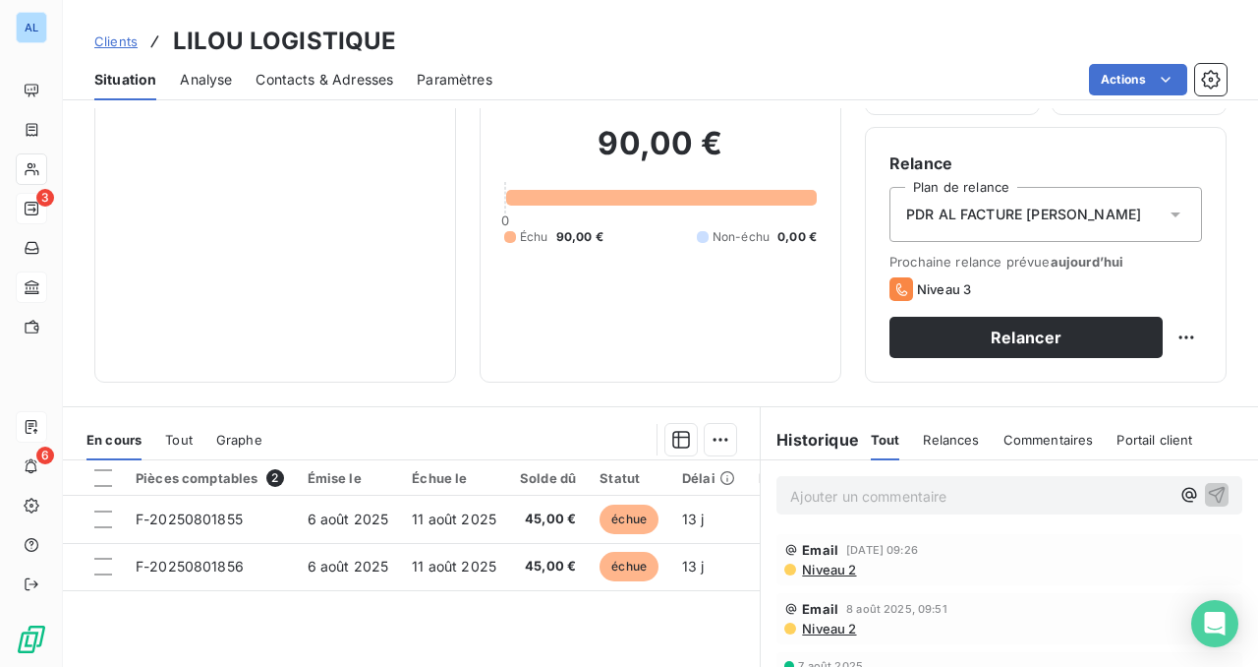
scroll to position [157, 0]
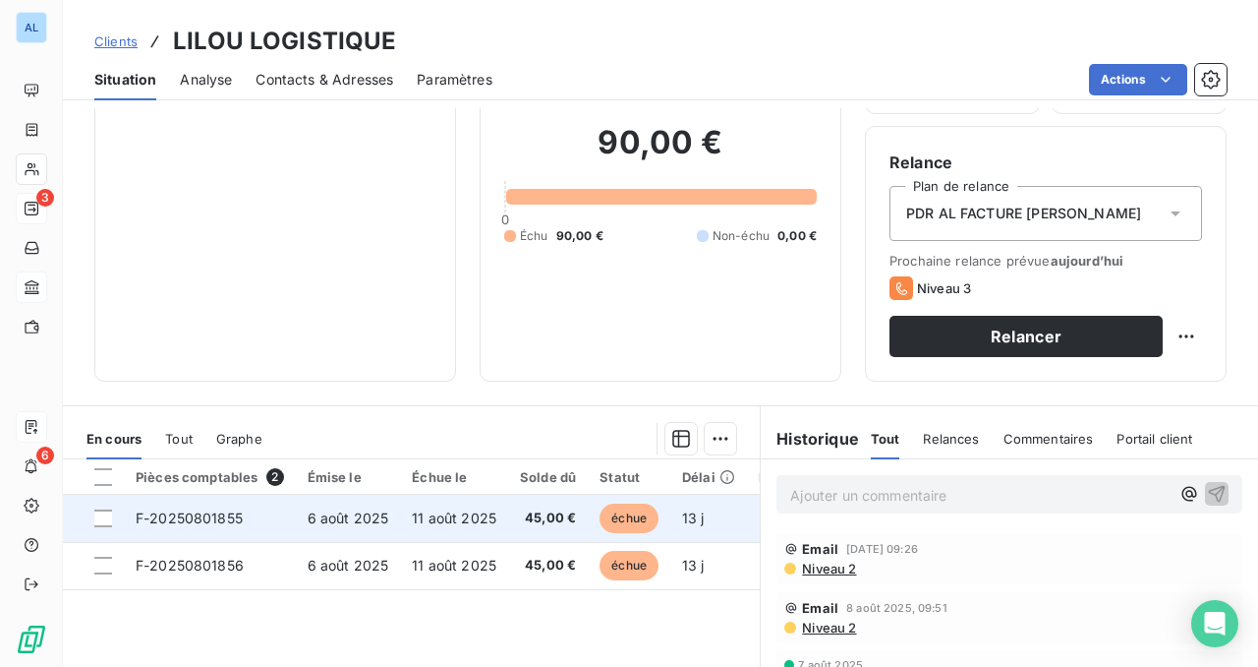
click at [209, 521] on span "F-20250801855" at bounding box center [189, 517] width 107 height 17
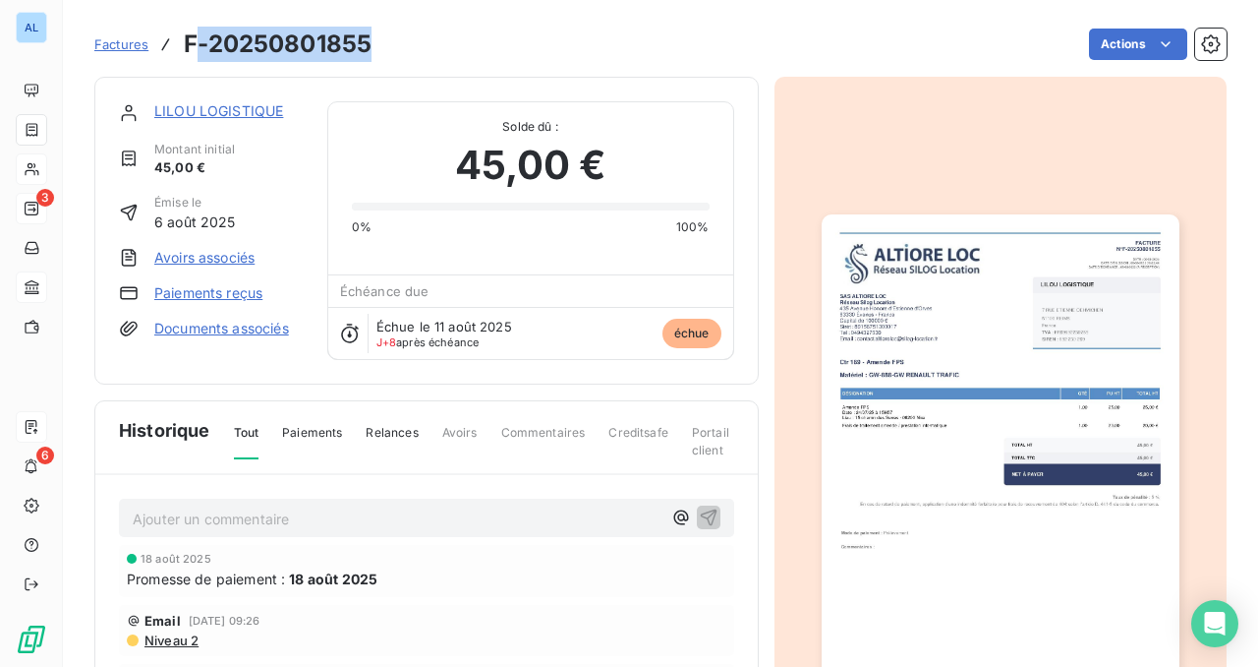
drag, startPoint x: 379, startPoint y: 38, endPoint x: 201, endPoint y: 37, distance: 178.0
click at [201, 37] on div "Factures F-20250801855 Actions" at bounding box center [660, 44] width 1133 height 41
copy h3 "-20250801855"
click at [217, 111] on link "LILOU LOGISTIQUE" at bounding box center [218, 110] width 129 height 17
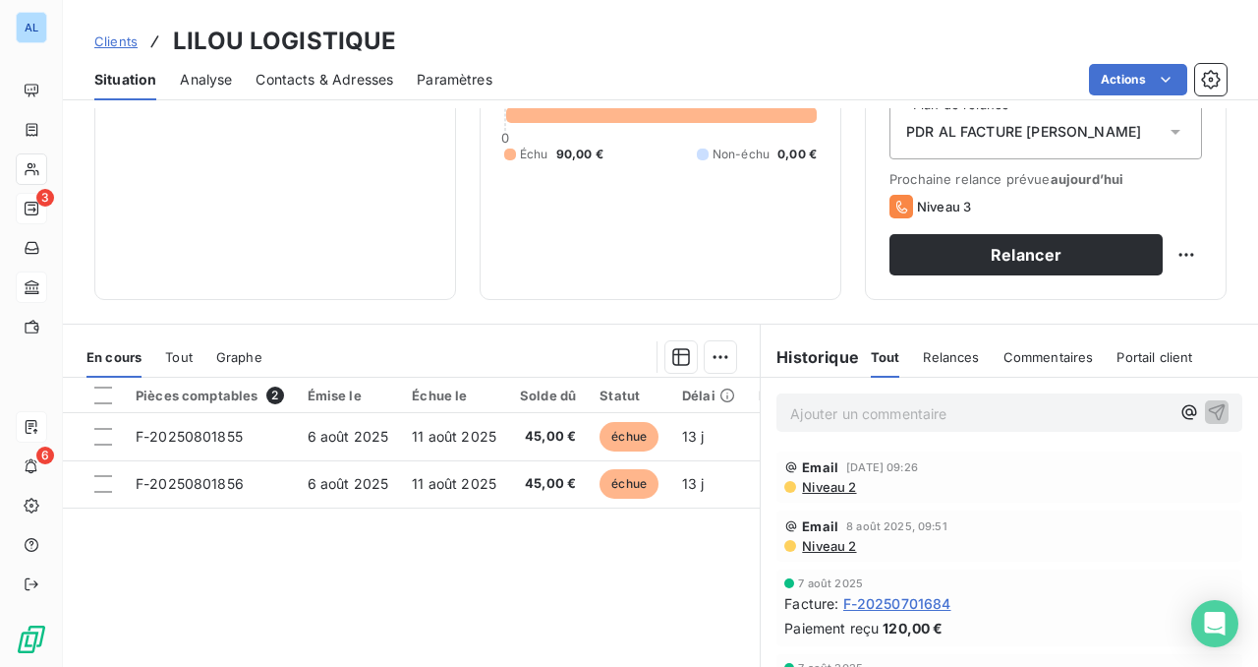
scroll to position [321, 0]
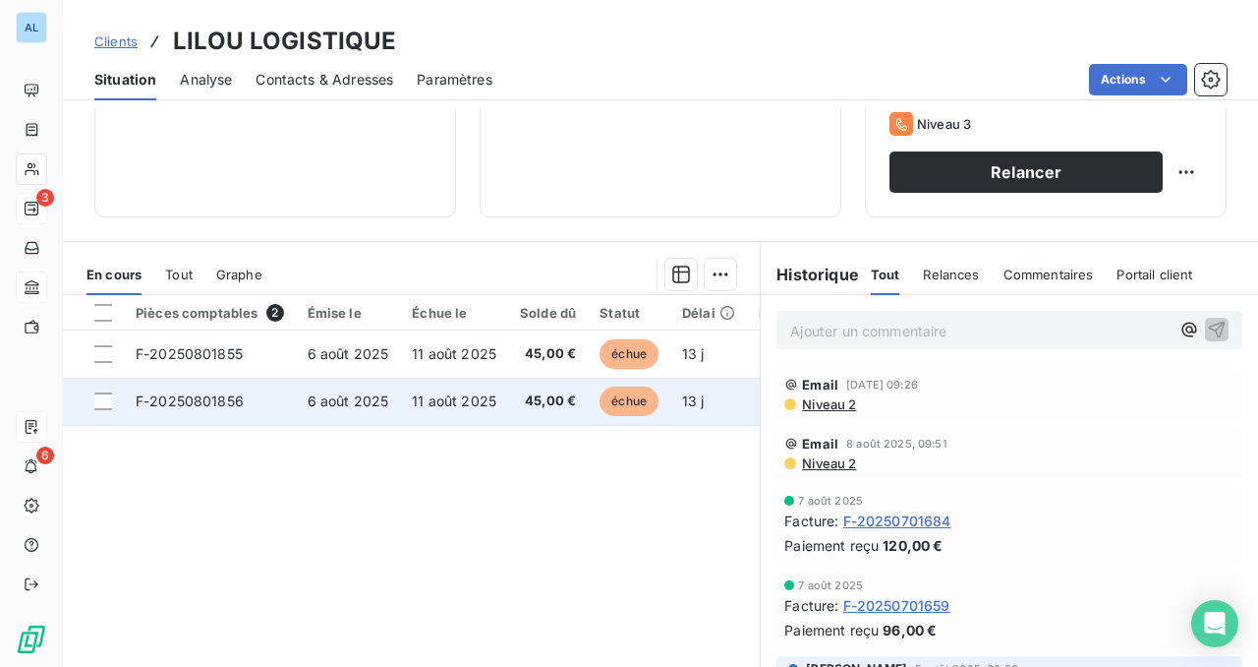
click at [236, 401] on span "F-20250801856" at bounding box center [190, 400] width 108 height 17
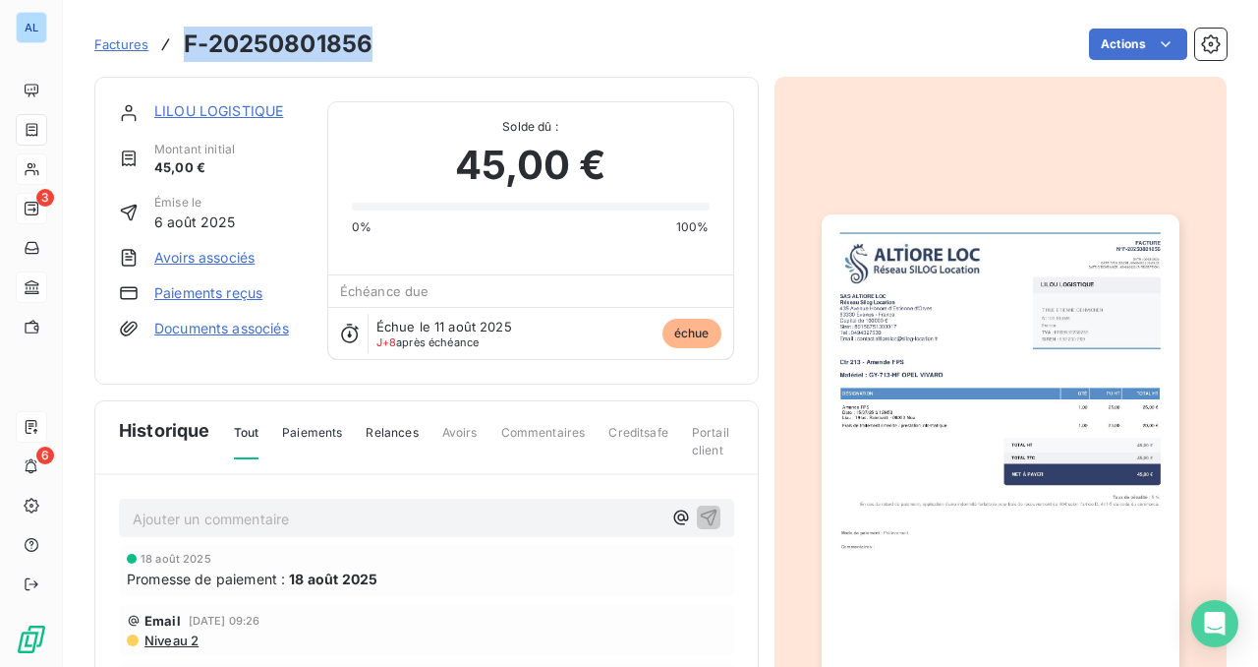
drag, startPoint x: 372, startPoint y: 46, endPoint x: 184, endPoint y: 39, distance: 187.9
click at [184, 39] on h3 "F-20250801856" at bounding box center [278, 44] width 189 height 35
copy h3 "F-20250801856"
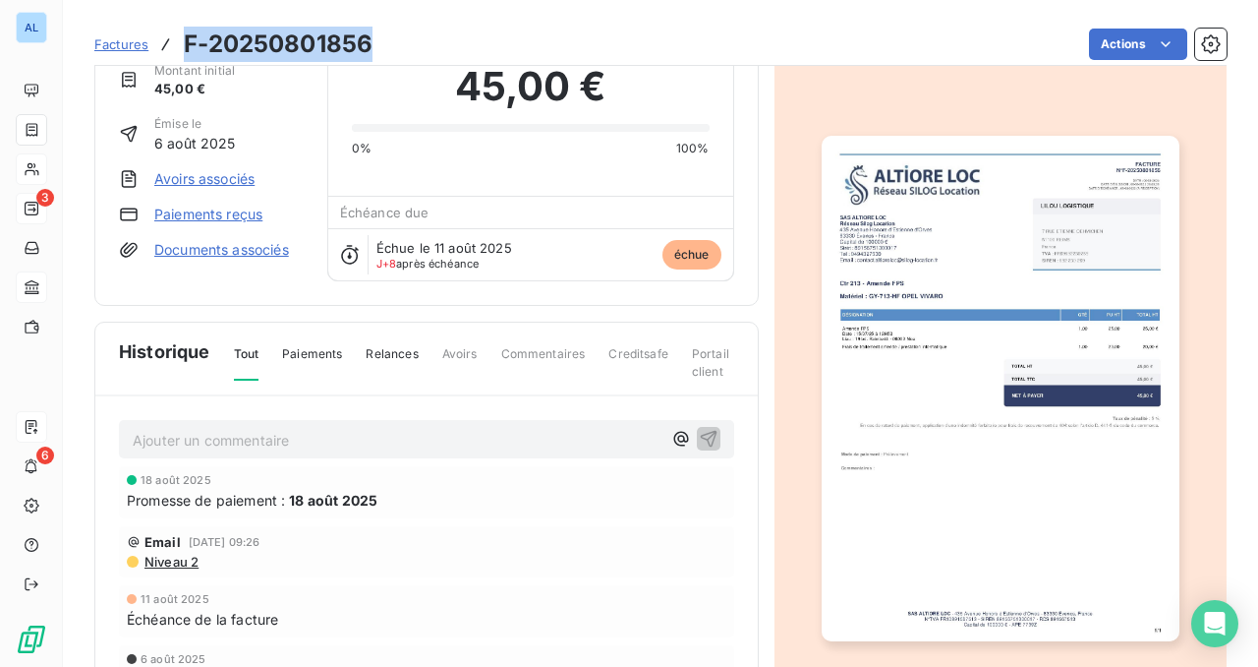
scroll to position [85, 0]
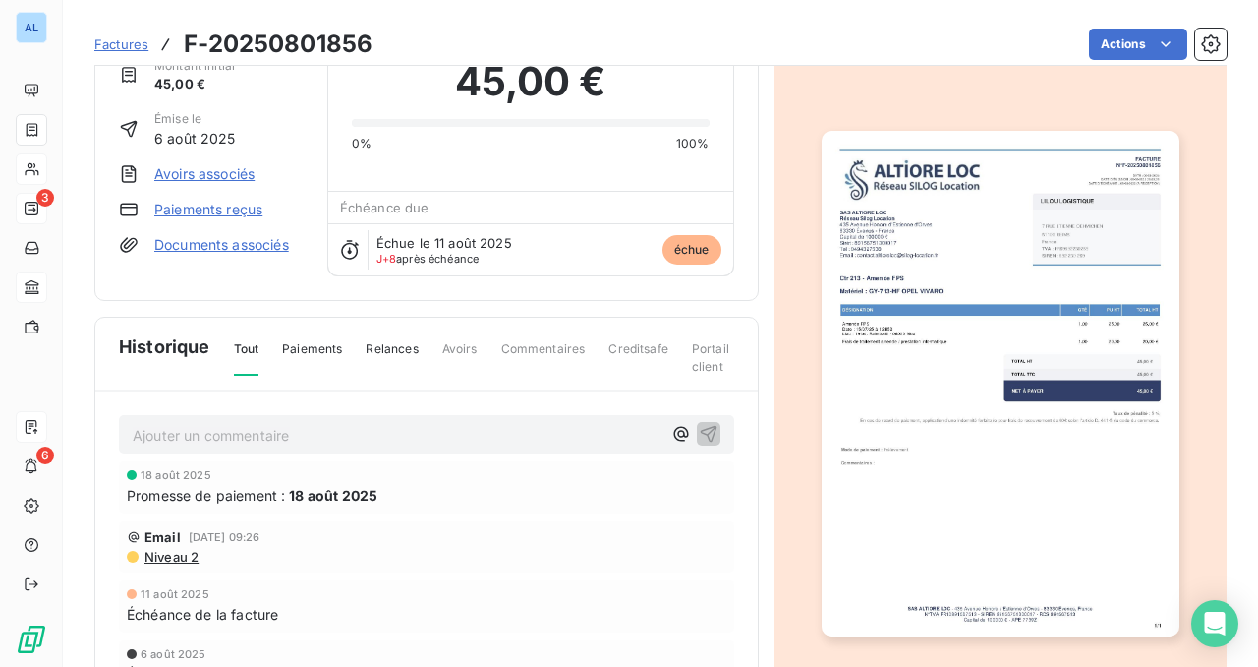
click at [232, 210] on link "Paiements reçus" at bounding box center [208, 210] width 108 height 20
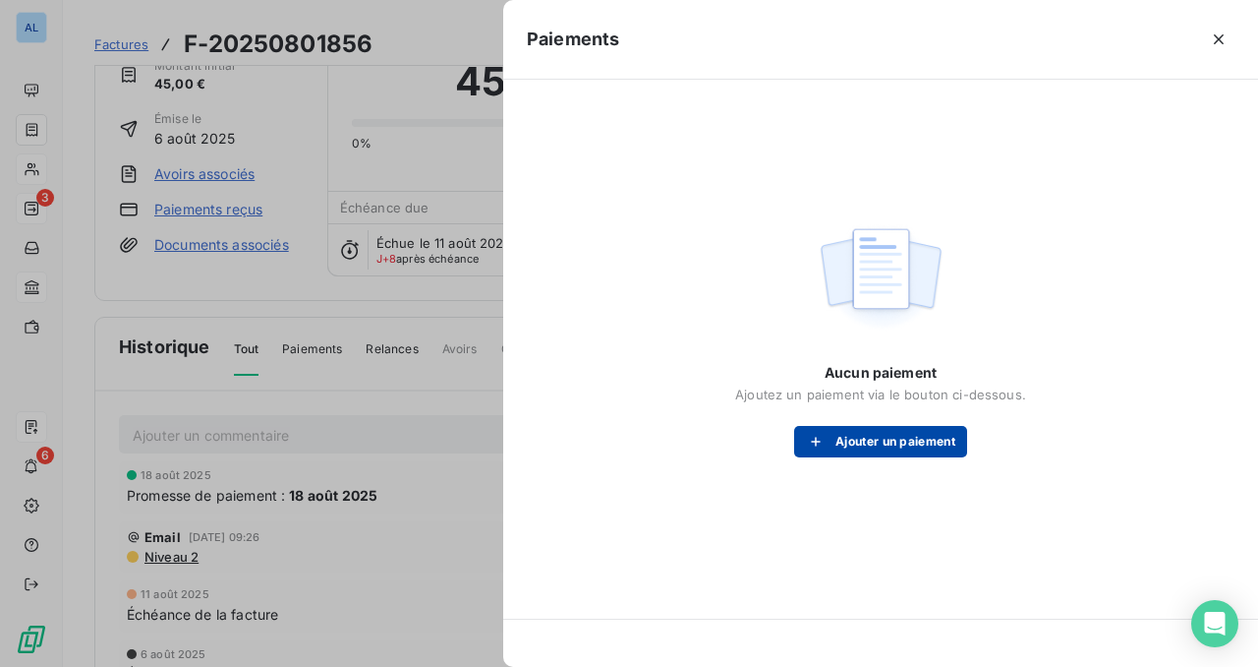
click at [872, 440] on button "Ajouter un paiement" at bounding box center [880, 441] width 173 height 31
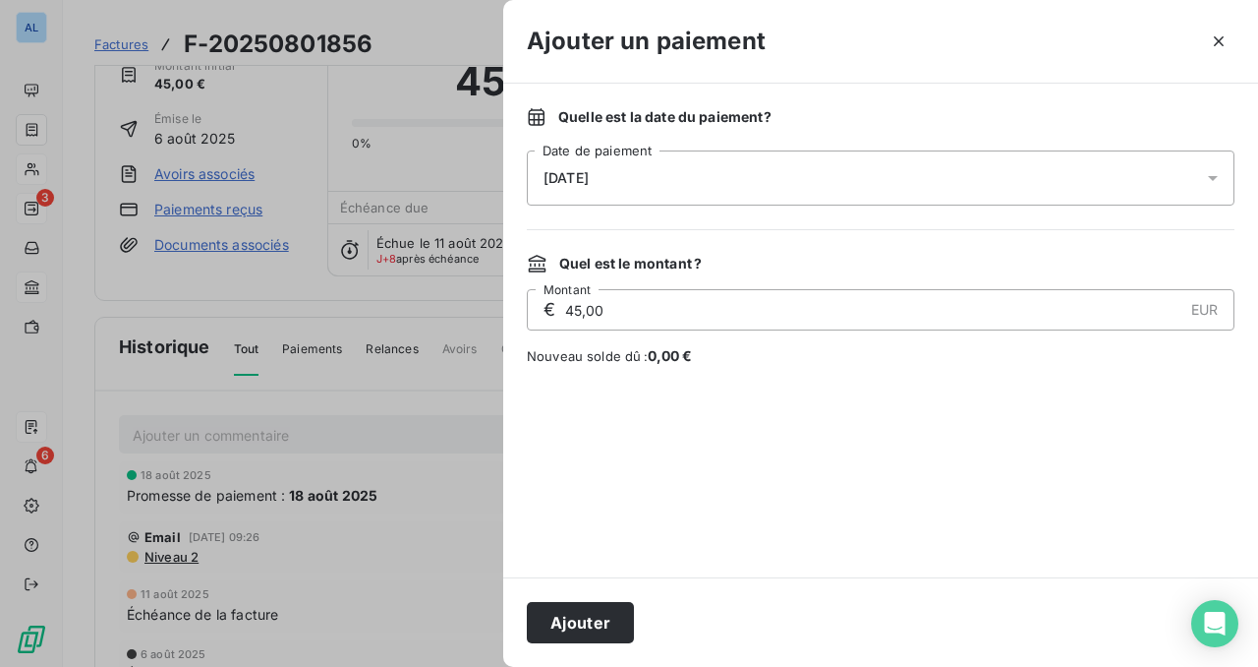
click at [747, 188] on div "[DATE]" at bounding box center [881, 177] width 708 height 55
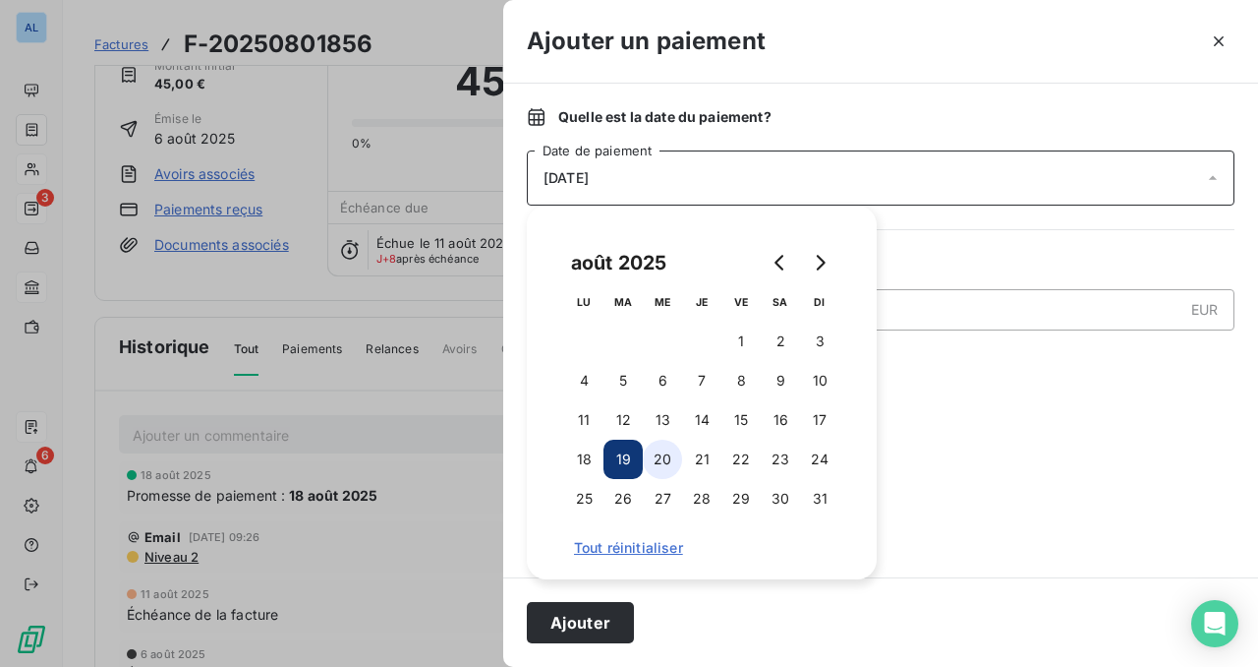
click at [660, 459] on button "20" at bounding box center [662, 458] width 39 height 39
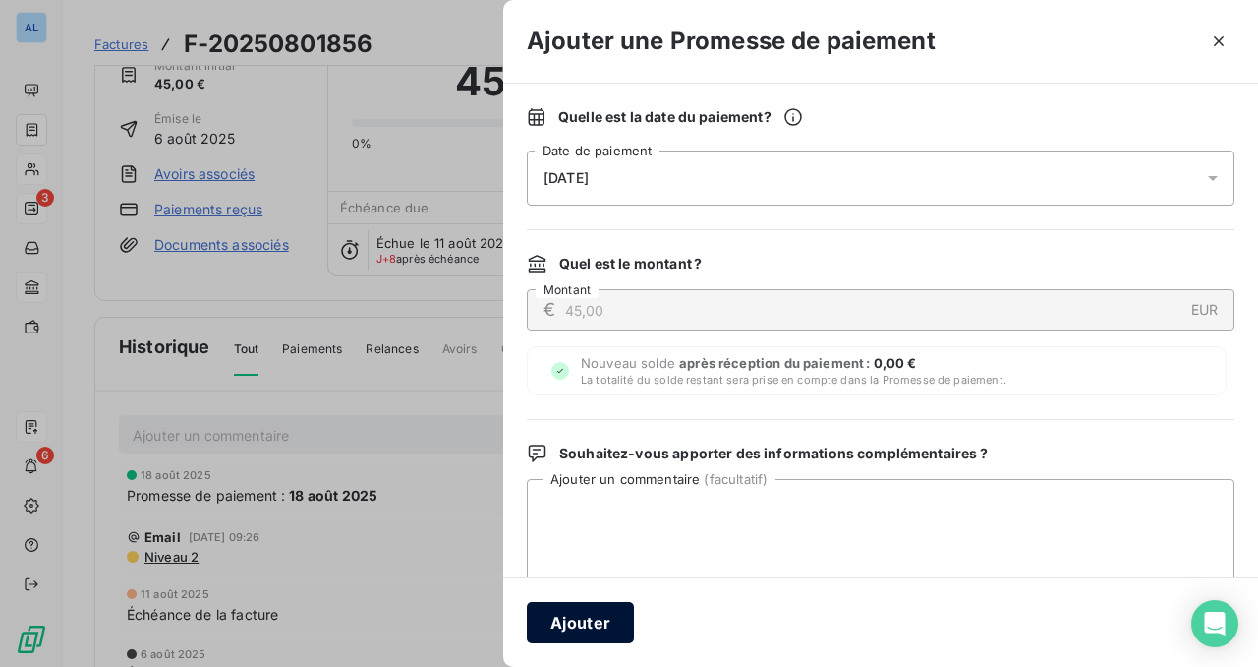
click at [607, 612] on button "Ajouter" at bounding box center [580, 622] width 107 height 41
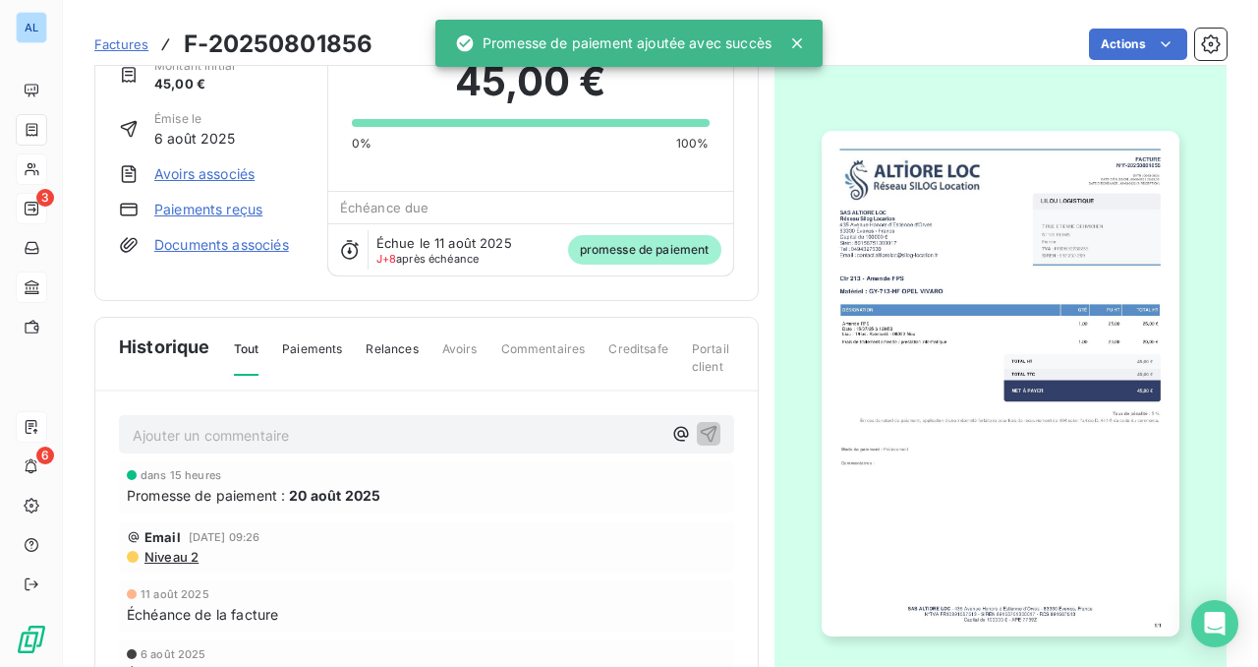
scroll to position [0, 0]
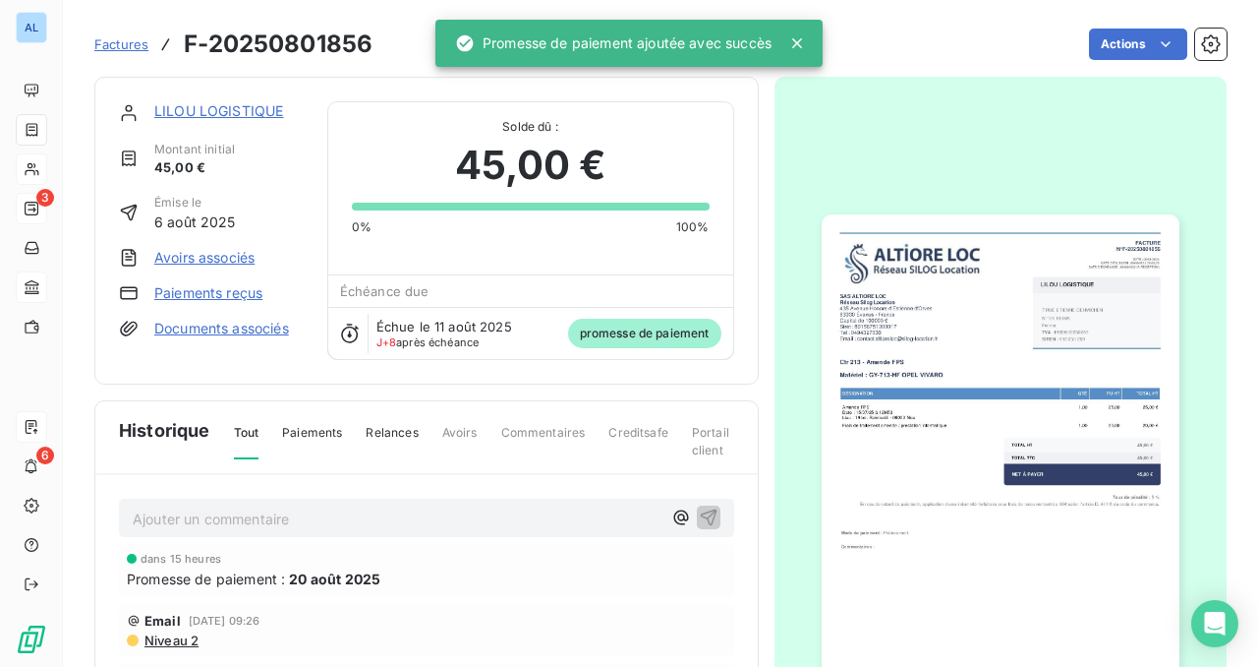
click at [229, 96] on div "LILOU LOGISTIQUE Montant initial 45,00 € Émise le [DATE] Avoirs associés Paieme…" at bounding box center [426, 231] width 665 height 308
click at [227, 109] on link "LILOU LOGISTIQUE" at bounding box center [218, 110] width 129 height 17
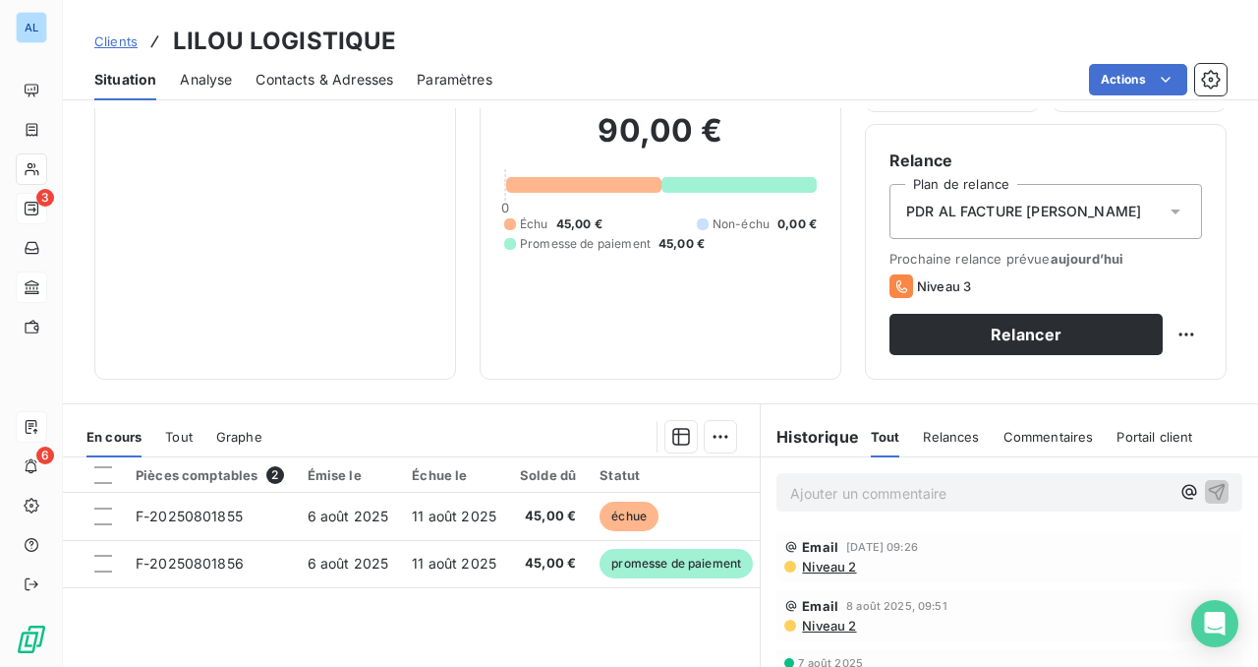
scroll to position [246, 0]
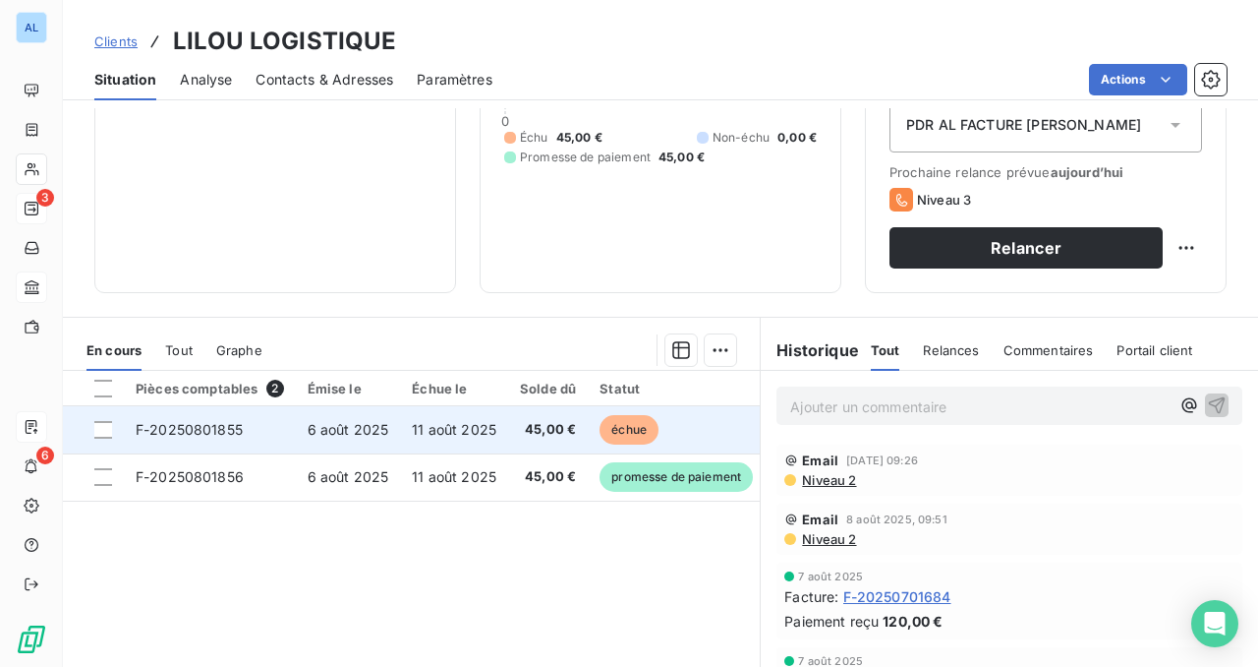
click at [216, 435] on span "F-20250801855" at bounding box center [189, 429] width 107 height 17
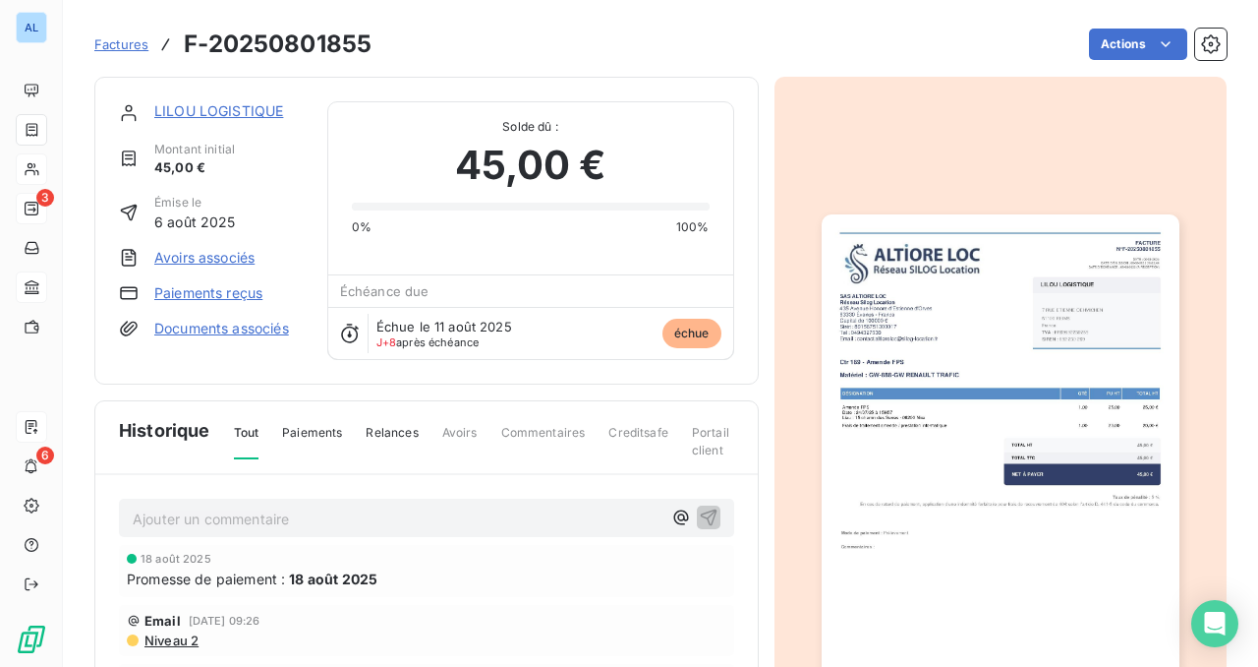
click at [254, 294] on link "Paiements reçus" at bounding box center [208, 293] width 108 height 20
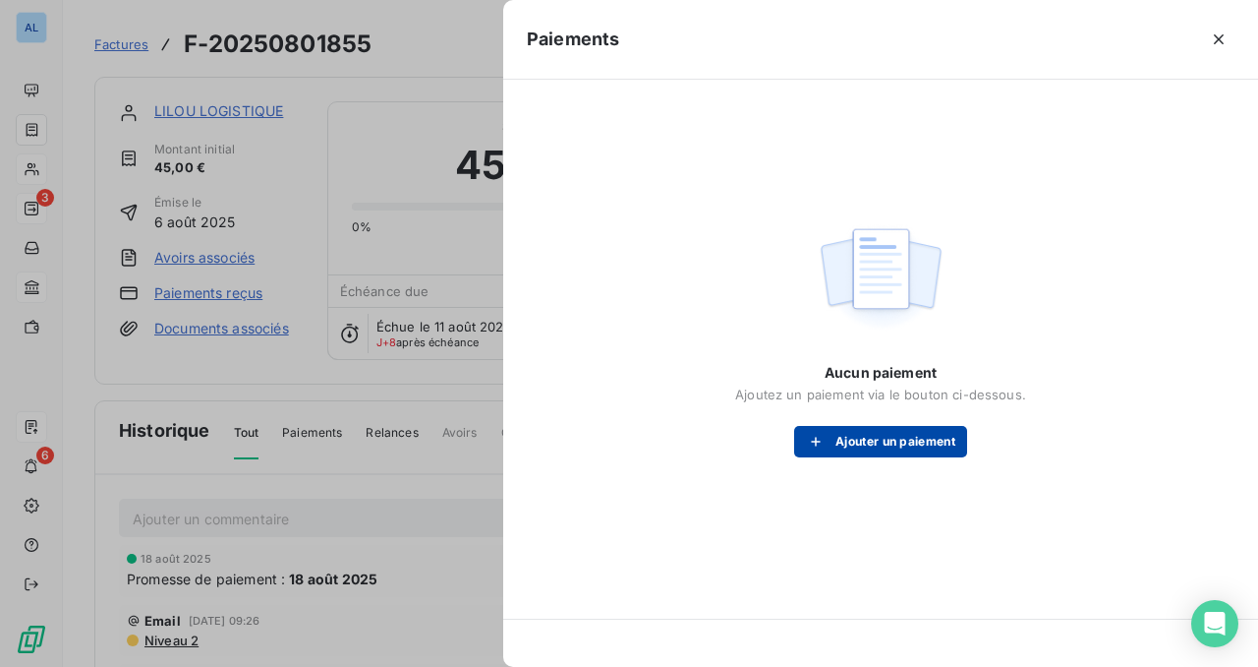
click at [845, 430] on button "Ajouter un paiement" at bounding box center [880, 441] width 173 height 31
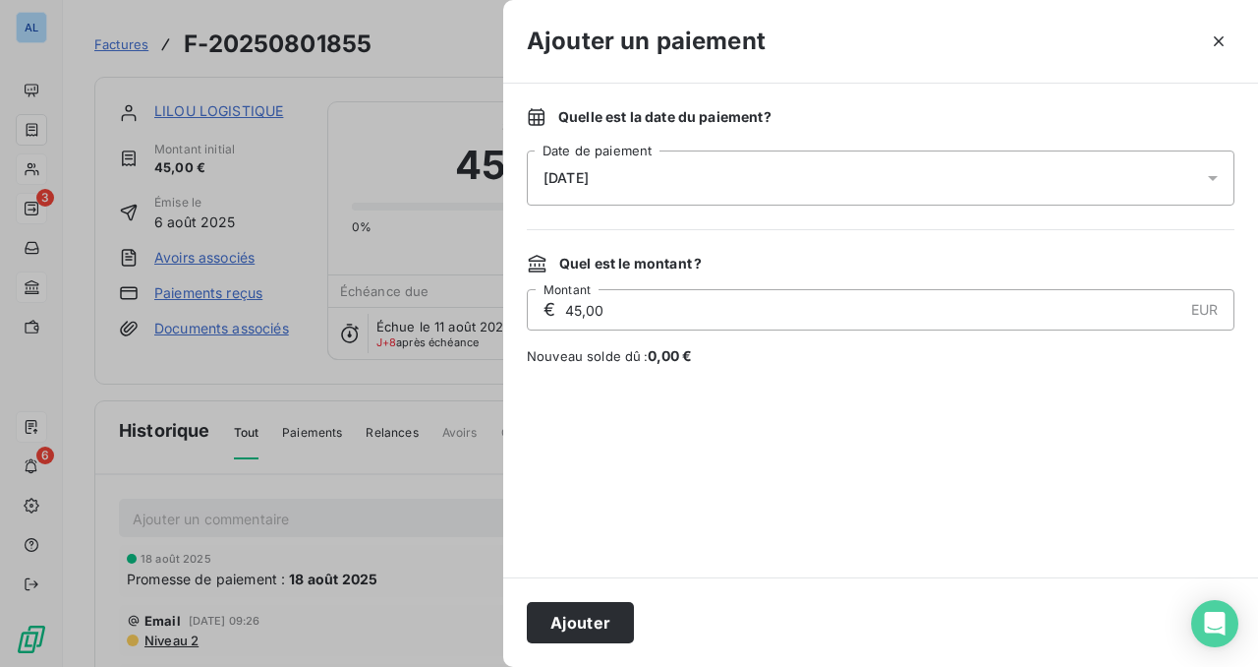
click at [635, 186] on div "[DATE]" at bounding box center [881, 177] width 708 height 55
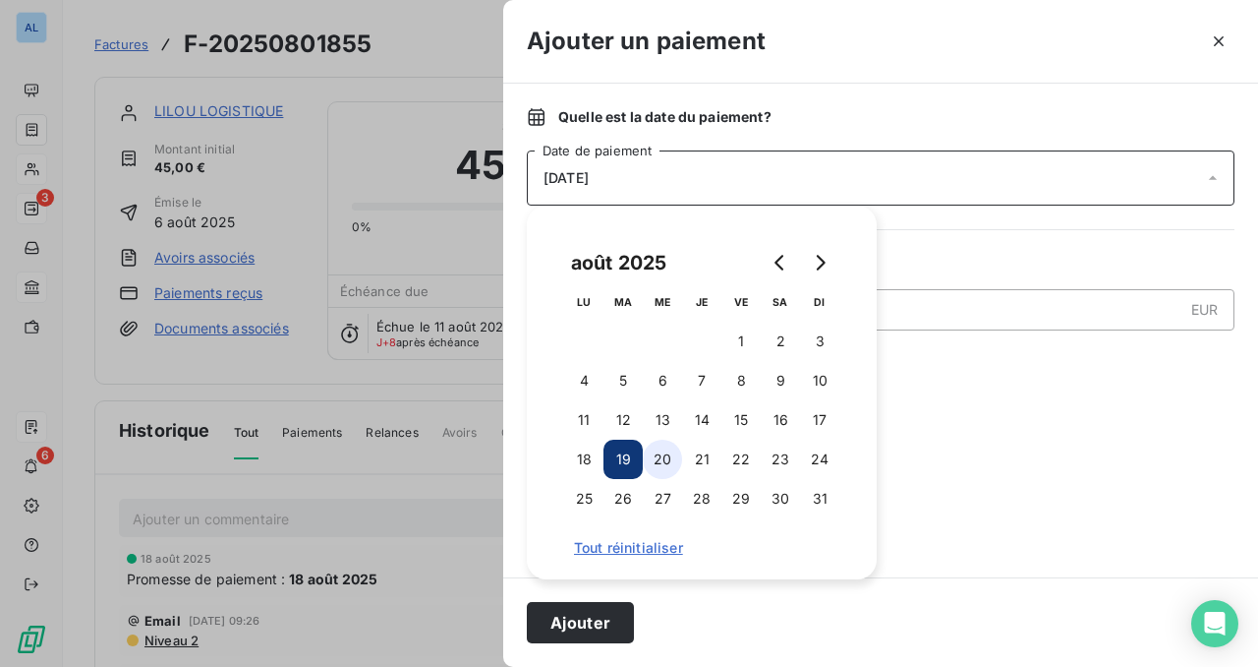
click at [671, 461] on button "20" at bounding box center [662, 458] width 39 height 39
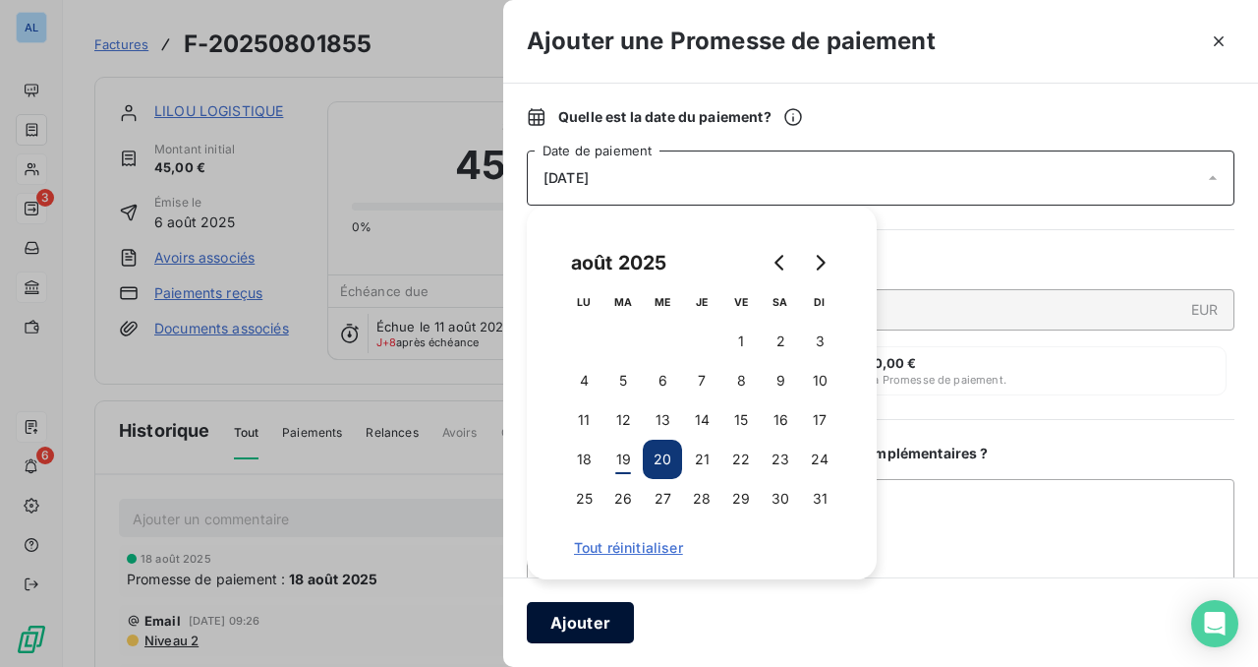
click at [589, 629] on button "Ajouter" at bounding box center [580, 622] width 107 height 41
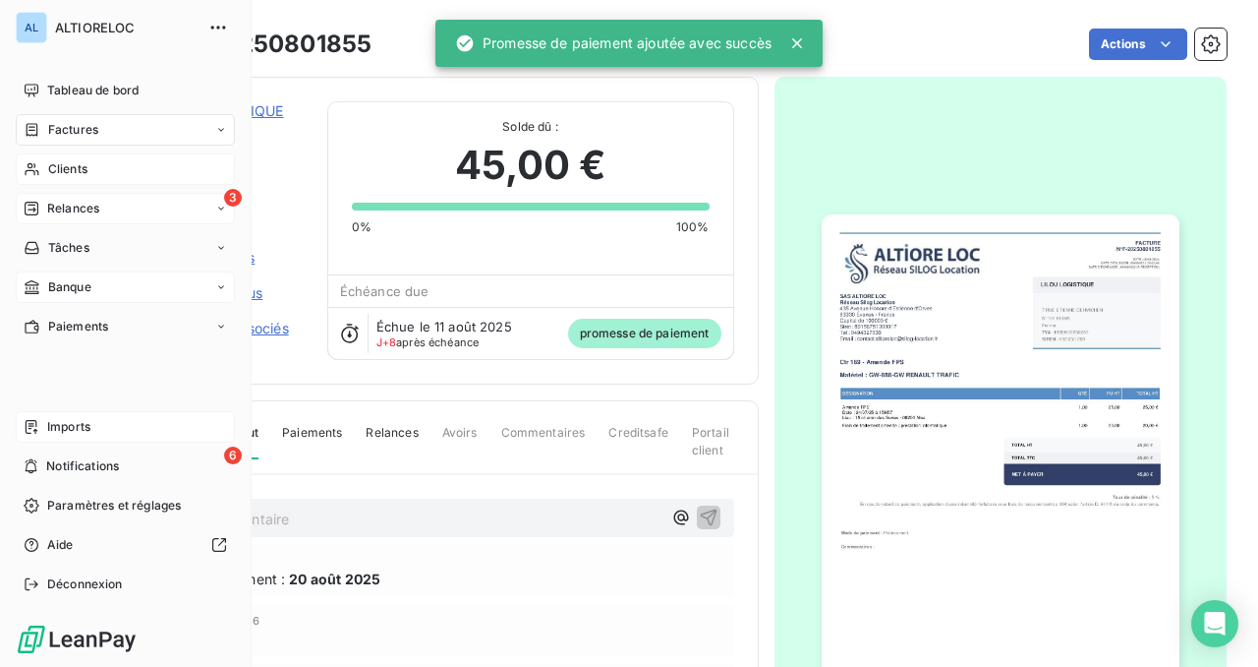
click at [67, 207] on span "Relances" at bounding box center [73, 209] width 52 height 18
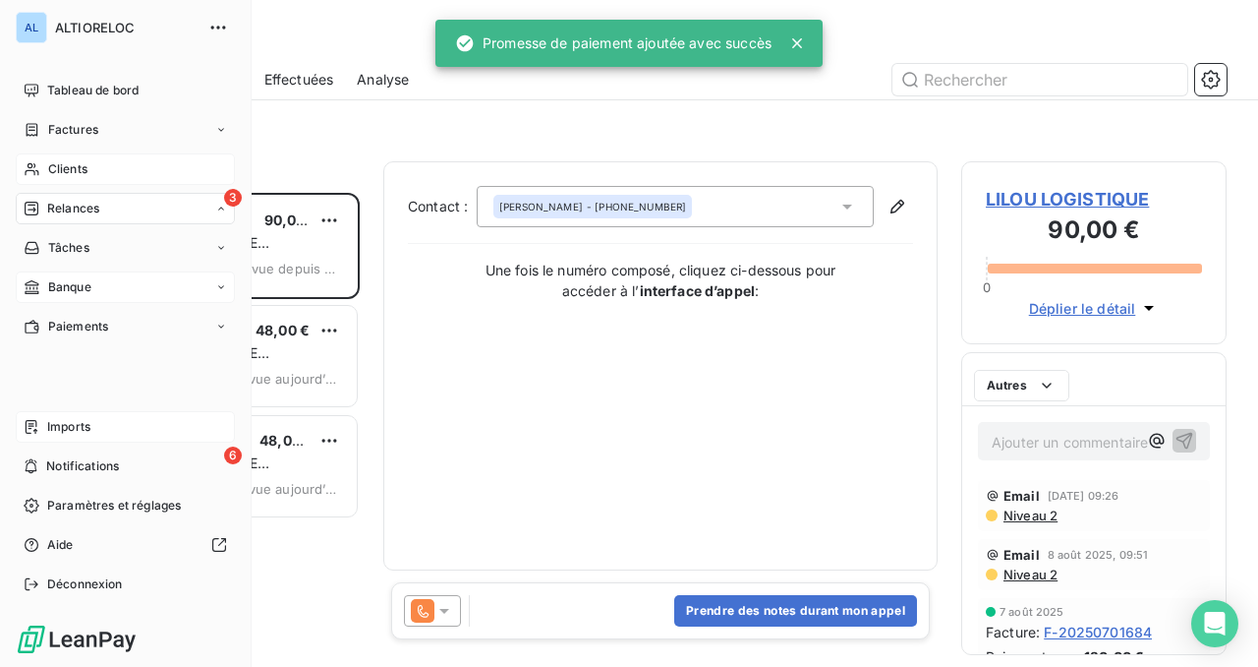
scroll to position [474, 265]
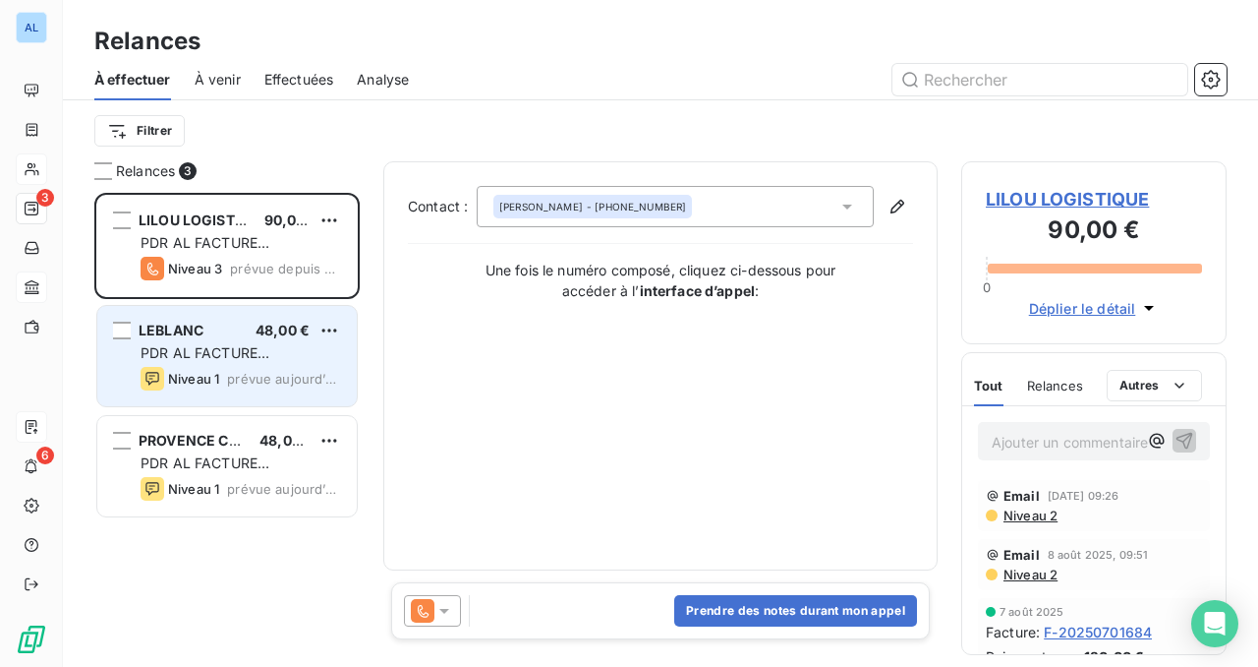
click at [212, 347] on span "PDR AL FACTURE [PERSON_NAME]" at bounding box center [205, 362] width 129 height 36
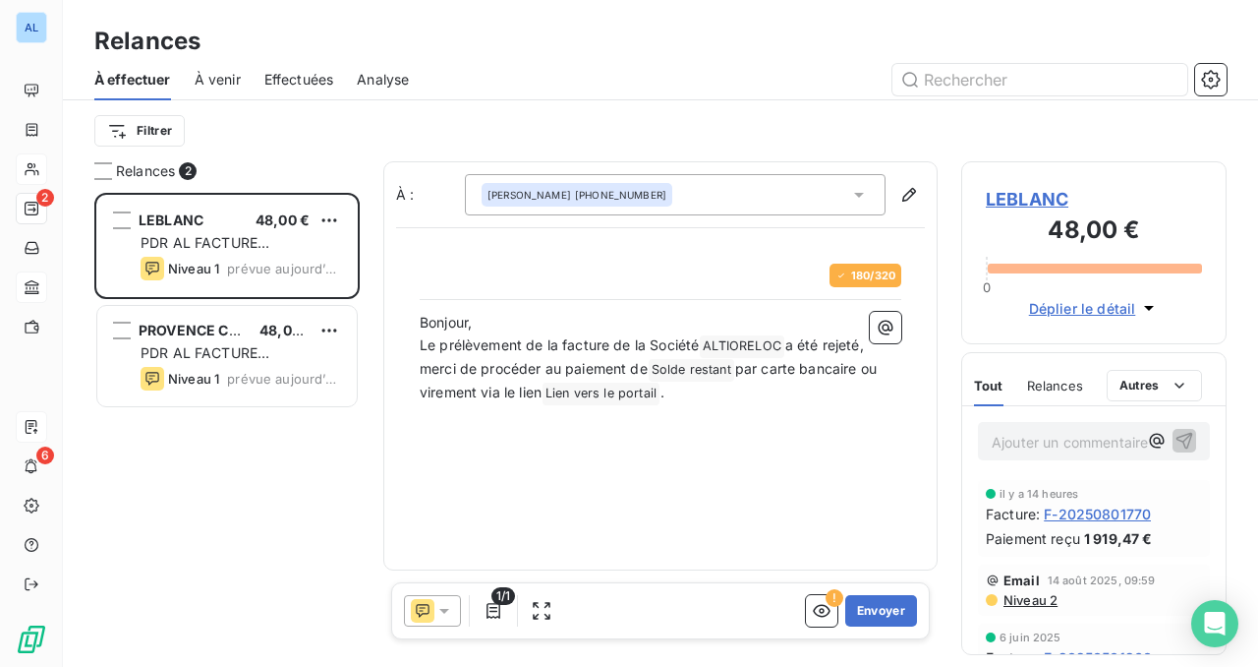
click at [1012, 198] on span "LEBLANC" at bounding box center [1094, 199] width 216 height 27
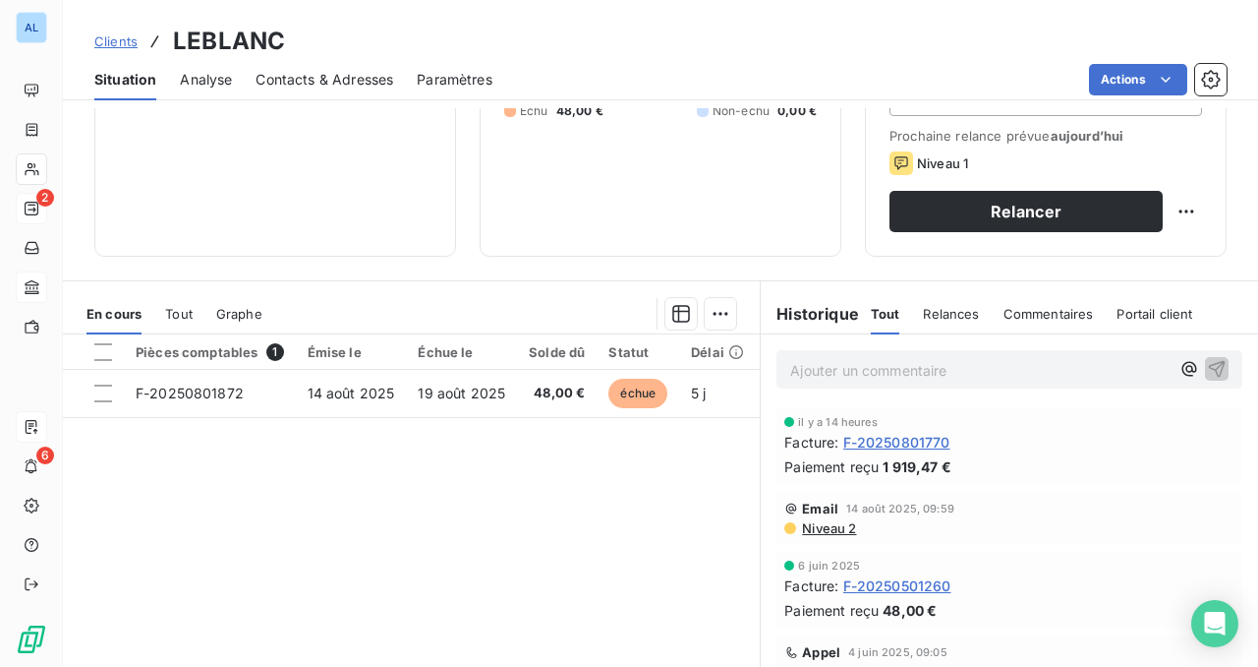
scroll to position [383, 0]
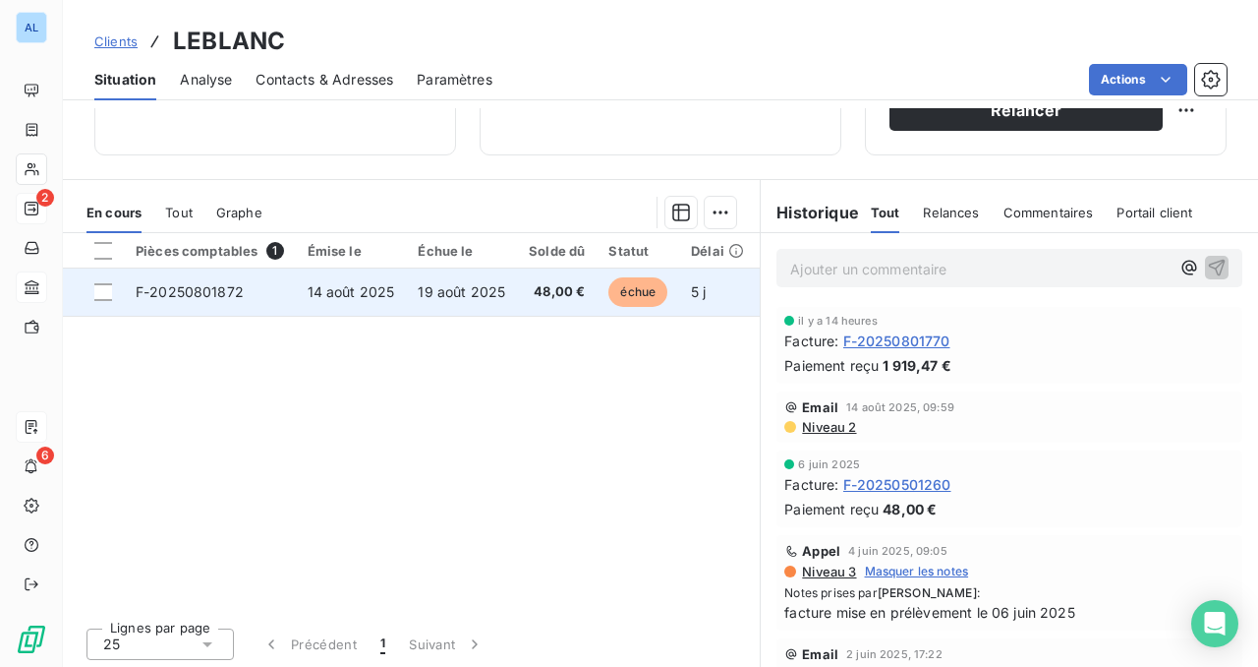
click at [215, 295] on span "F-20250801872" at bounding box center [190, 291] width 108 height 17
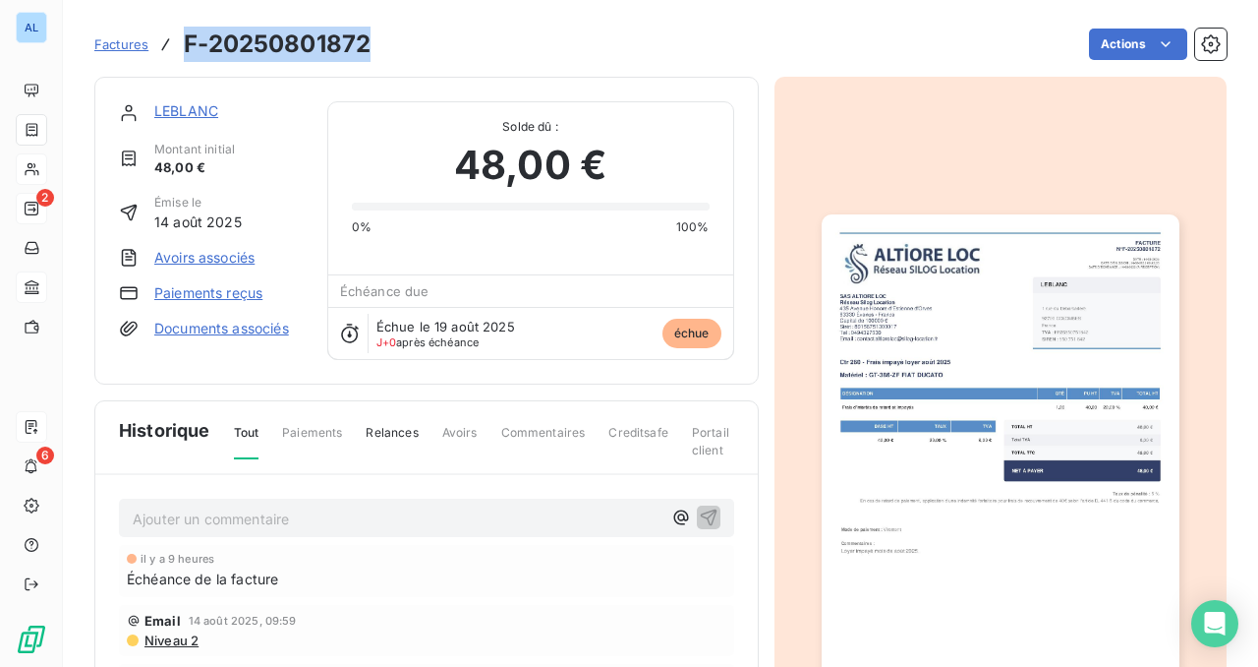
drag, startPoint x: 372, startPoint y: 53, endPoint x: 186, endPoint y: 44, distance: 186.0
click at [186, 44] on div "Factures F-20250801872 Actions" at bounding box center [660, 44] width 1133 height 41
copy h3 "F-20250801872"
click at [217, 293] on link "Paiements reçus" at bounding box center [208, 293] width 108 height 20
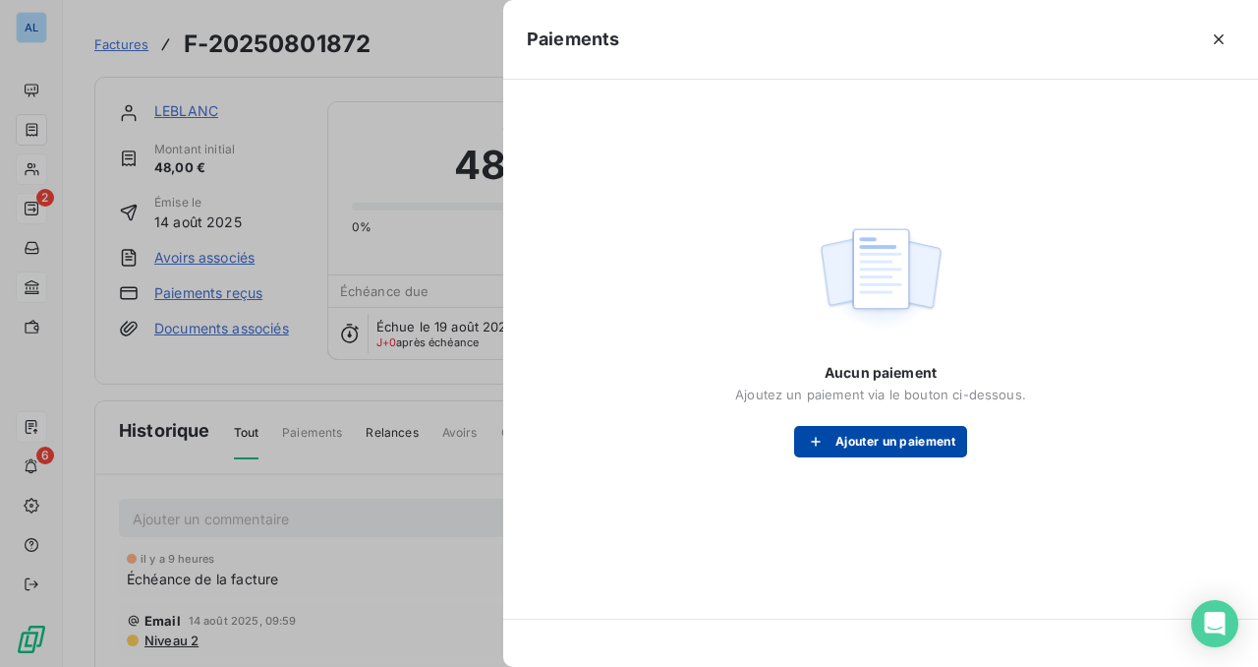
click at [853, 437] on button "Ajouter un paiement" at bounding box center [880, 441] width 173 height 31
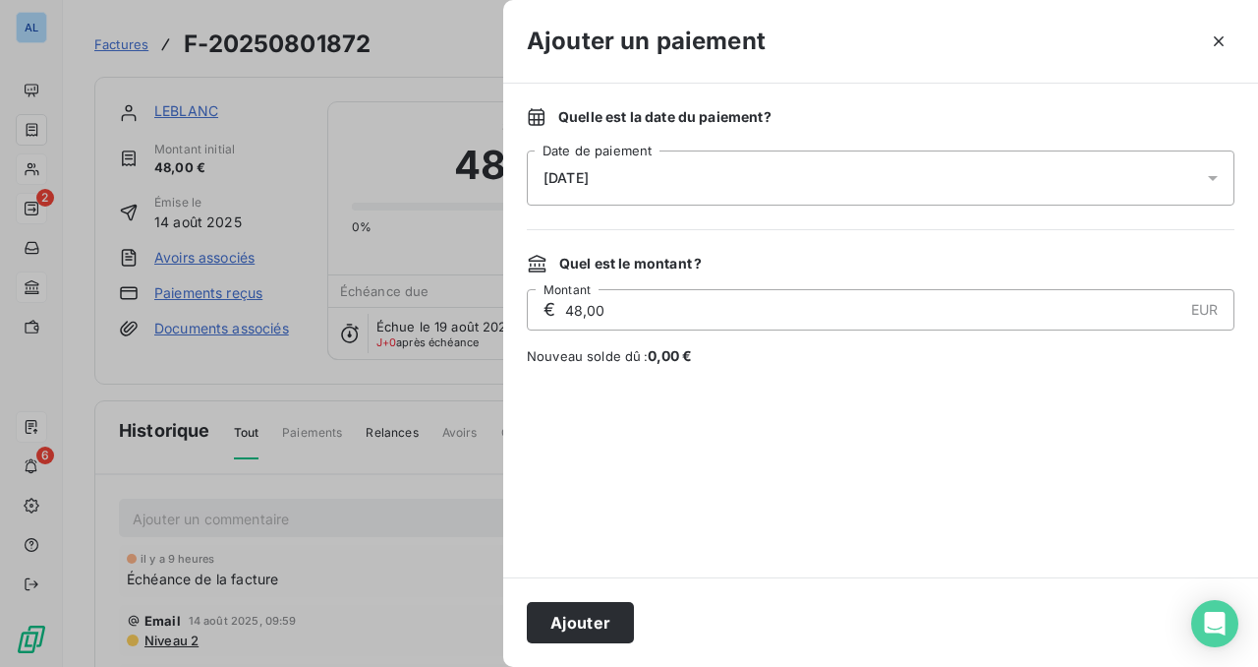
click at [744, 181] on div "[DATE]" at bounding box center [881, 177] width 708 height 55
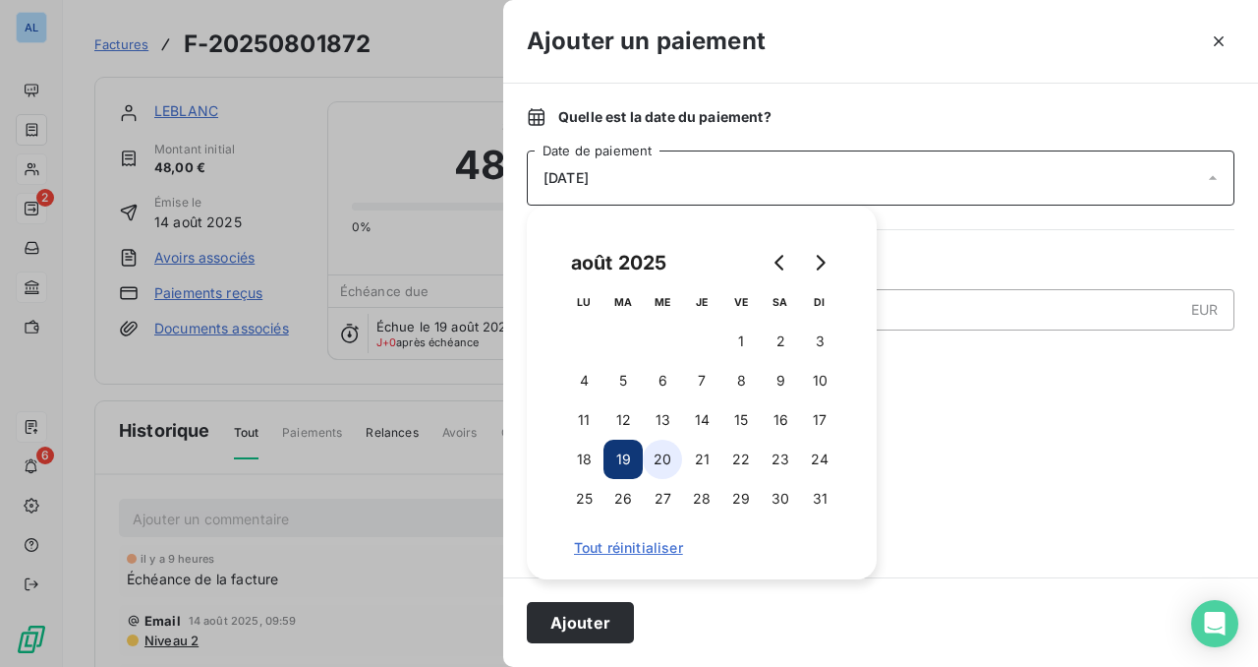
click at [665, 460] on button "20" at bounding box center [662, 458] width 39 height 39
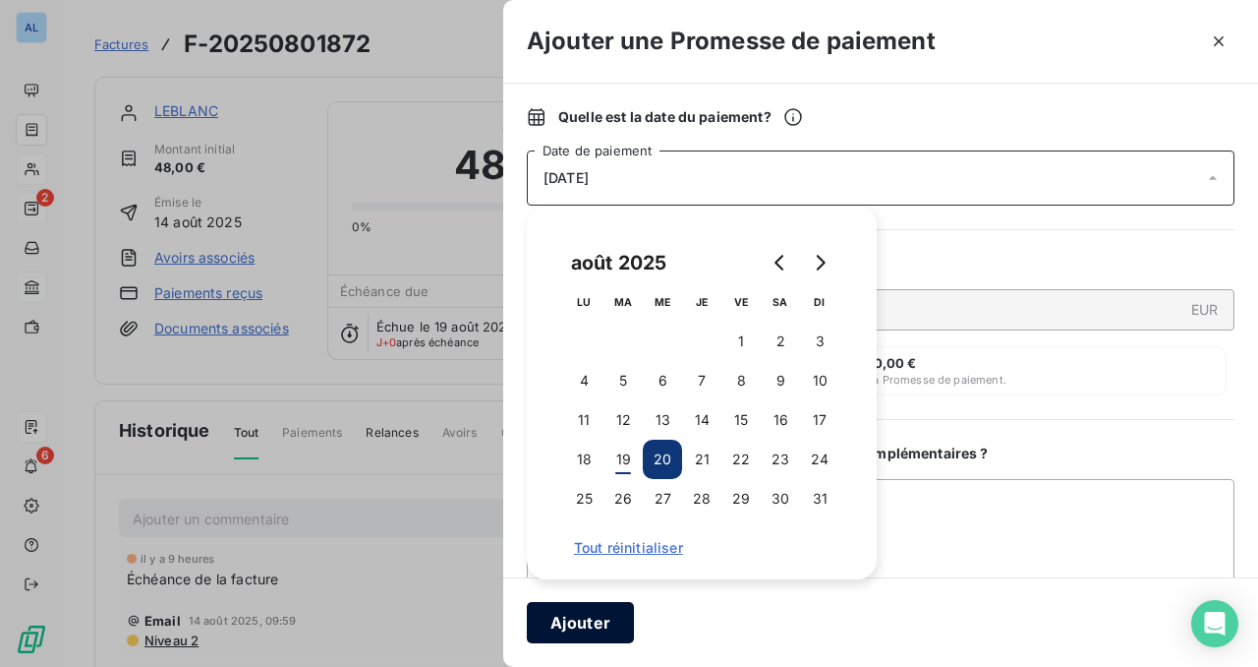
click at [603, 610] on button "Ajouter" at bounding box center [580, 622] width 107 height 41
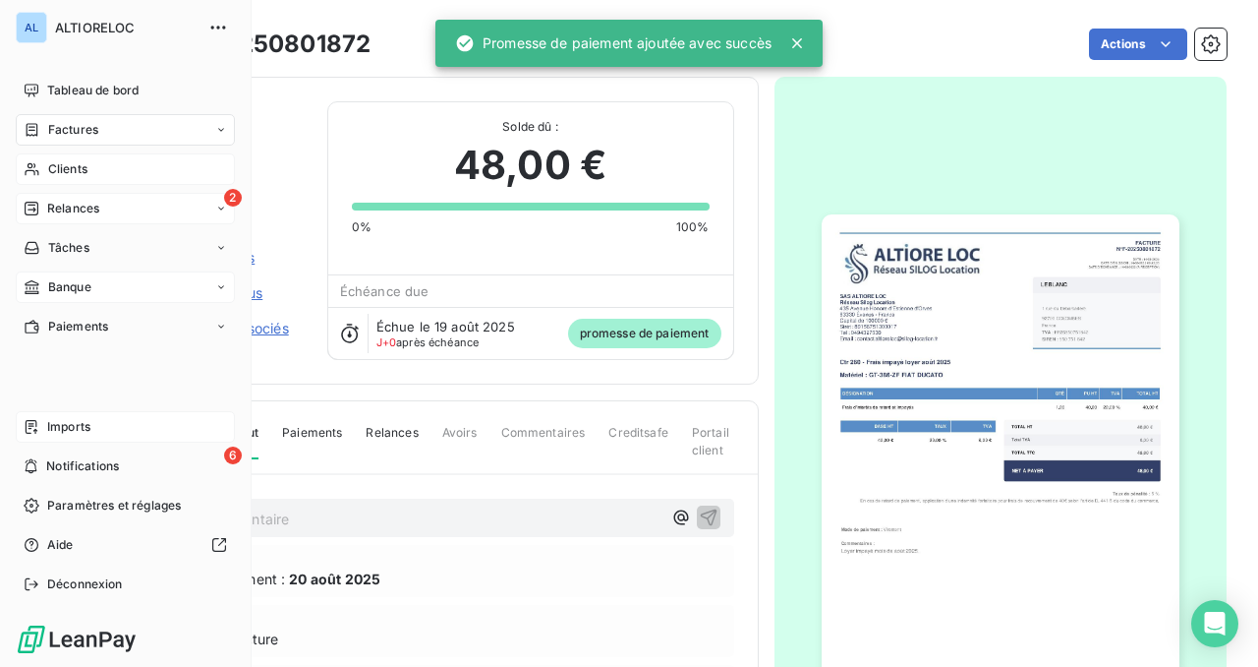
click at [52, 209] on span "Relances" at bounding box center [73, 209] width 52 height 18
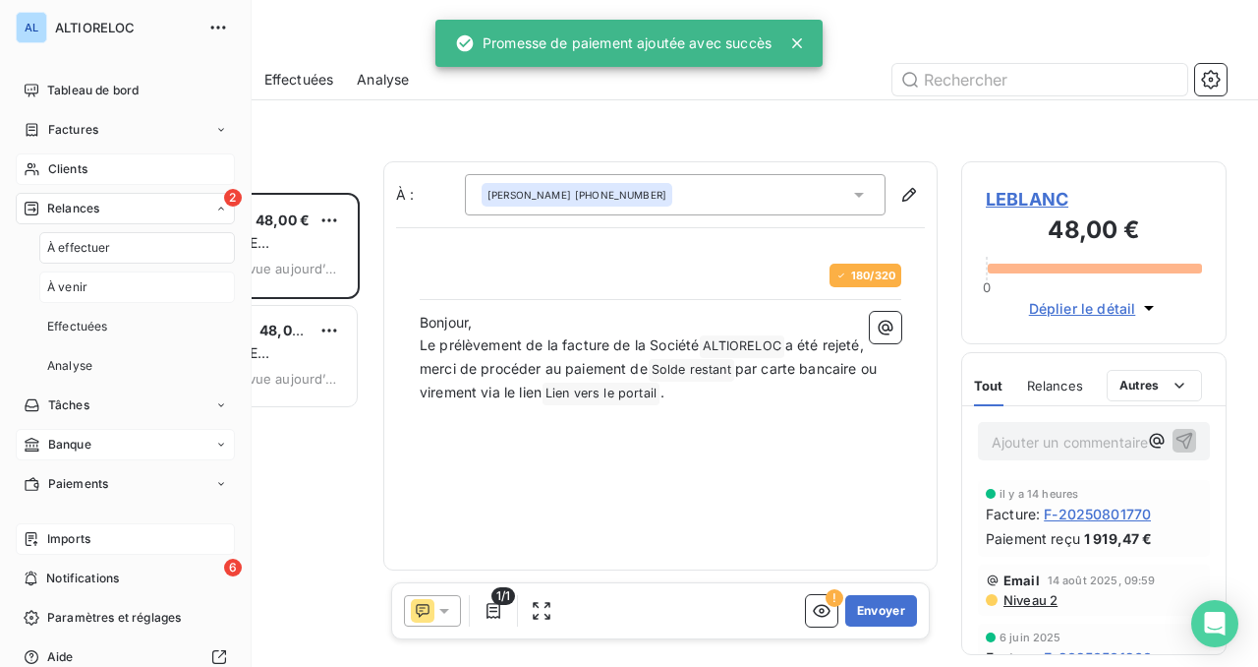
scroll to position [474, 265]
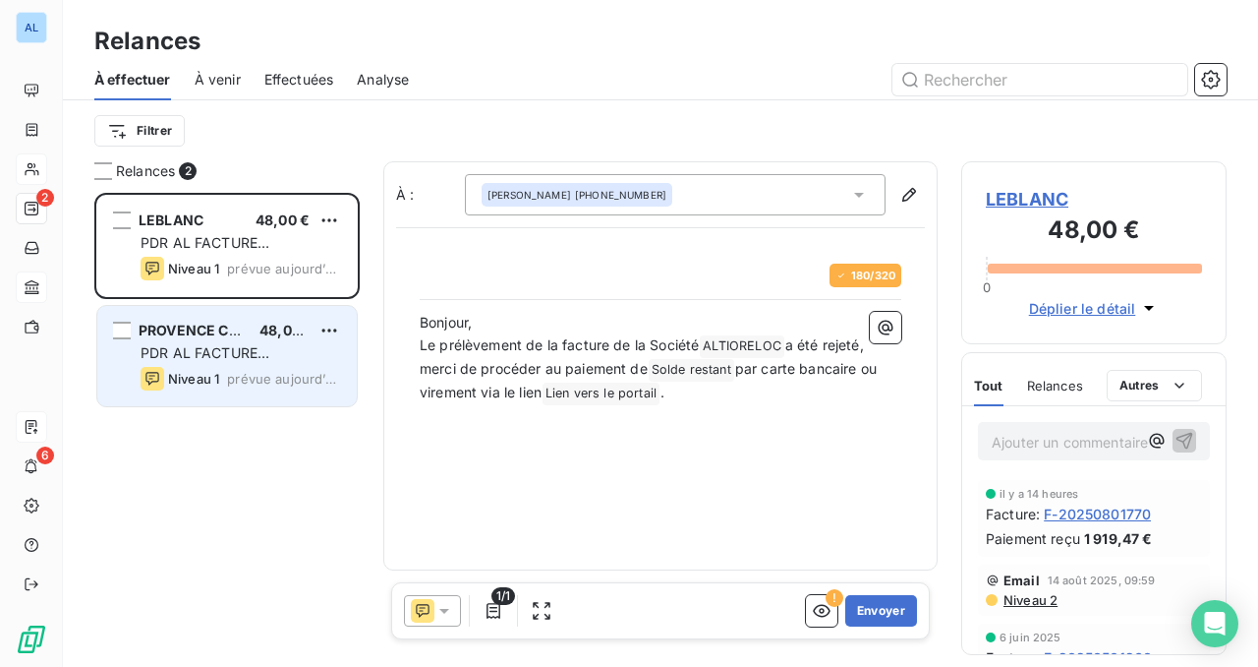
click at [206, 323] on span "PROVENCE CHIC" at bounding box center [196, 329] width 114 height 17
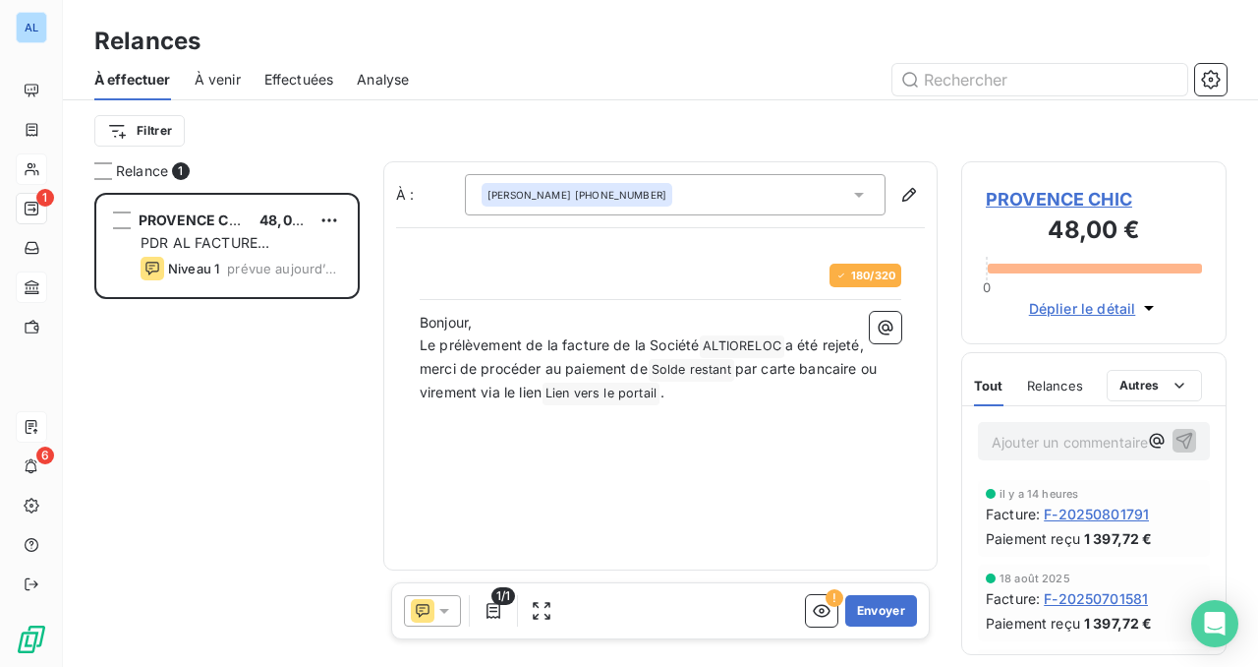
click at [1039, 202] on span "PROVENCE CHIC" at bounding box center [1094, 199] width 216 height 27
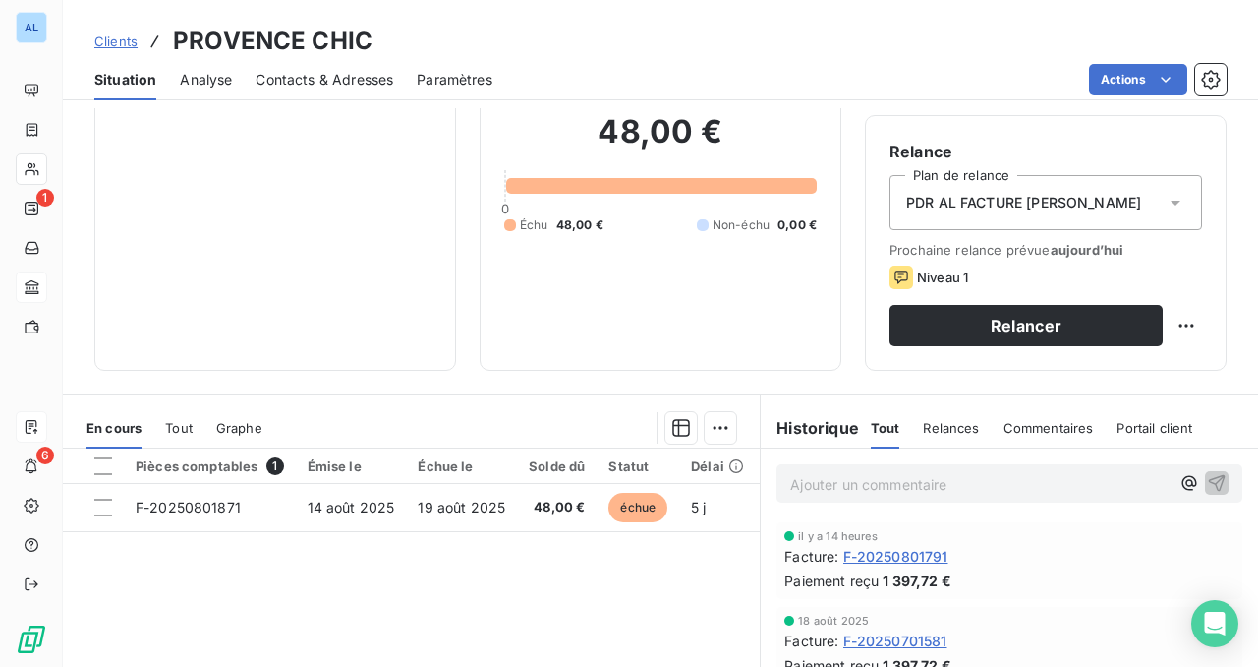
scroll to position [213, 0]
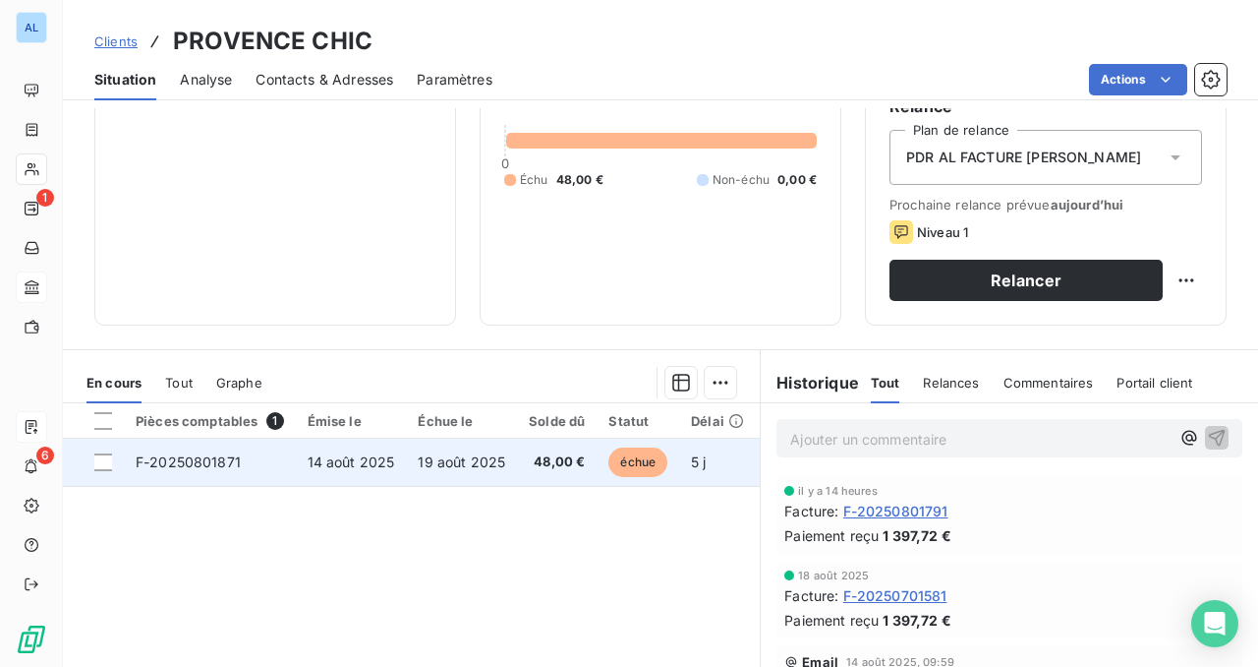
click at [193, 475] on td "F-20250801871" at bounding box center [210, 461] width 172 height 47
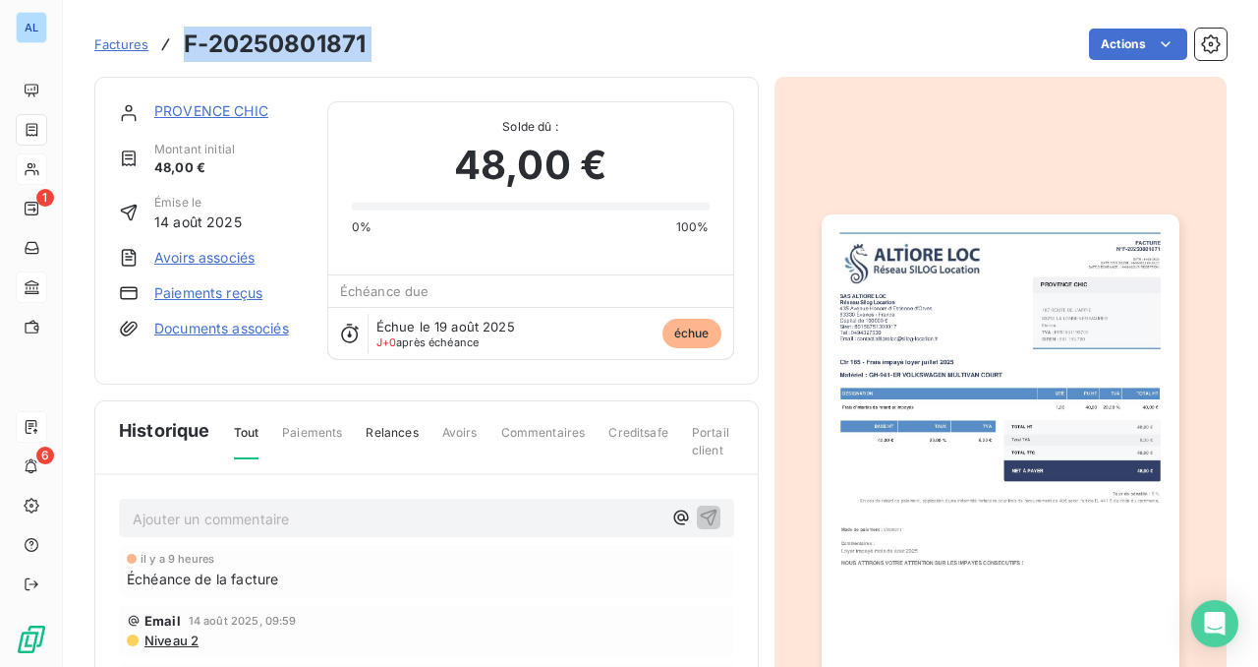
drag, startPoint x: 382, startPoint y: 42, endPoint x: 186, endPoint y: 35, distance: 196.8
click at [186, 35] on div "Factures F-20250801871 Actions" at bounding box center [660, 44] width 1133 height 41
copy section "F-20250801871 Actions"
click at [223, 300] on link "Paiements reçus" at bounding box center [208, 293] width 108 height 20
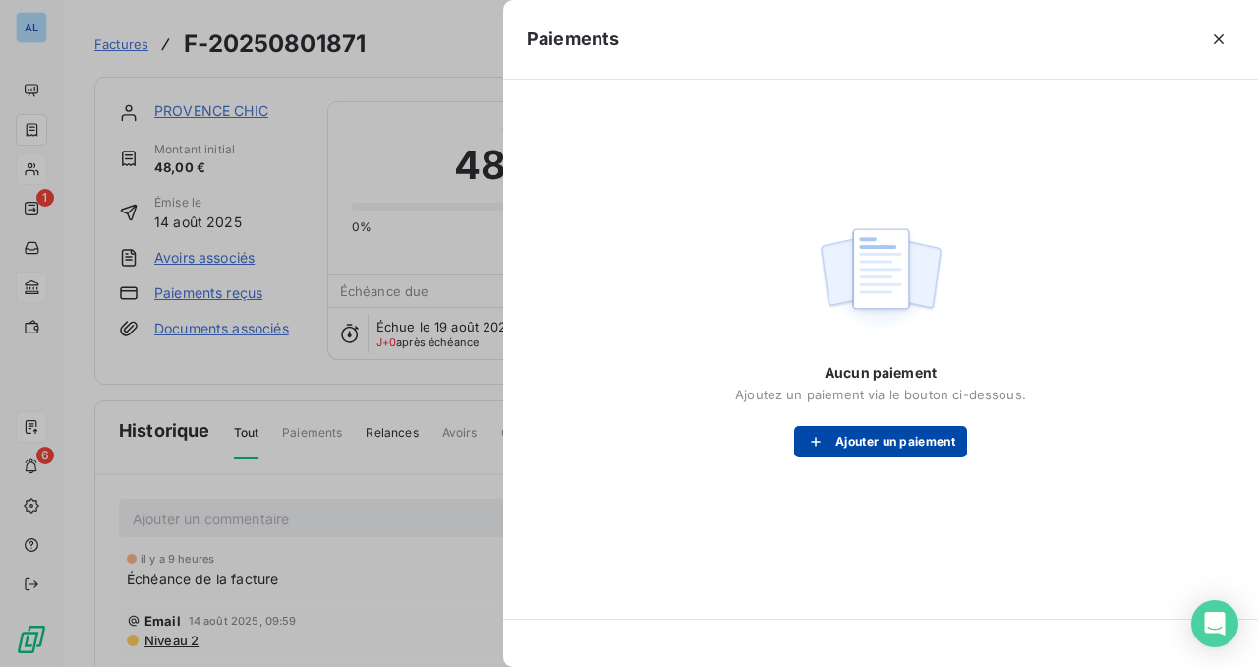
click at [895, 440] on button "Ajouter un paiement" at bounding box center [880, 441] width 173 height 31
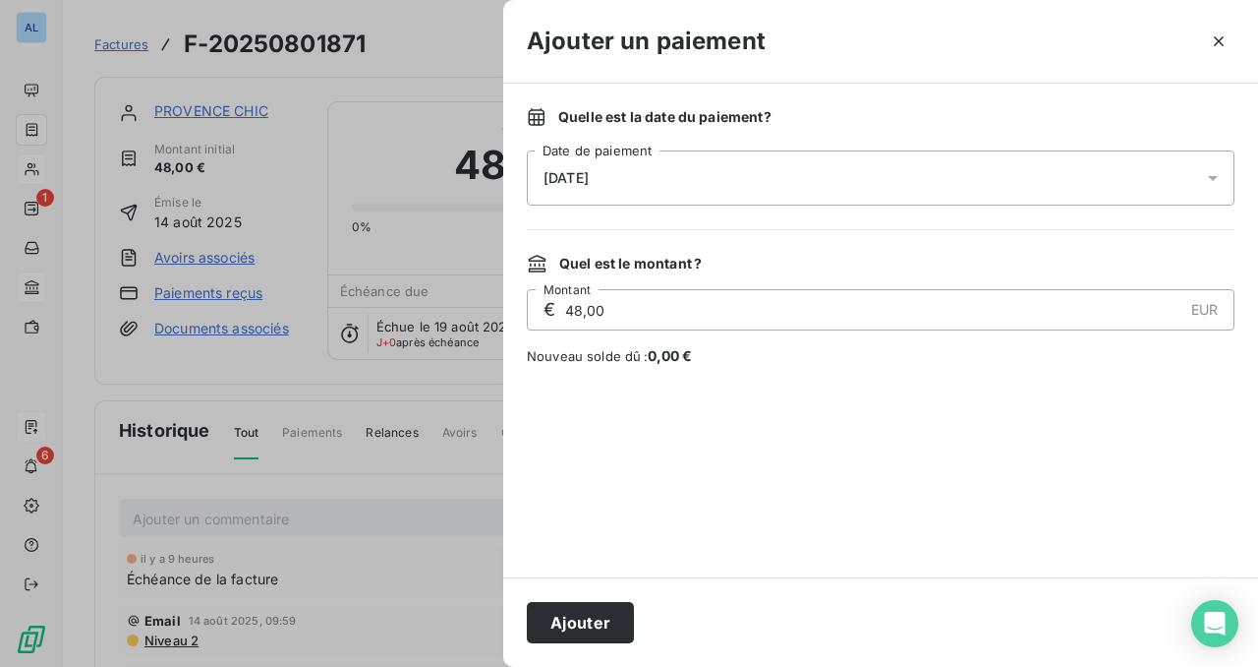
click at [713, 174] on div "[DATE]" at bounding box center [881, 177] width 708 height 55
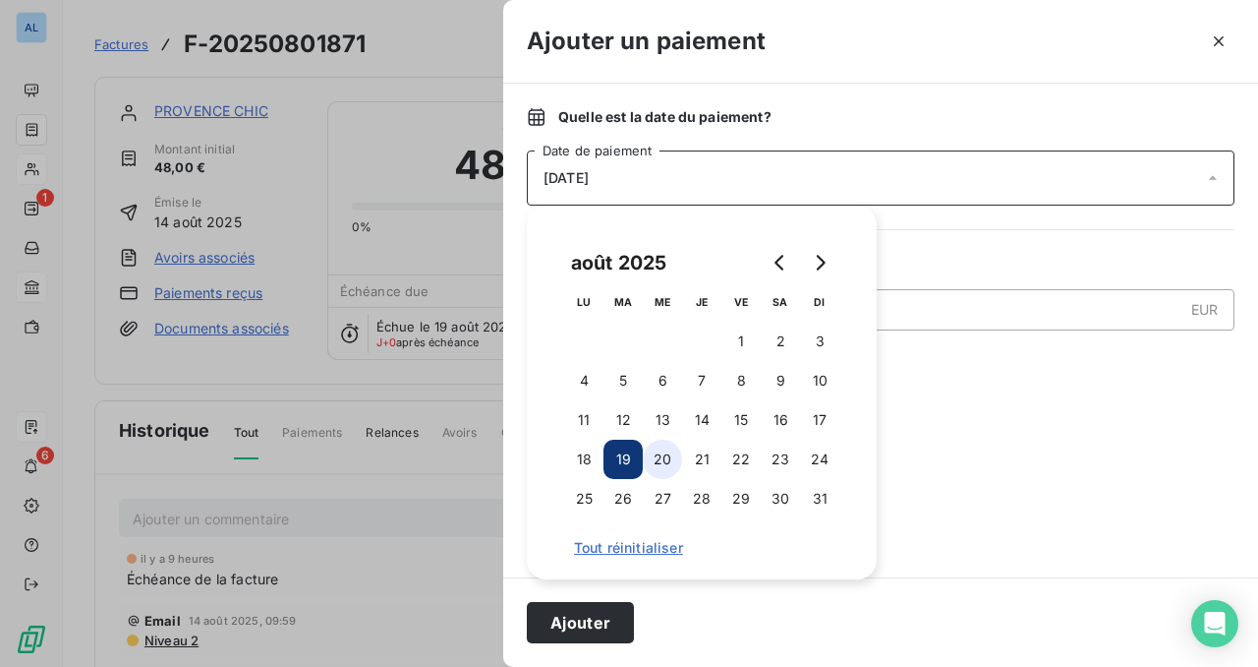
click at [663, 454] on button "20" at bounding box center [662, 458] width 39 height 39
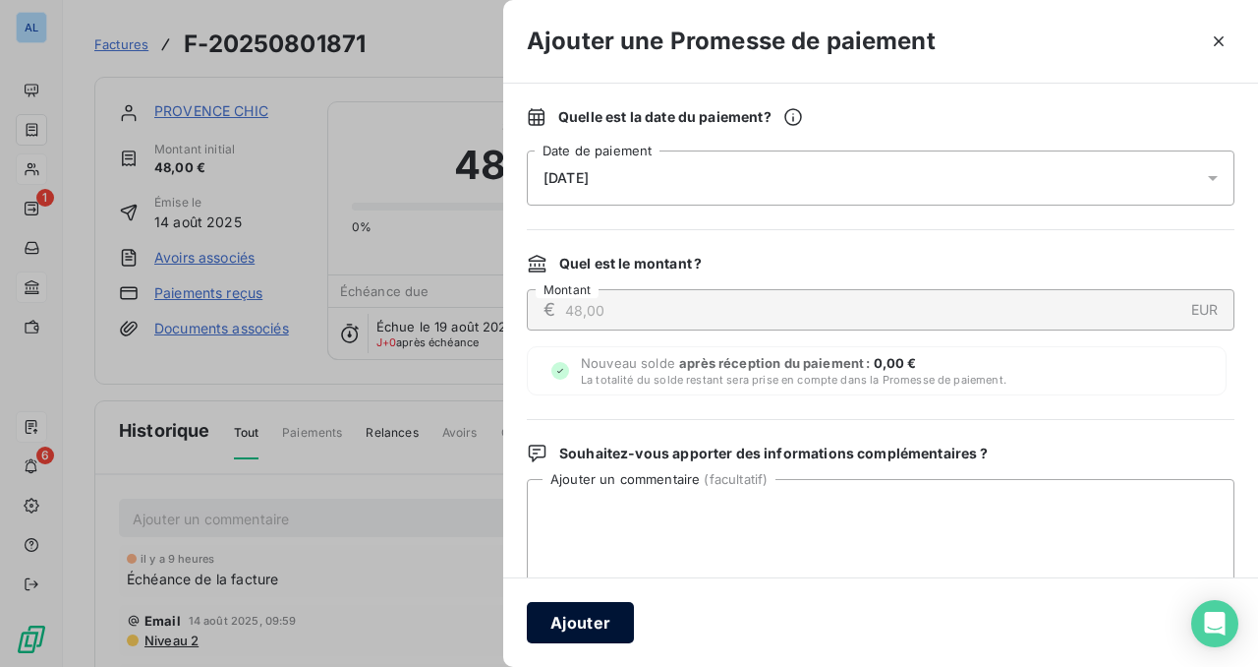
click at [599, 621] on button "Ajouter" at bounding box center [580, 622] width 107 height 41
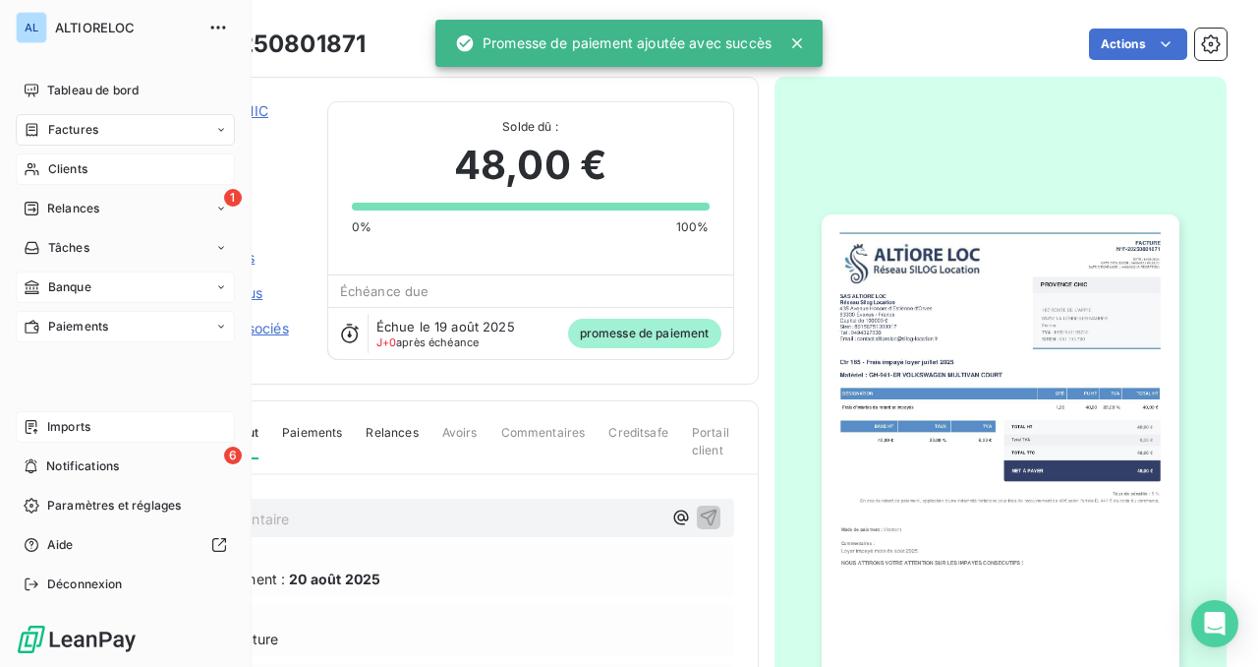
click at [64, 321] on span "Paiements" at bounding box center [78, 327] width 60 height 18
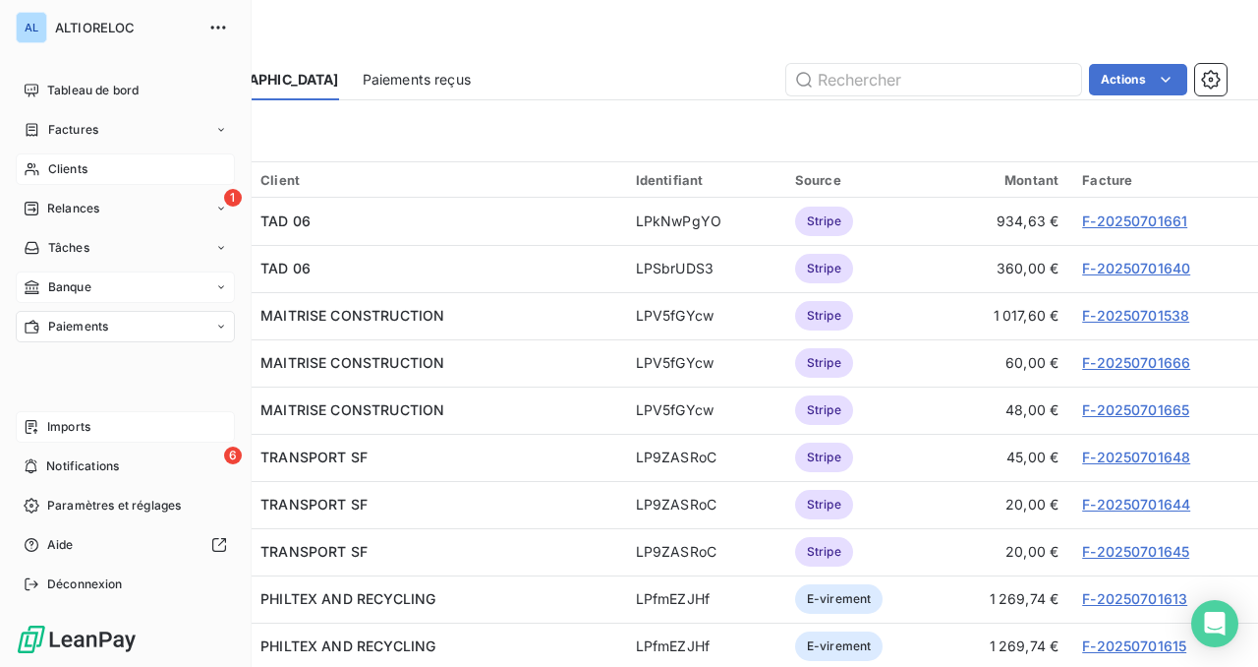
click at [61, 287] on span "Banque" at bounding box center [69, 287] width 43 height 18
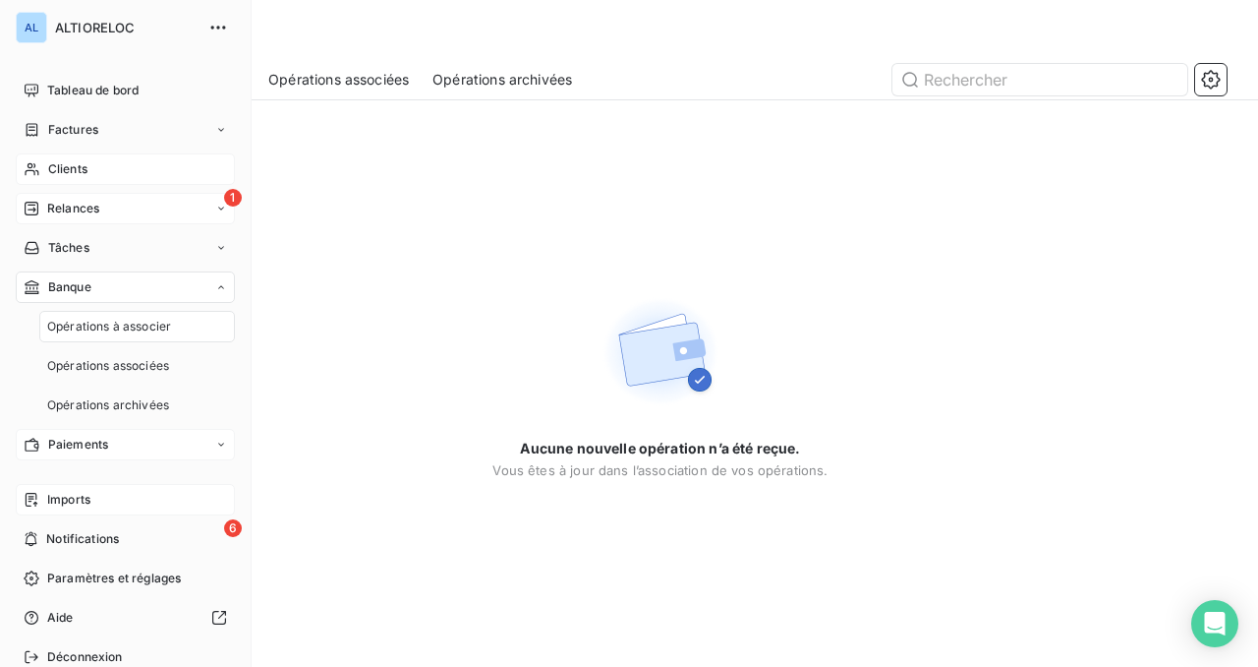
click at [82, 206] on span "Relances" at bounding box center [73, 209] width 52 height 18
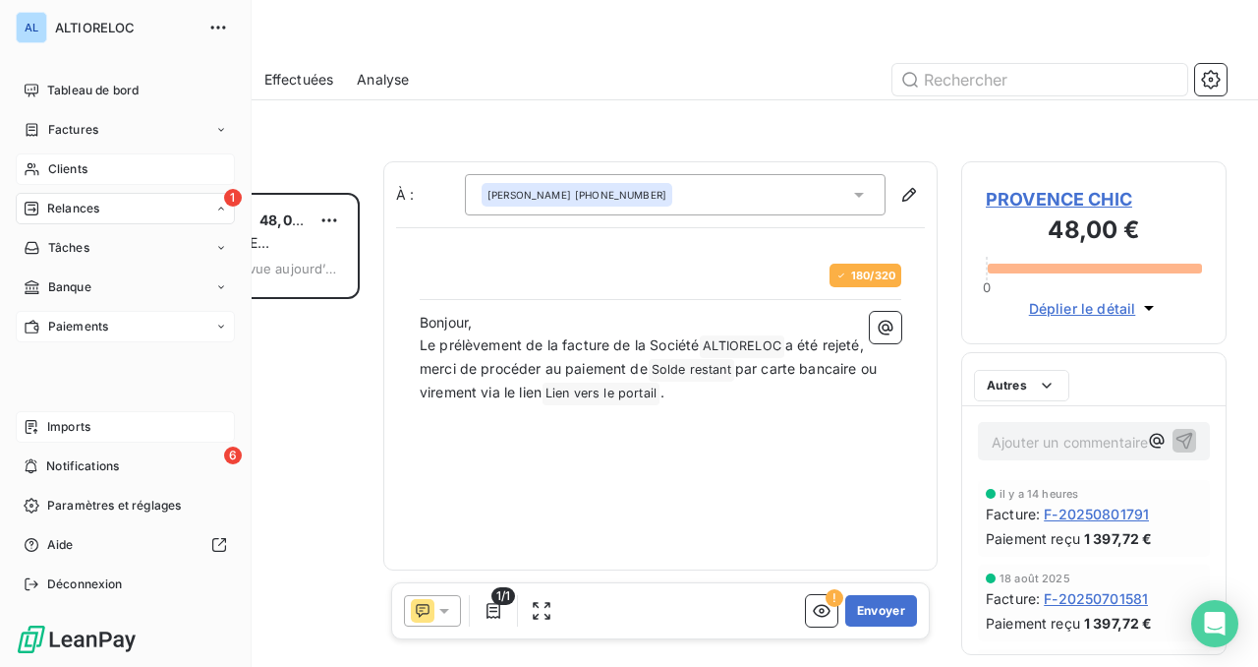
scroll to position [474, 265]
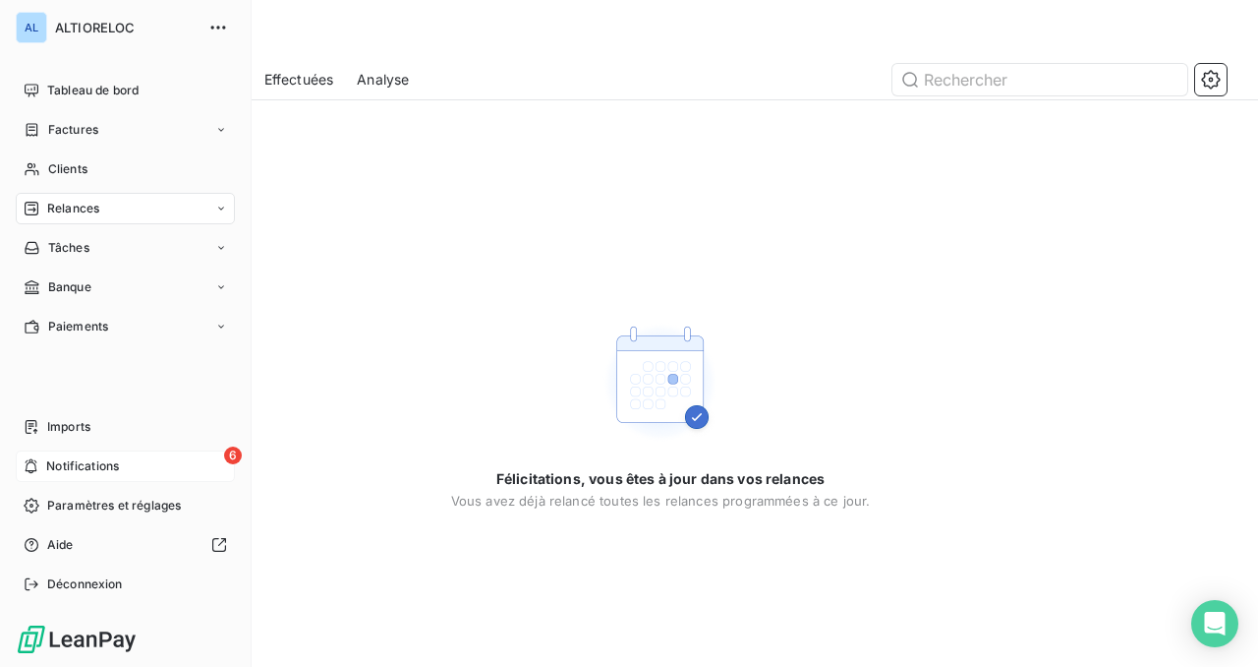
click at [44, 463] on div "6 Notifications" at bounding box center [125, 465] width 219 height 31
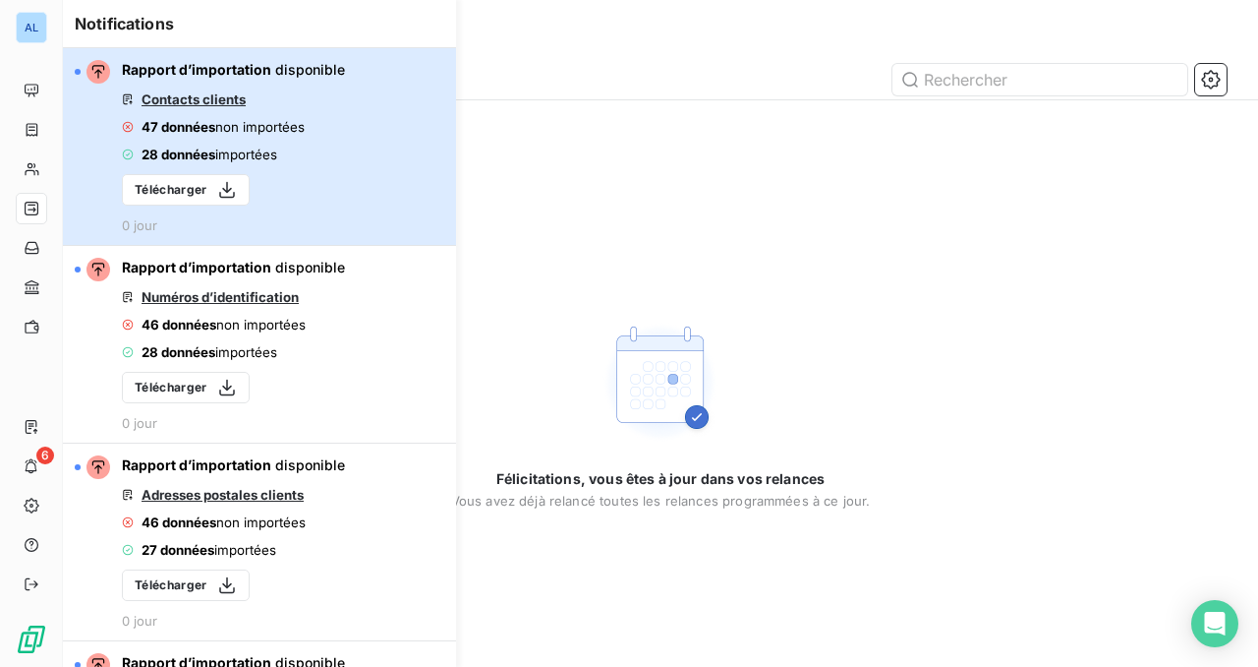
click at [399, 169] on button "Rapport d’importation disponible Contacts clients 47 données non importées 28 d…" at bounding box center [259, 147] width 393 height 198
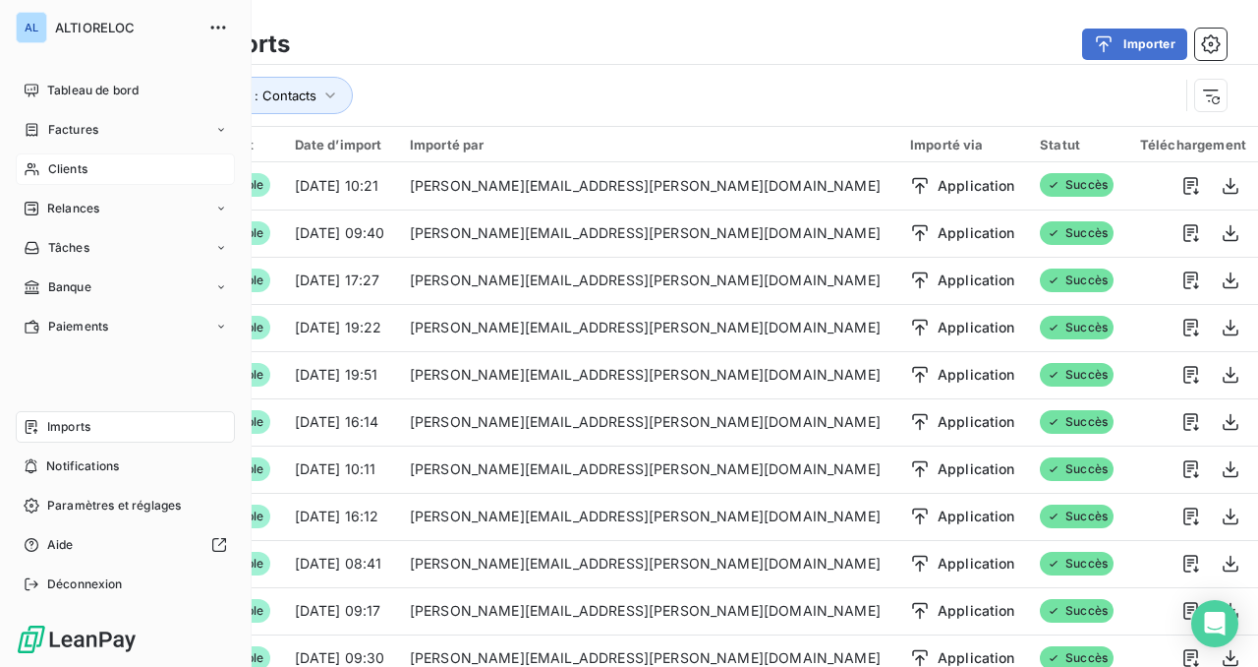
click at [52, 164] on span "Clients" at bounding box center [67, 169] width 39 height 18
